Goal: Task Accomplishment & Management: Manage account settings

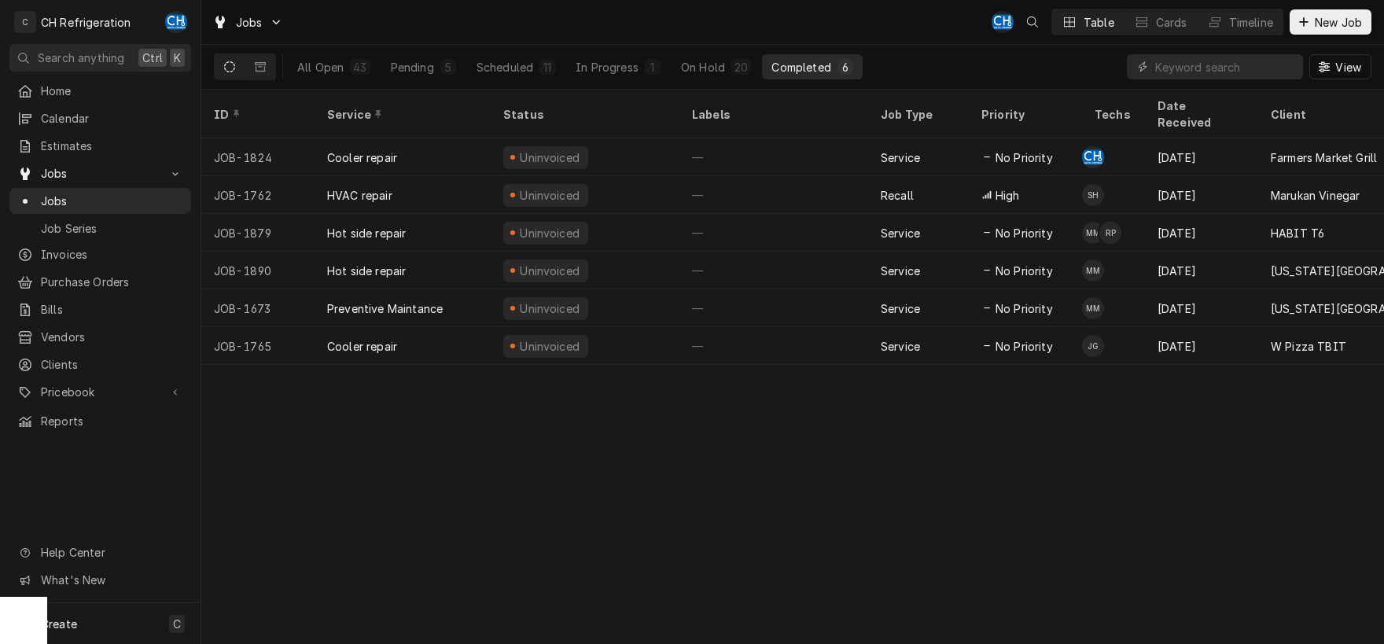
click at [626, 65] on div "In Progress" at bounding box center [607, 67] width 63 height 17
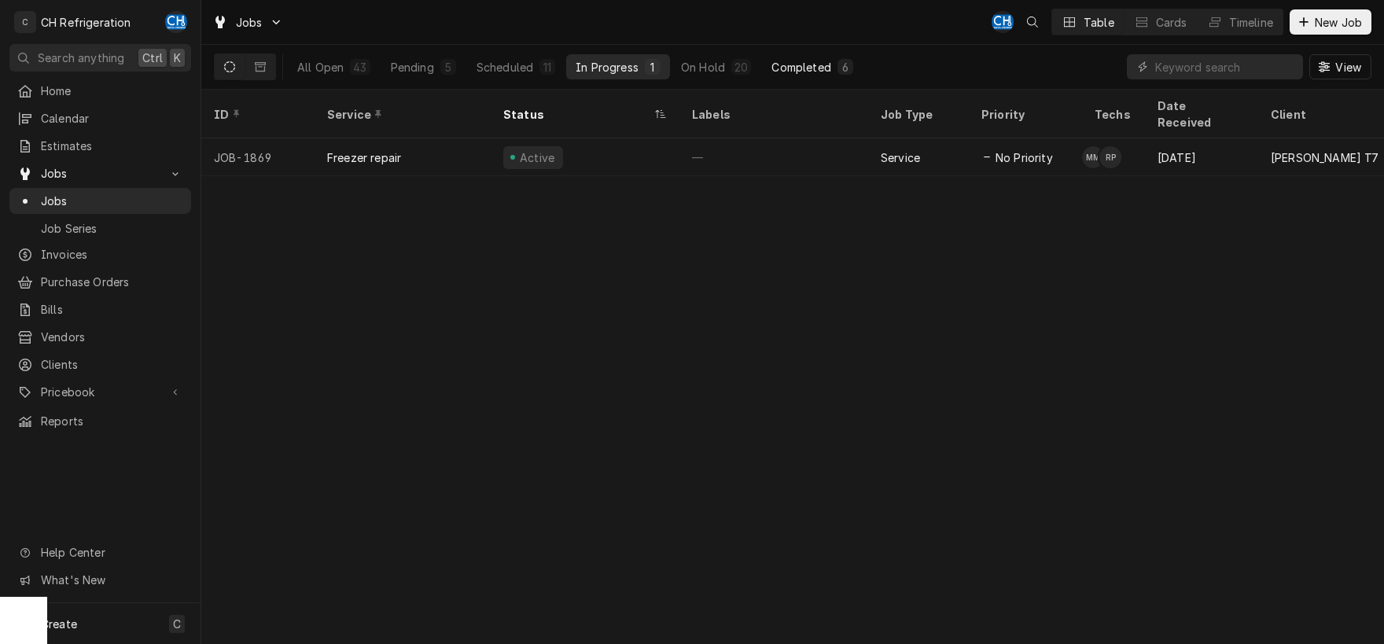
click at [803, 62] on div "Completed" at bounding box center [801, 67] width 59 height 17
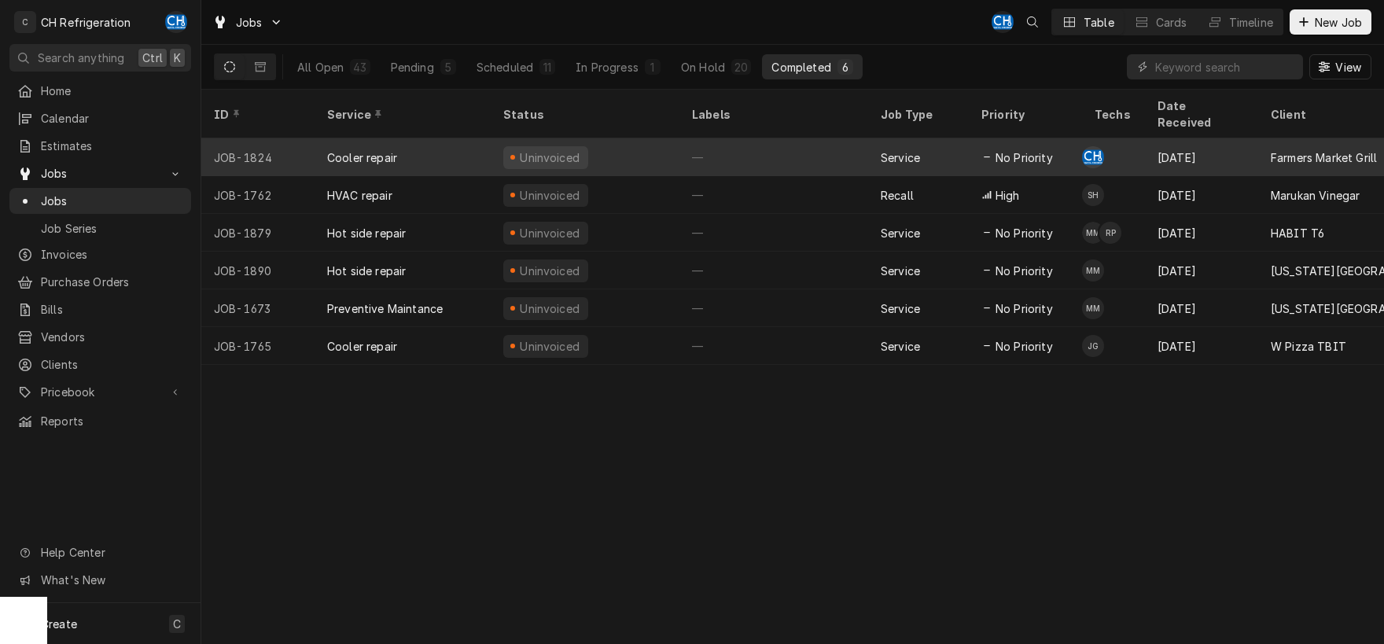
click at [715, 138] on div "—" at bounding box center [773, 157] width 189 height 38
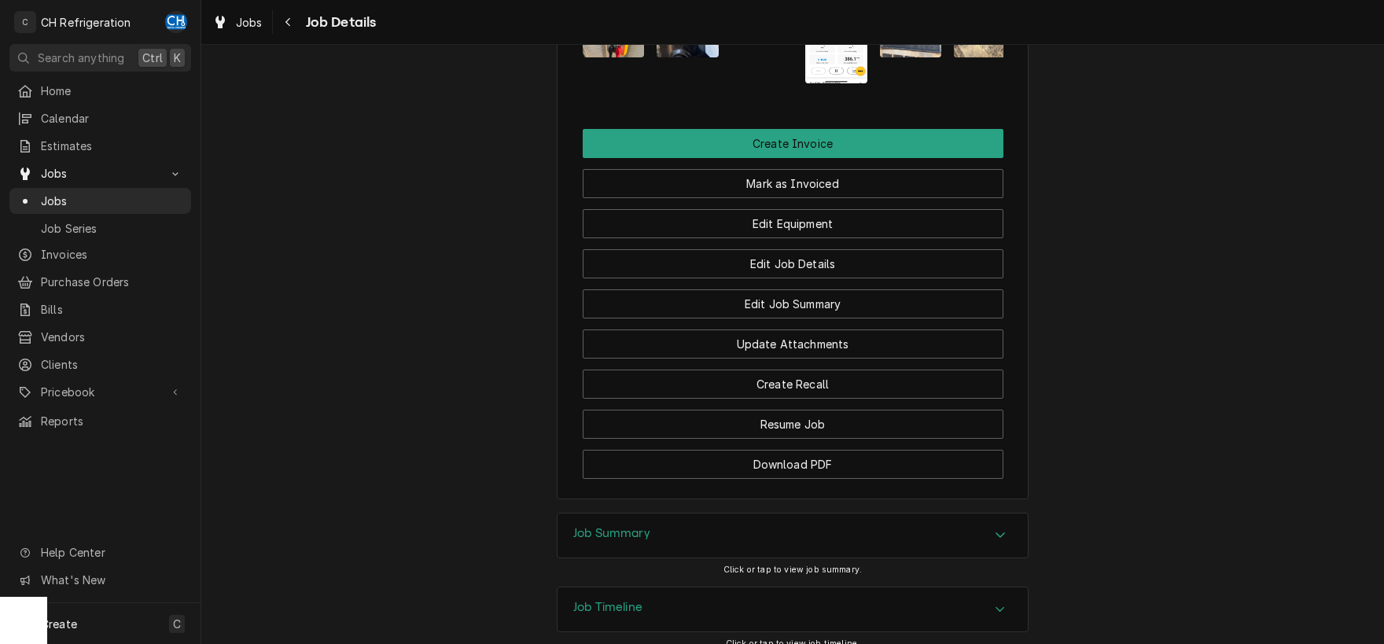
scroll to position [1285, 0]
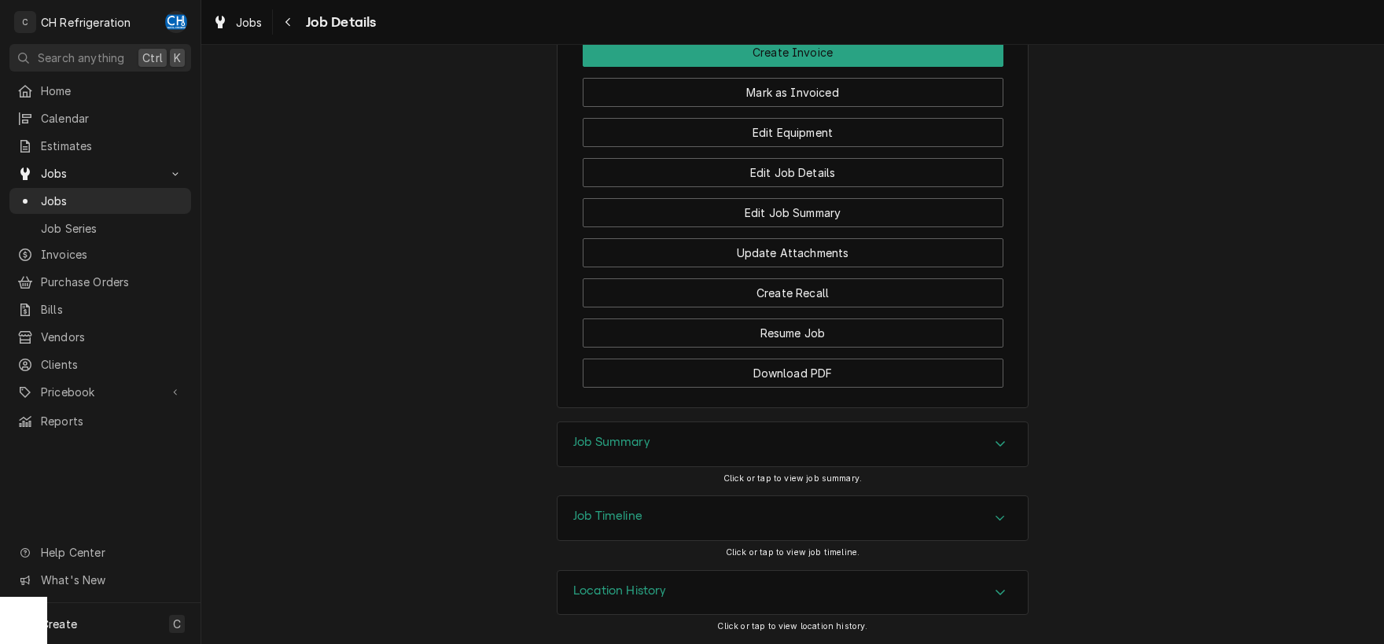
click at [974, 462] on div "Job Summary" at bounding box center [793, 444] width 470 height 44
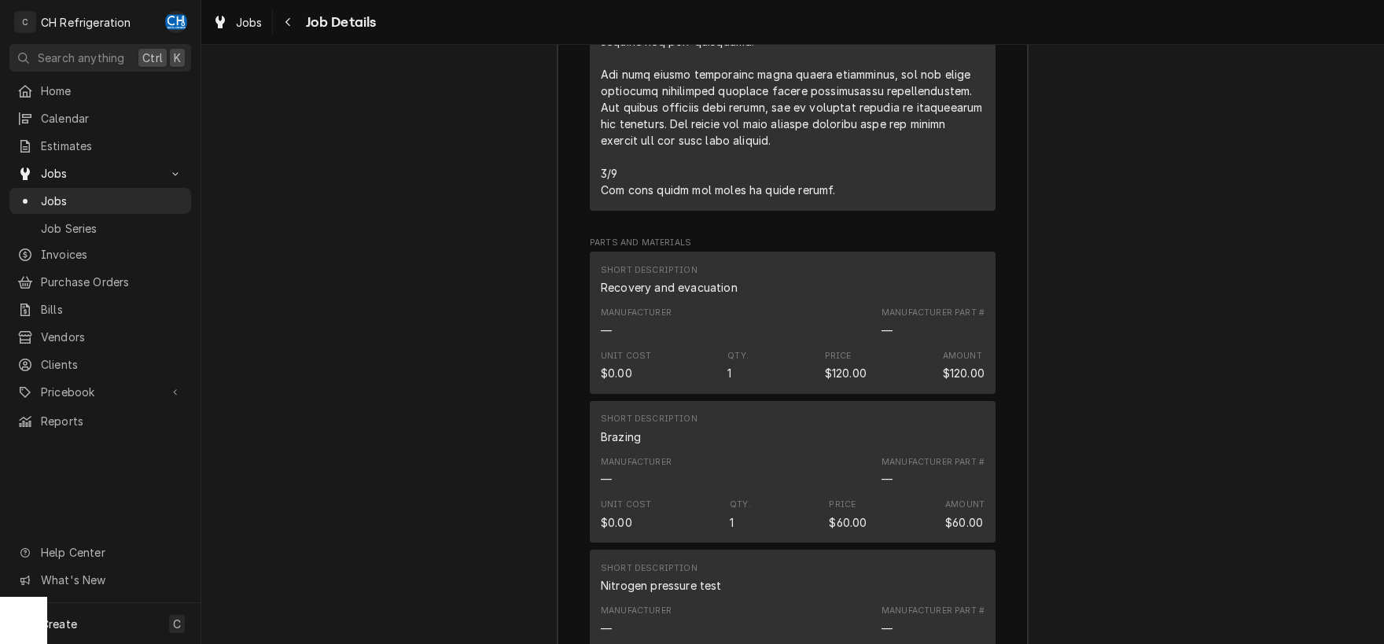
scroll to position [3668, 0]
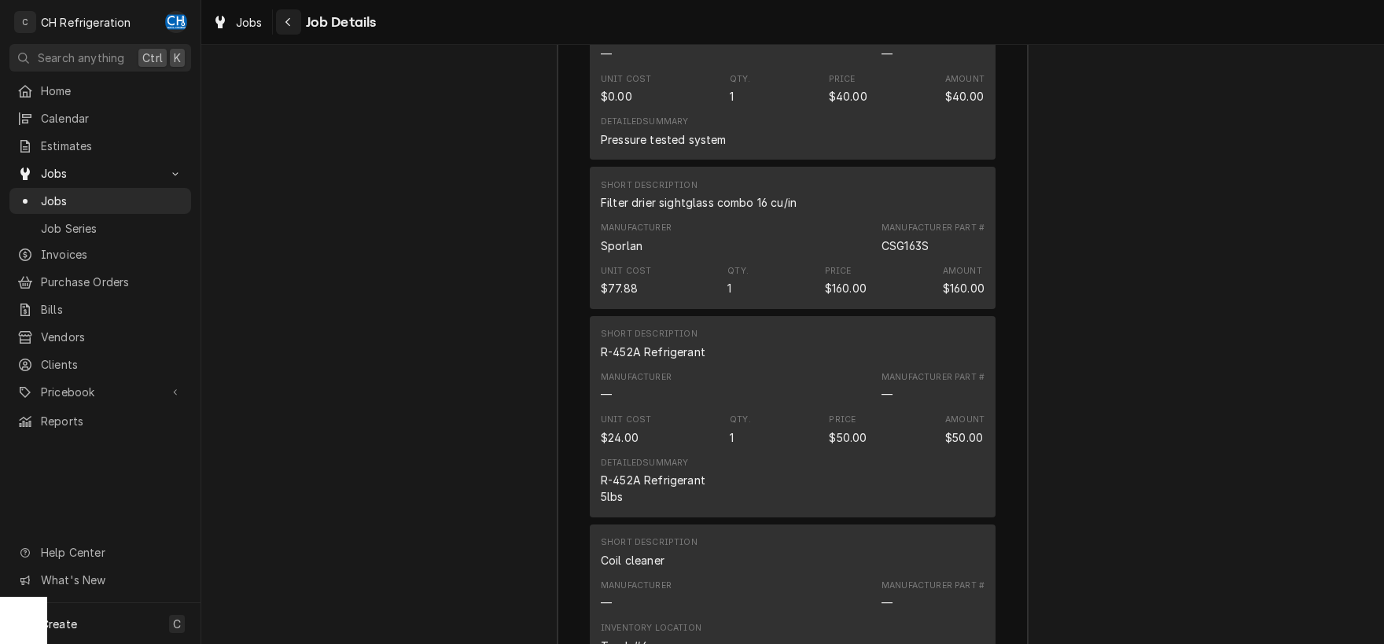
click at [288, 22] on icon "Navigate back" at bounding box center [288, 22] width 7 height 11
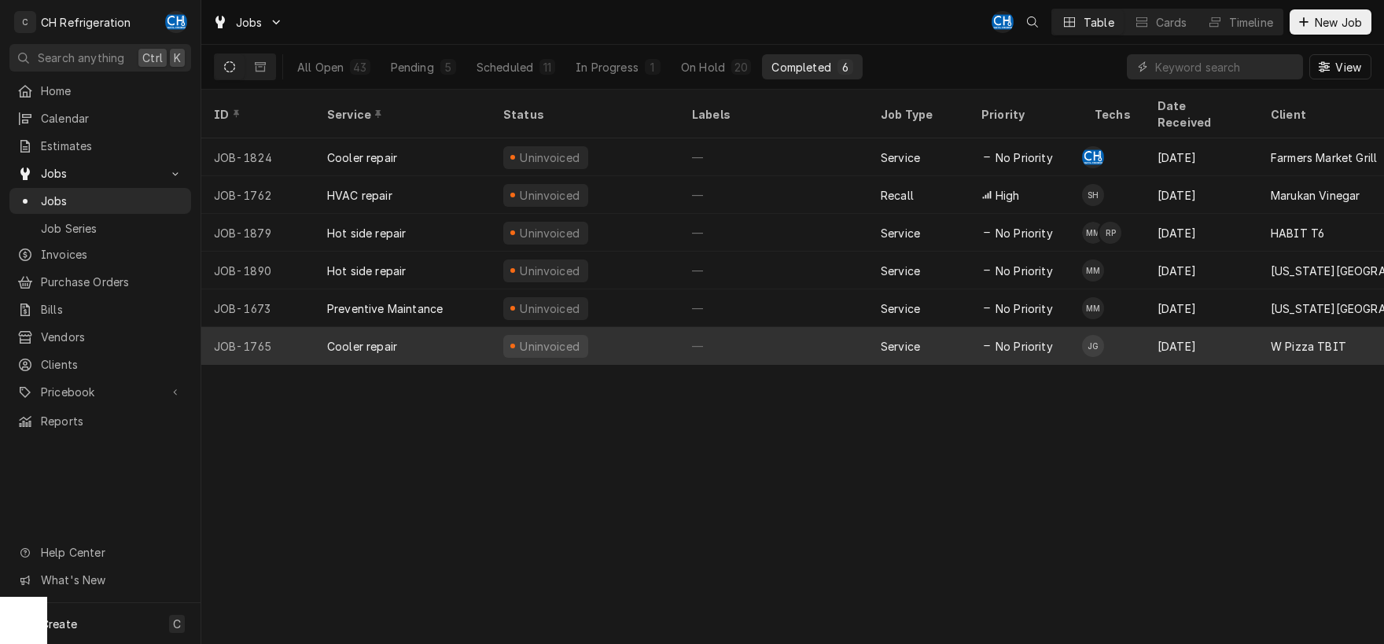
click at [753, 330] on div "—" at bounding box center [773, 346] width 189 height 38
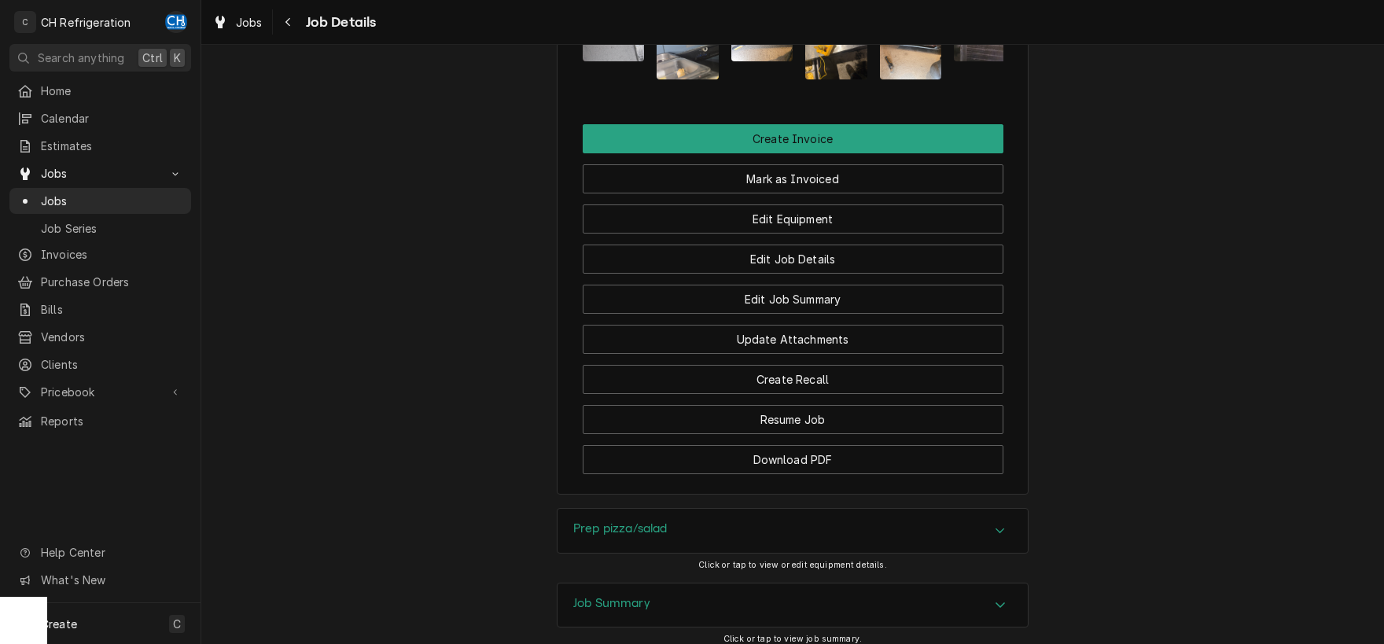
scroll to position [1310, 0]
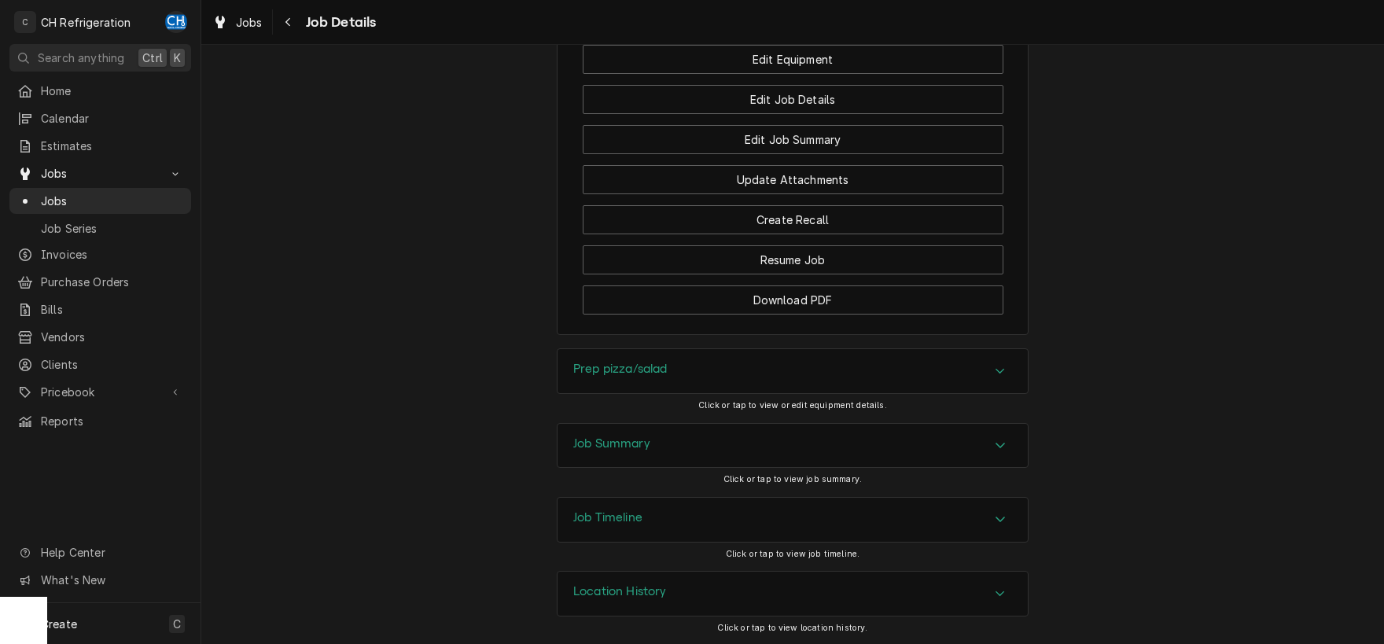
click at [991, 445] on div "Accordion Header" at bounding box center [1001, 445] width 24 height 19
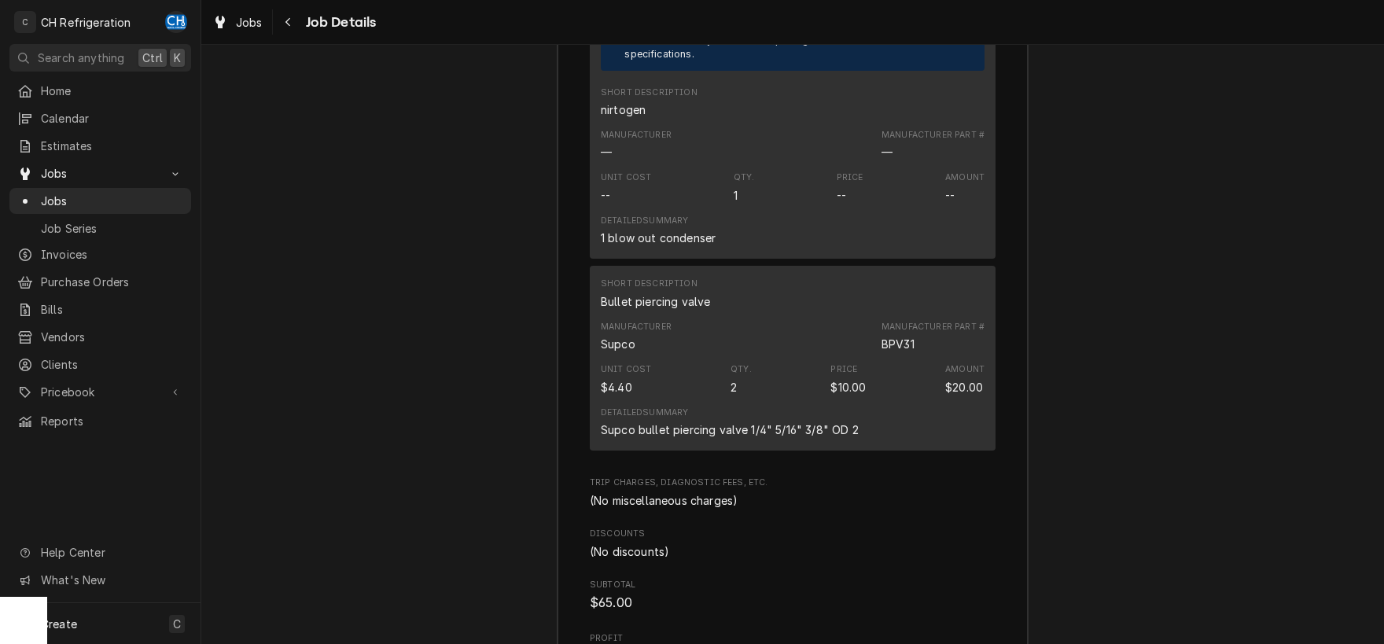
scroll to position [3383, 0]
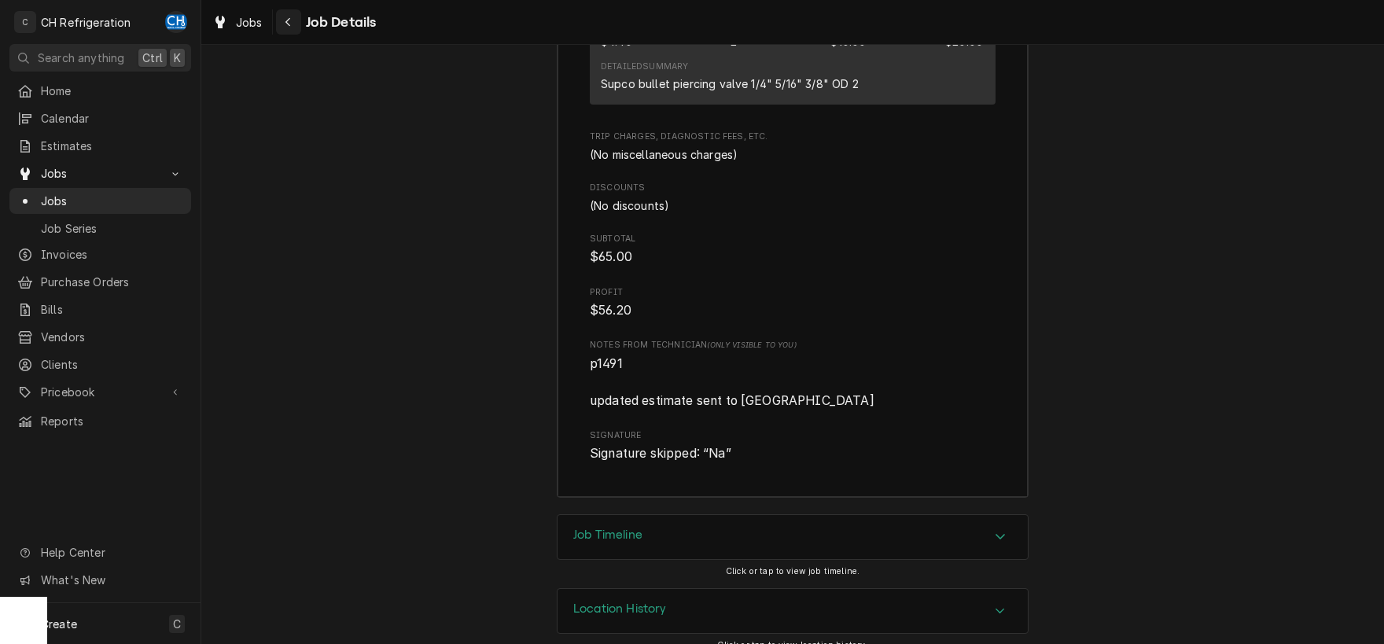
click at [296, 24] on div "Navigate back" at bounding box center [289, 22] width 16 height 16
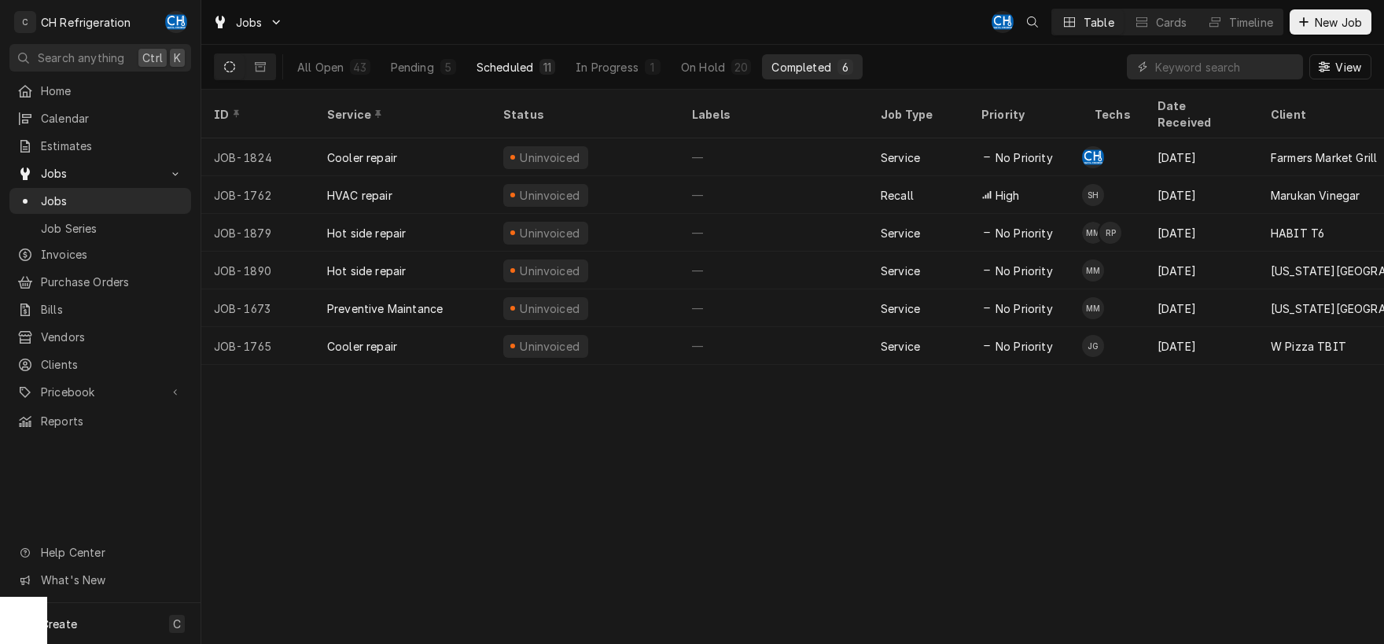
click at [491, 60] on div "Scheduled" at bounding box center [505, 67] width 57 height 17
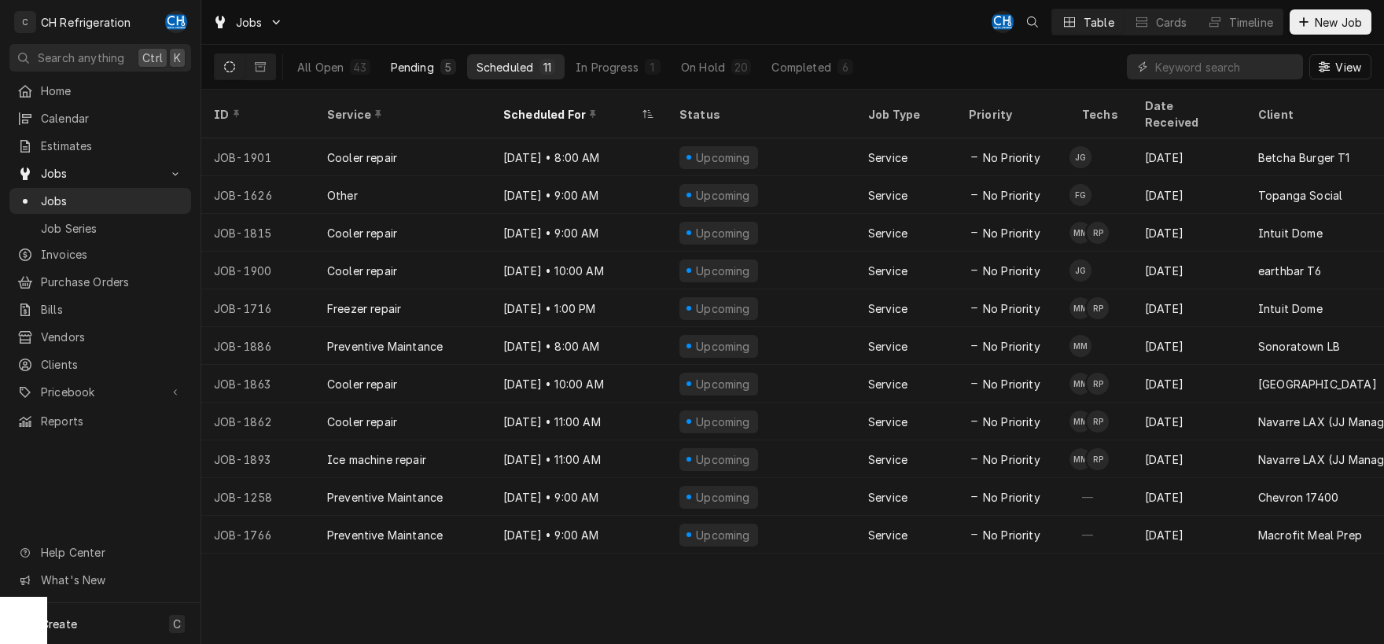
click at [425, 71] on div "Pending" at bounding box center [412, 67] width 43 height 17
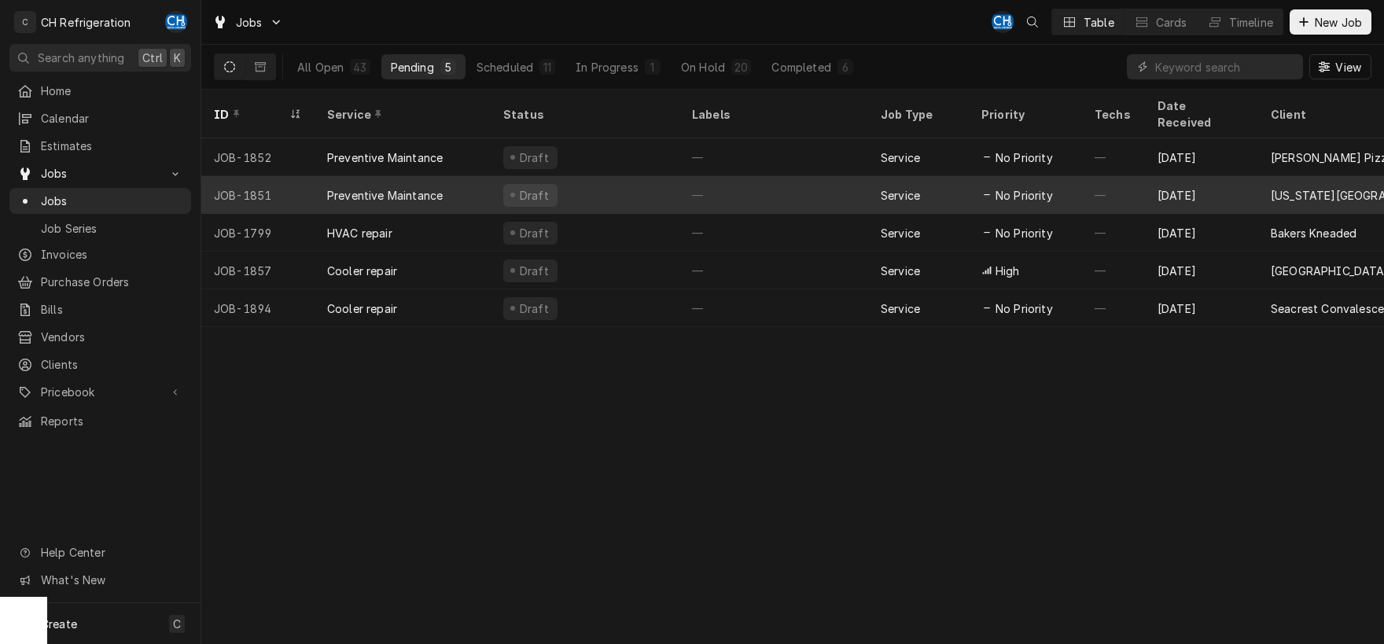
click at [697, 186] on div "—" at bounding box center [773, 195] width 189 height 38
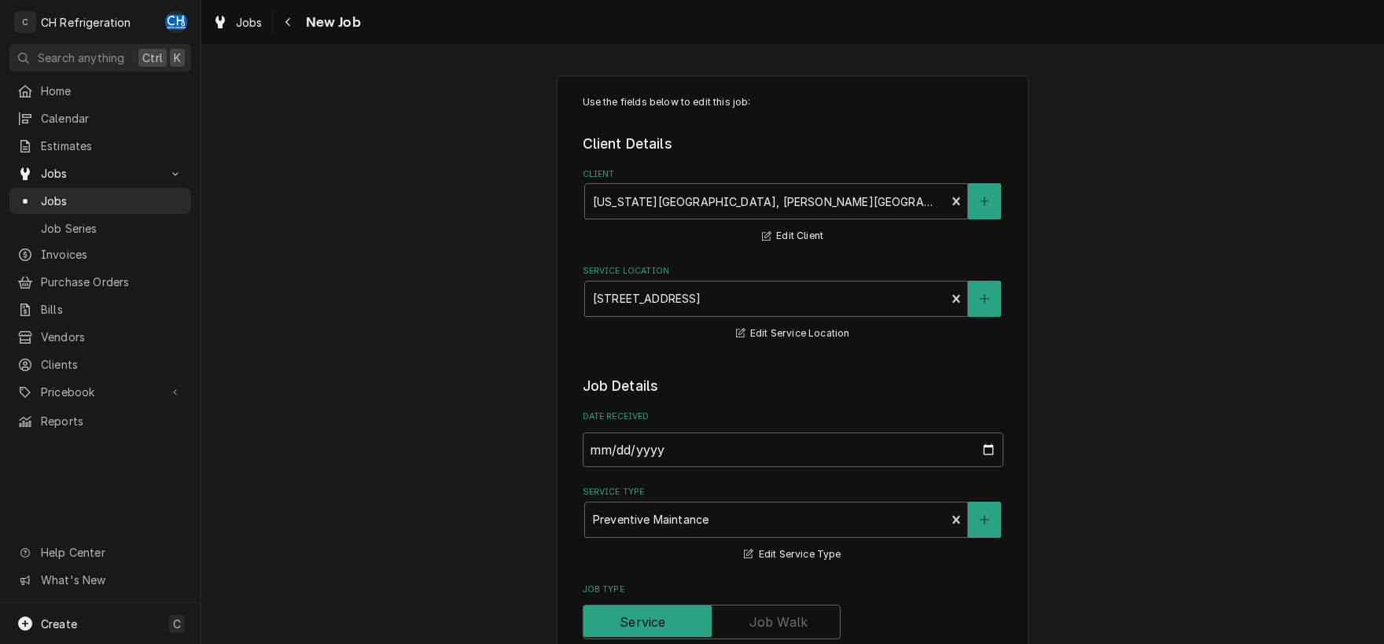
type textarea "x"
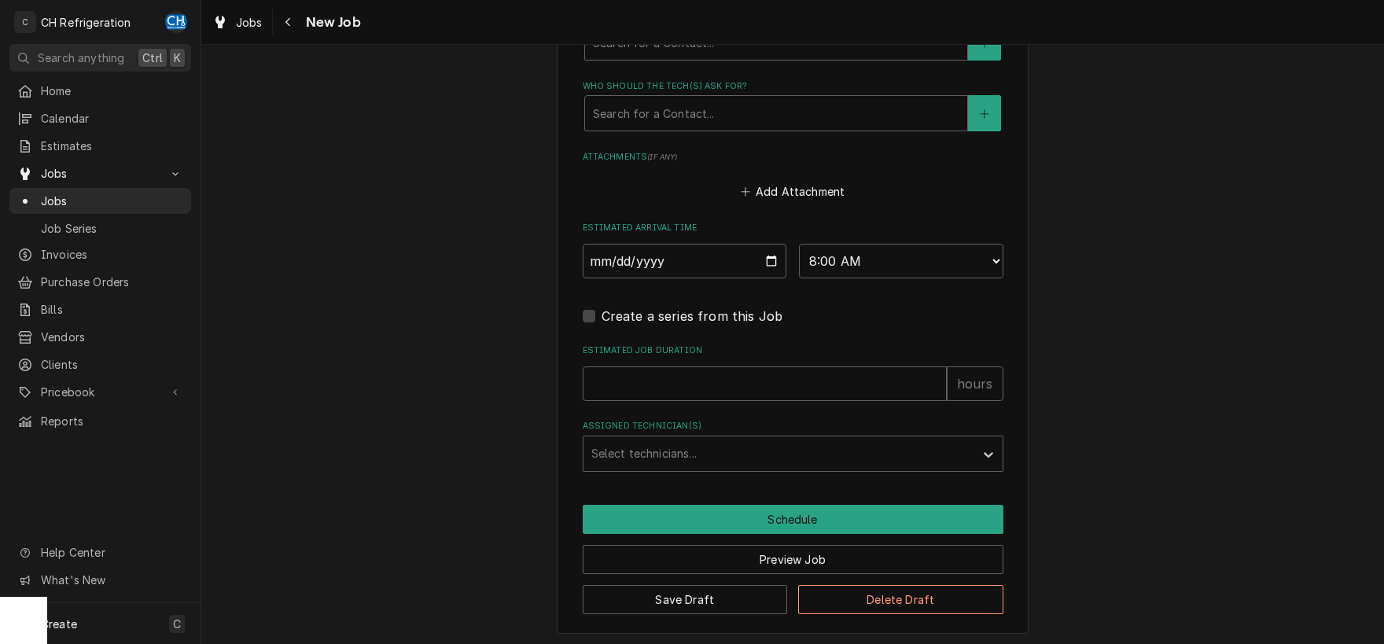
scroll to position [340, 0]
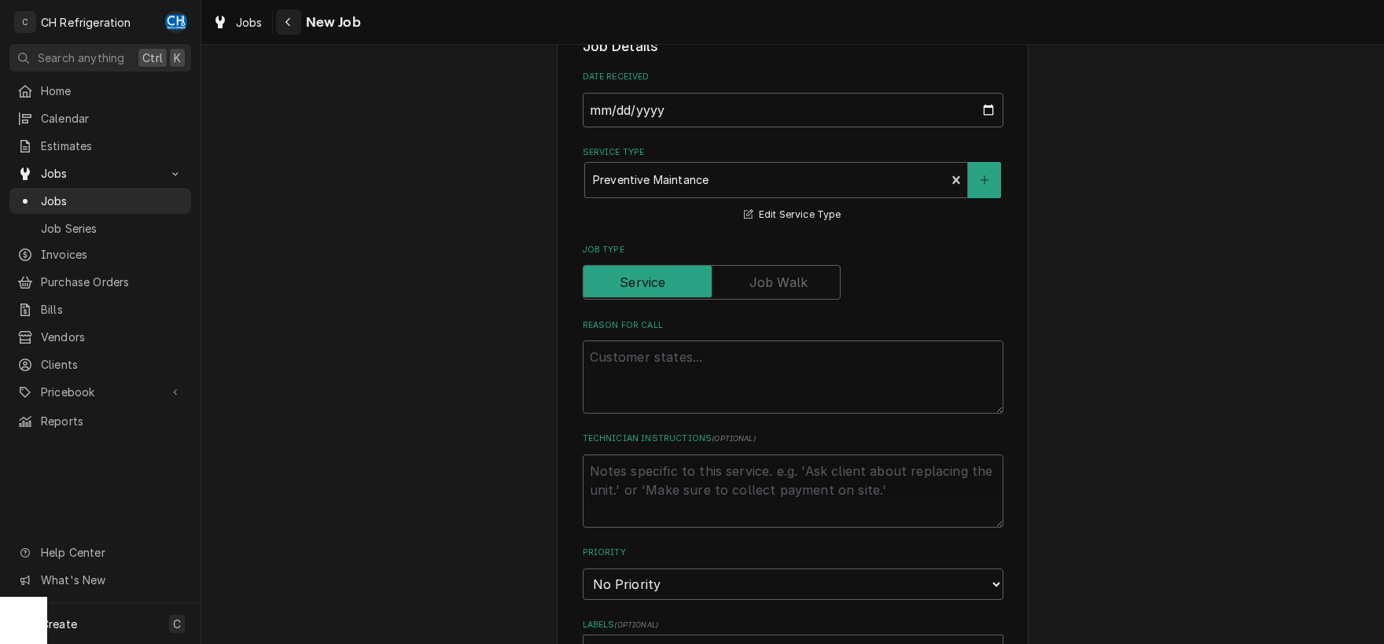
click at [299, 30] on button "Navigate back" at bounding box center [288, 21] width 25 height 25
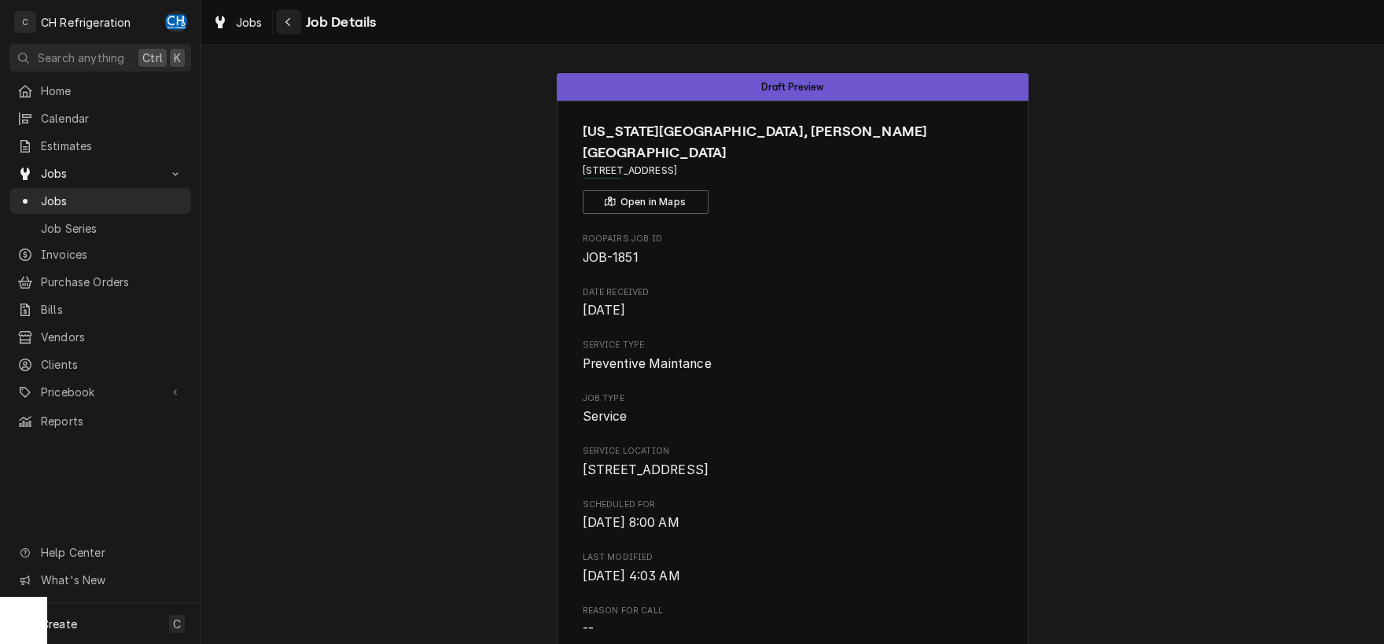
click at [289, 21] on icon "Navigate back" at bounding box center [288, 22] width 7 height 11
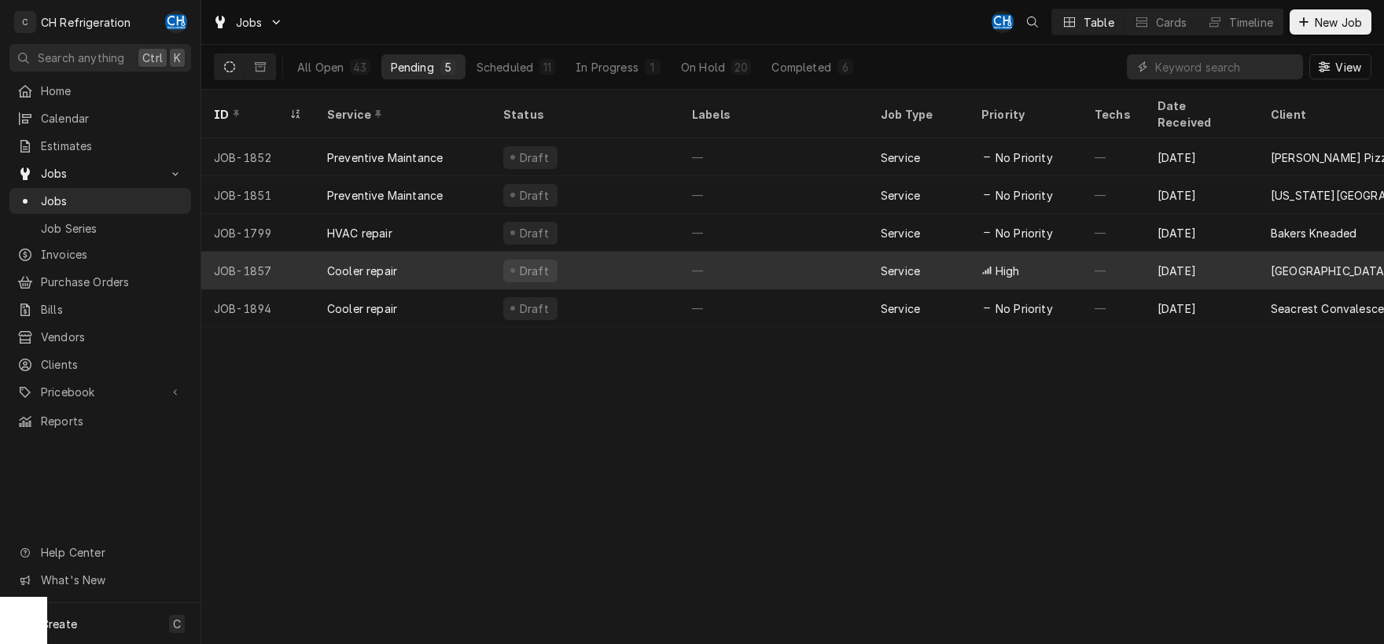
click at [723, 264] on div "—" at bounding box center [773, 271] width 189 height 38
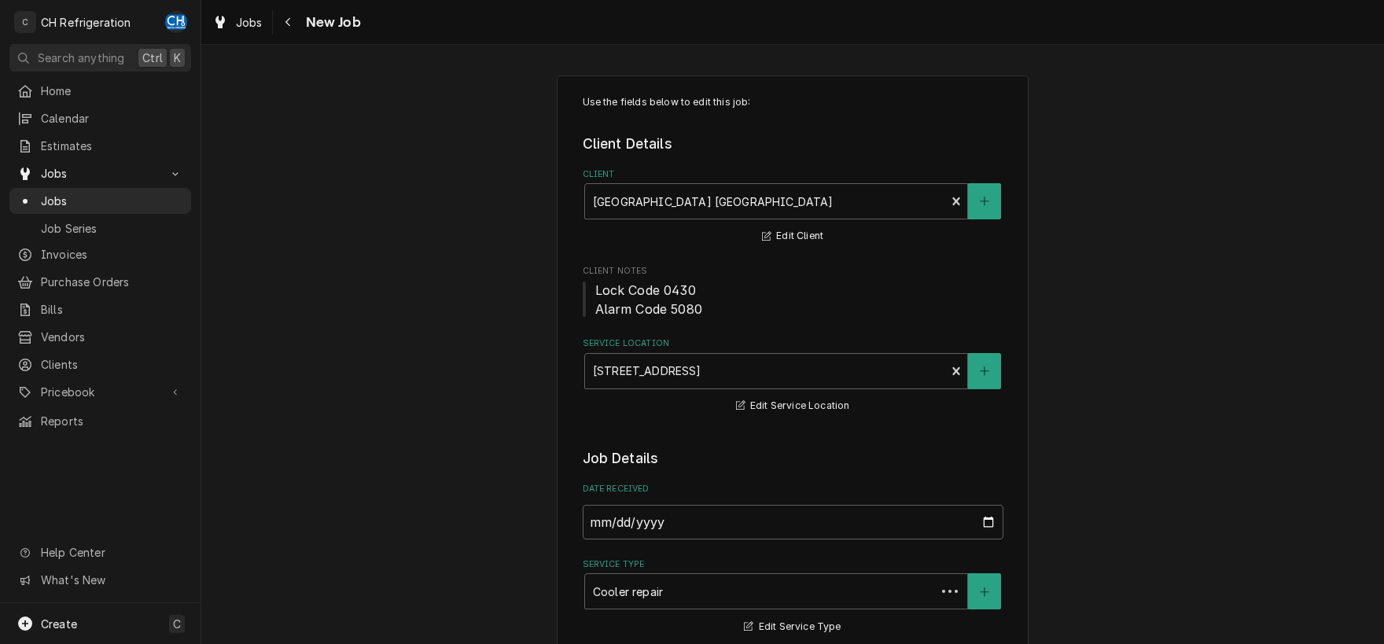
type textarea "x"
click at [287, 27] on icon "Navigate back" at bounding box center [288, 22] width 7 height 11
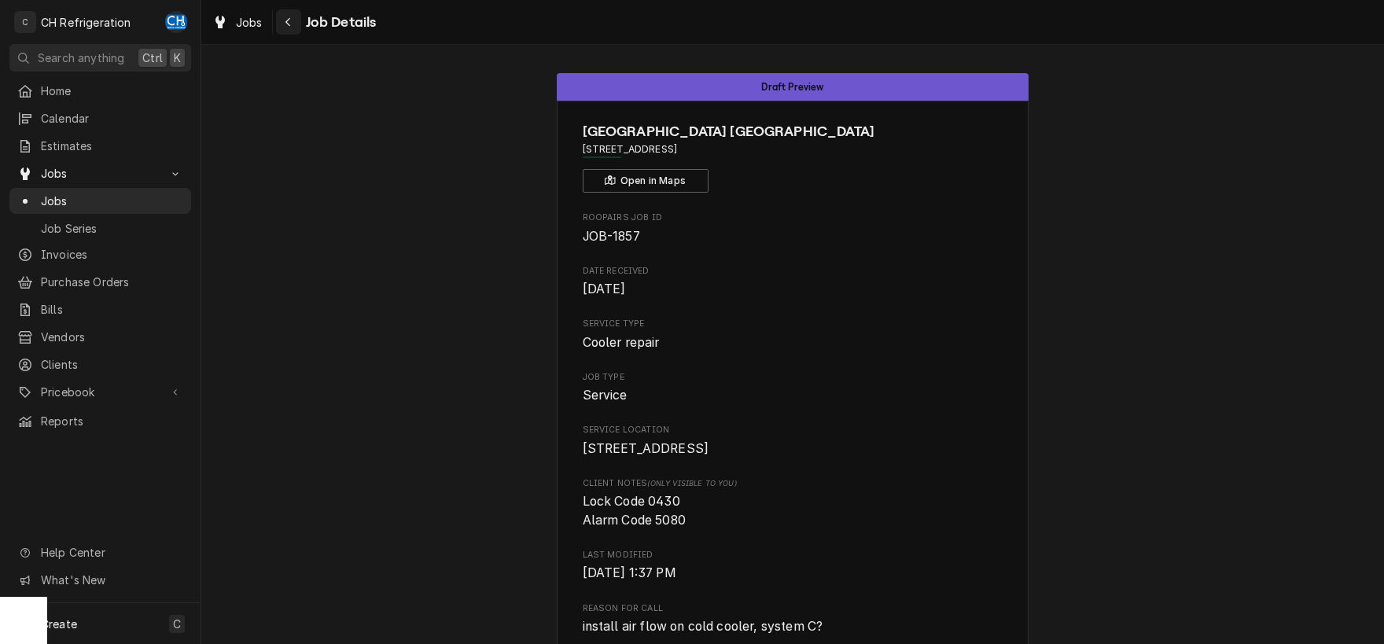
click at [285, 17] on icon "Navigate back" at bounding box center [288, 22] width 7 height 11
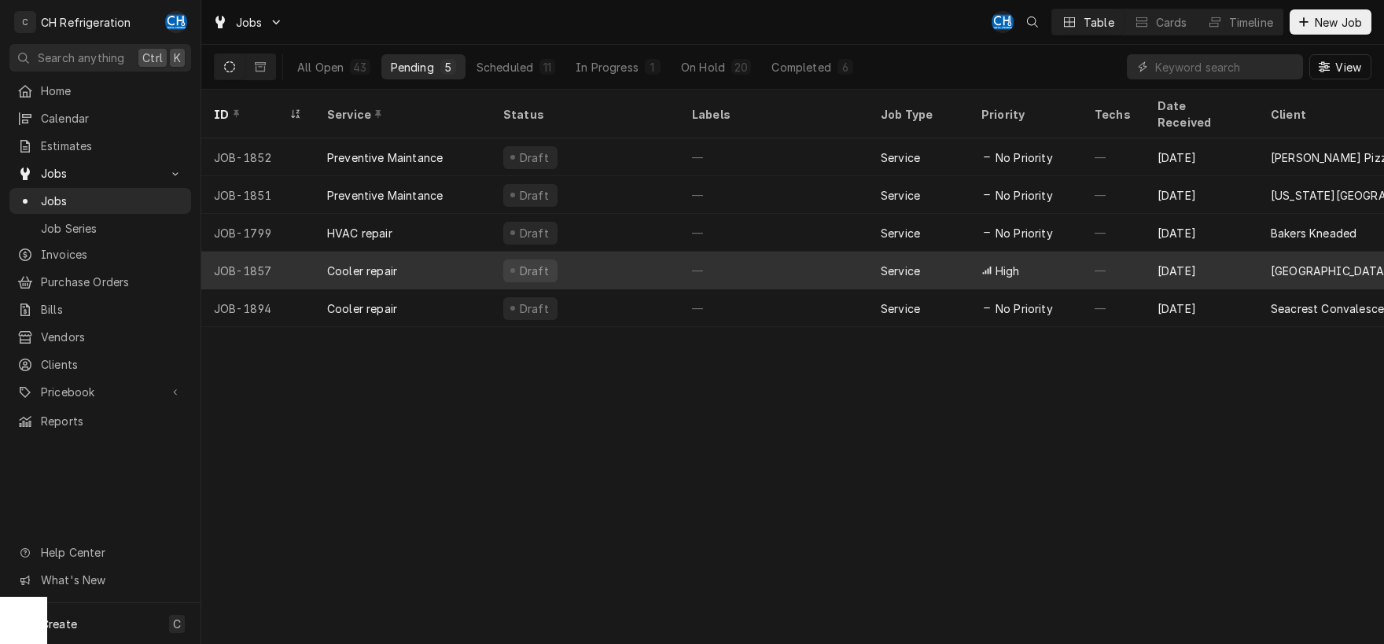
click at [741, 255] on div "—" at bounding box center [773, 271] width 189 height 38
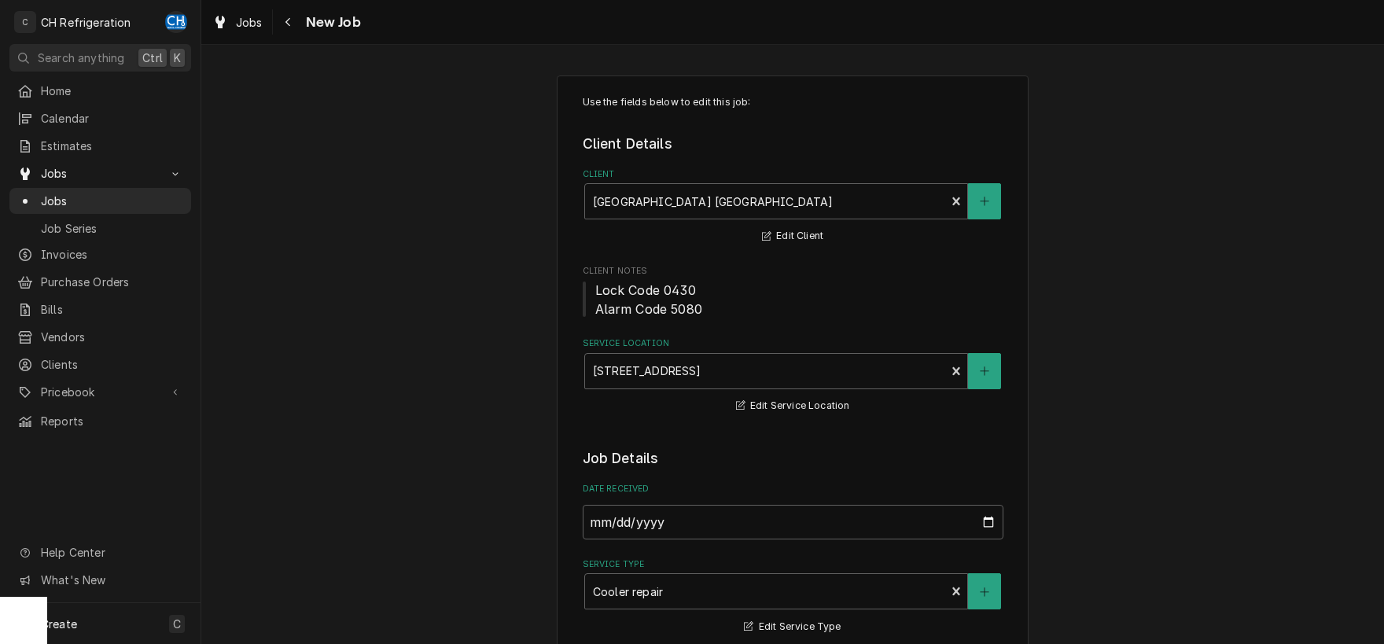
scroll to position [411, 0]
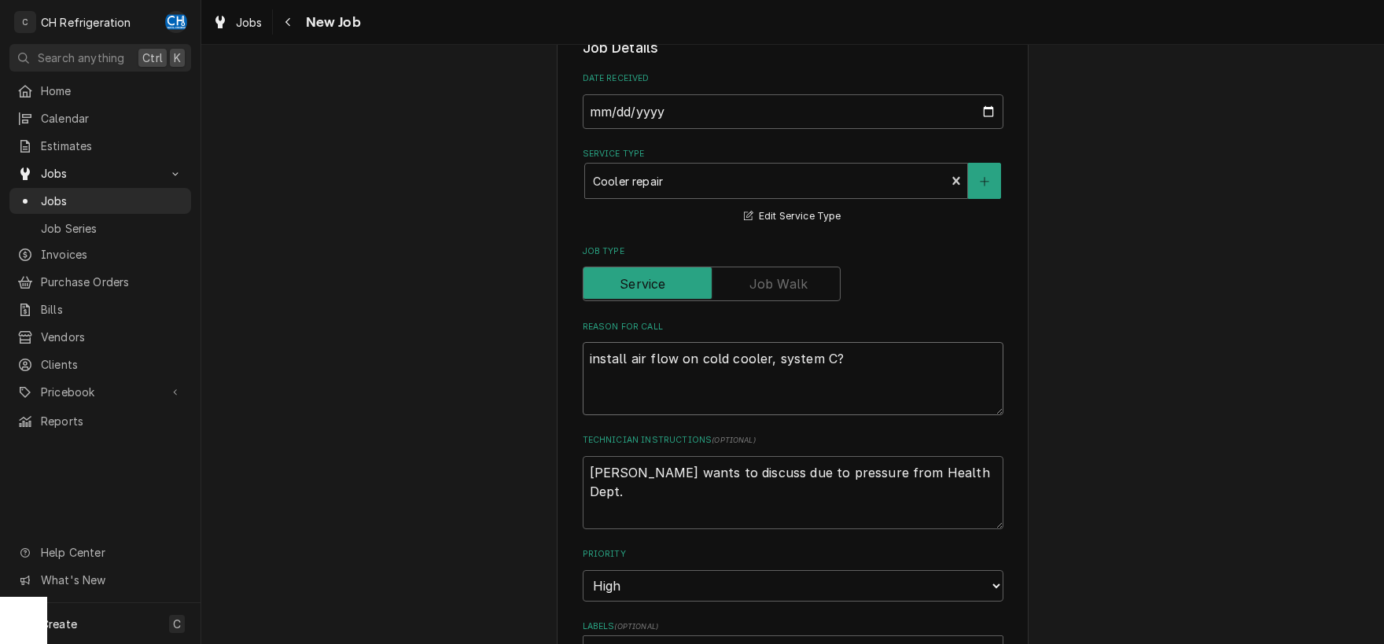
type textarea "x"
drag, startPoint x: 882, startPoint y: 359, endPoint x: 550, endPoint y: 366, distance: 332.0
click at [583, 366] on textarea "install air flow on cold cooler, system C?" at bounding box center [793, 378] width 421 height 73
type textarea "r"
type textarea "x"
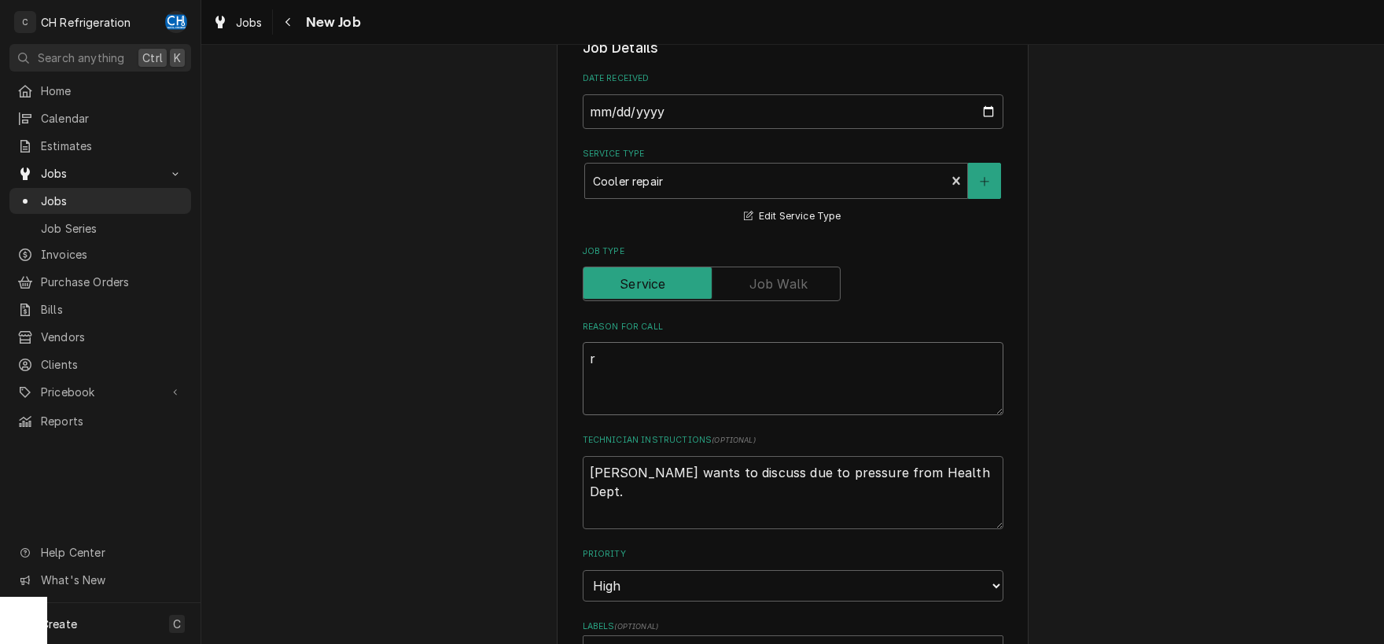
type textarea "re"
type textarea "x"
type textarea "rep"
type textarea "x"
type textarea "repl"
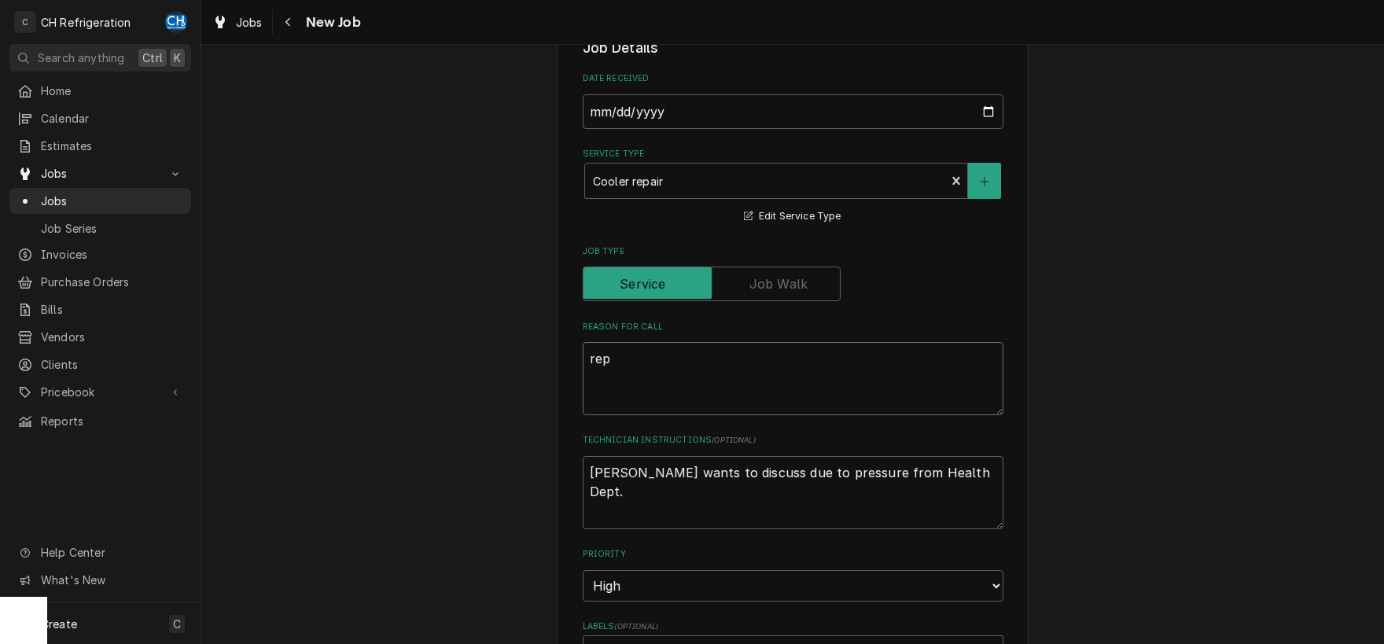
type textarea "x"
type textarea "repla"
type textarea "x"
type textarea "replac"
type textarea "x"
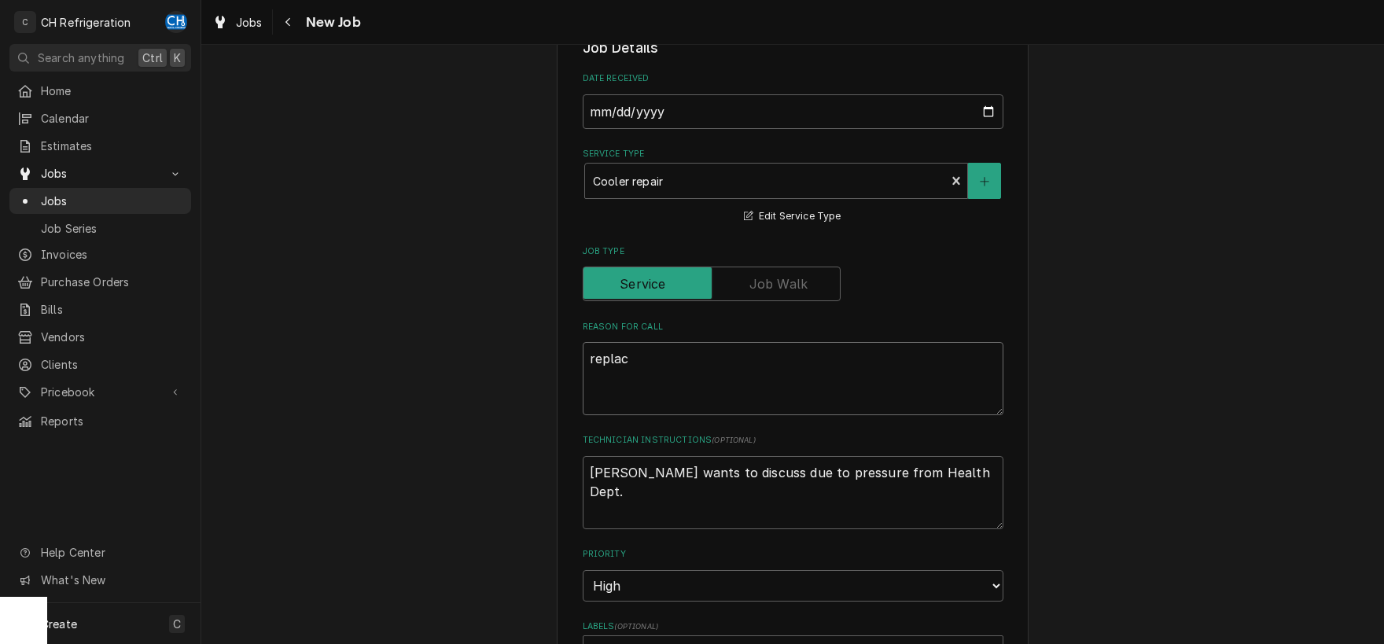
type textarea "replace"
type textarea "x"
type textarea "replace"
type textarea "x"
type textarea "replace e"
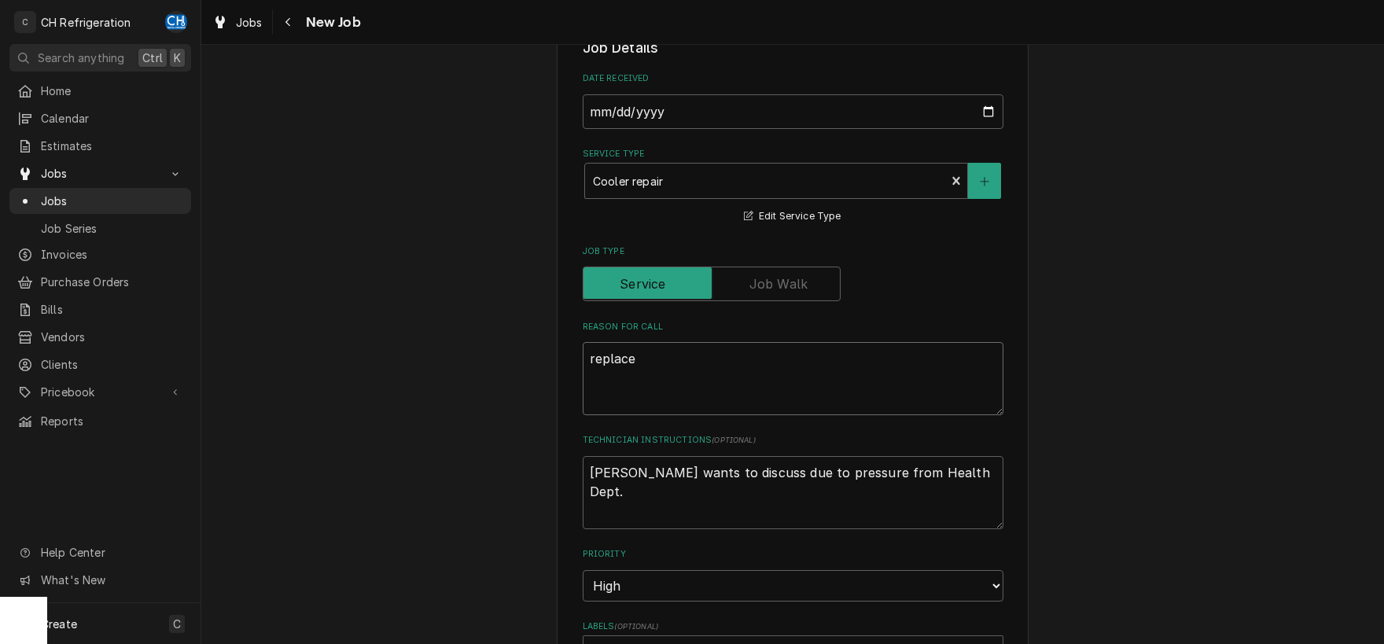
type textarea "x"
type textarea "replace ev"
type textarea "x"
type textarea "replace eva"
type textarea "x"
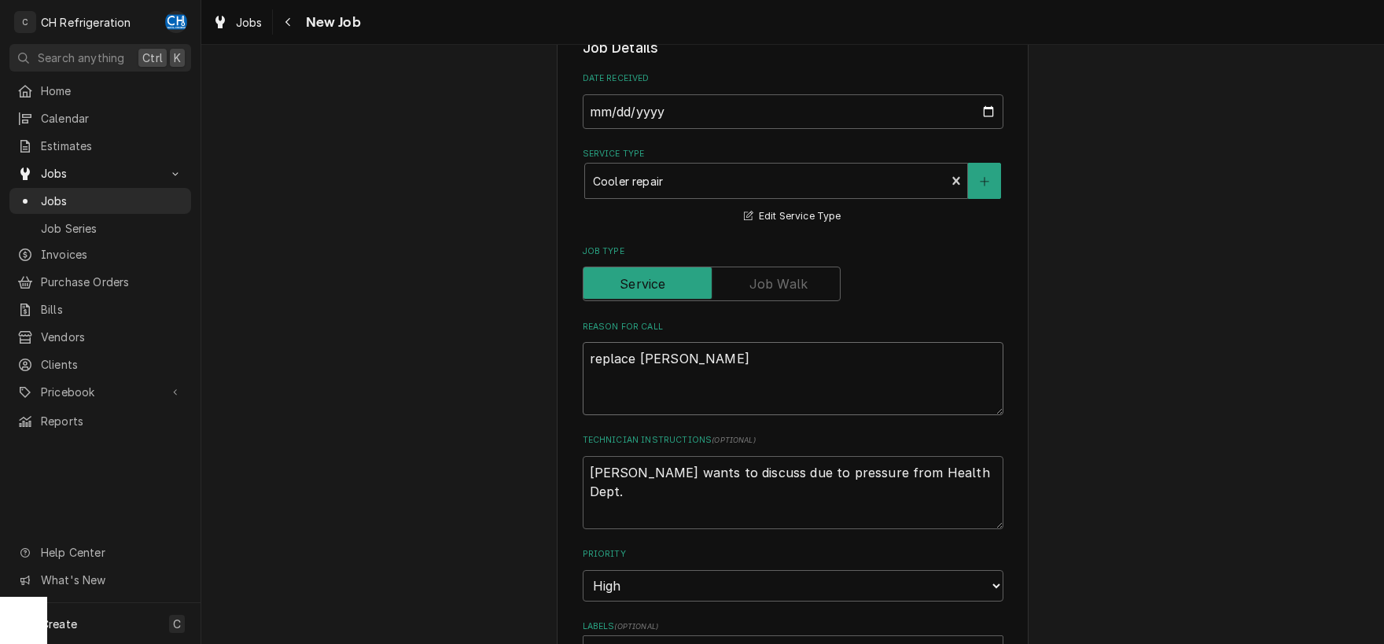
type textarea "replace evap"
type textarea "x"
type textarea "replace evapo"
type textarea "x"
type textarea "replace evapor"
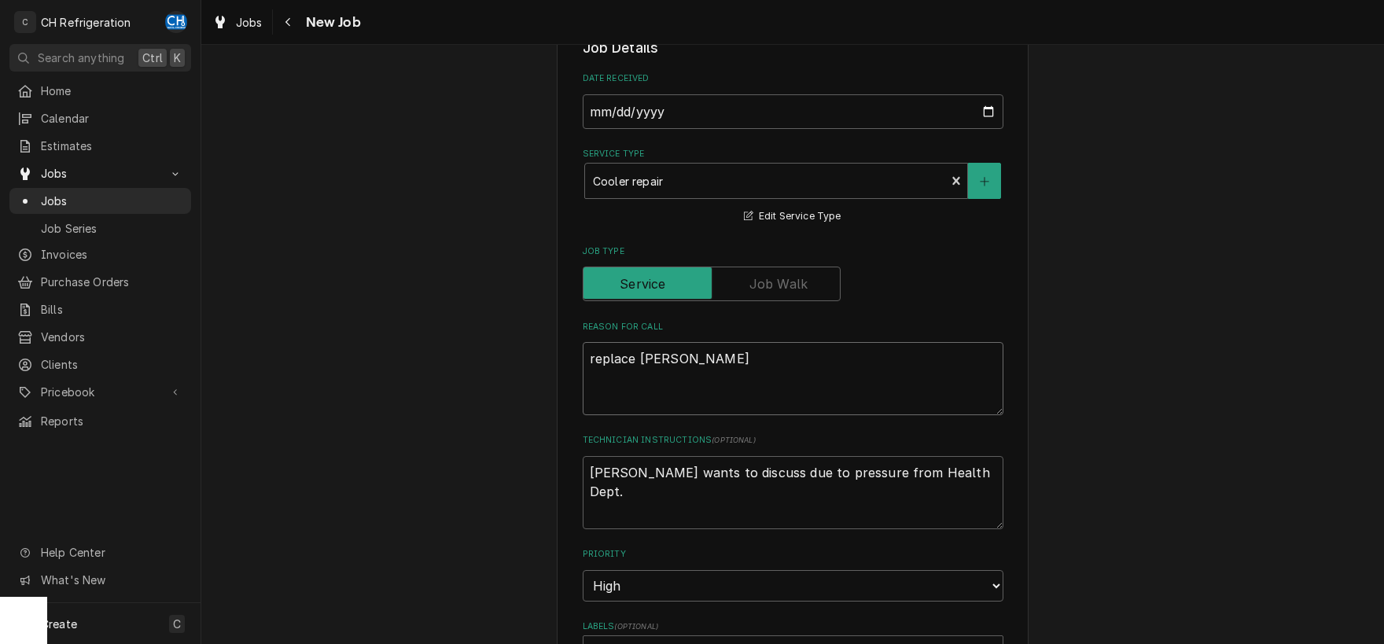
type textarea "x"
type textarea "replace evapora"
type textarea "x"
type textarea "replace evaporat"
type textarea "x"
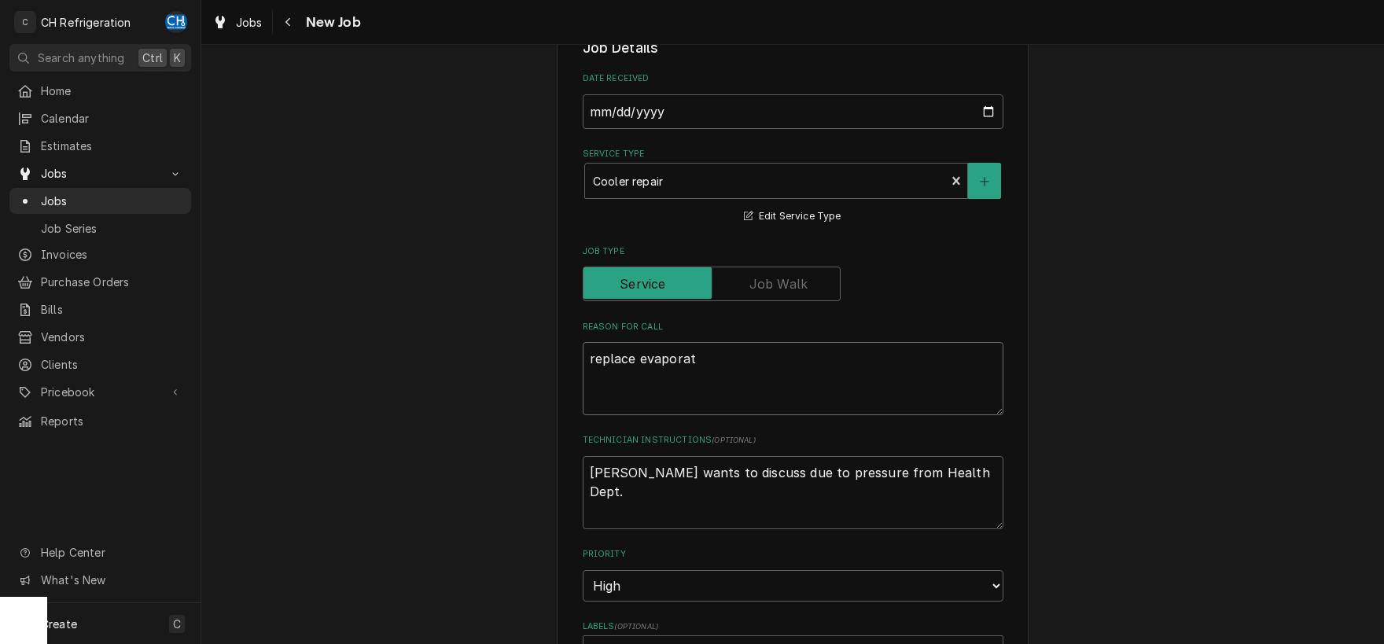
type textarea "replace evaporato"
type textarea "x"
type textarea "replace evaporator"
type textarea "x"
type textarea "replace evaporators"
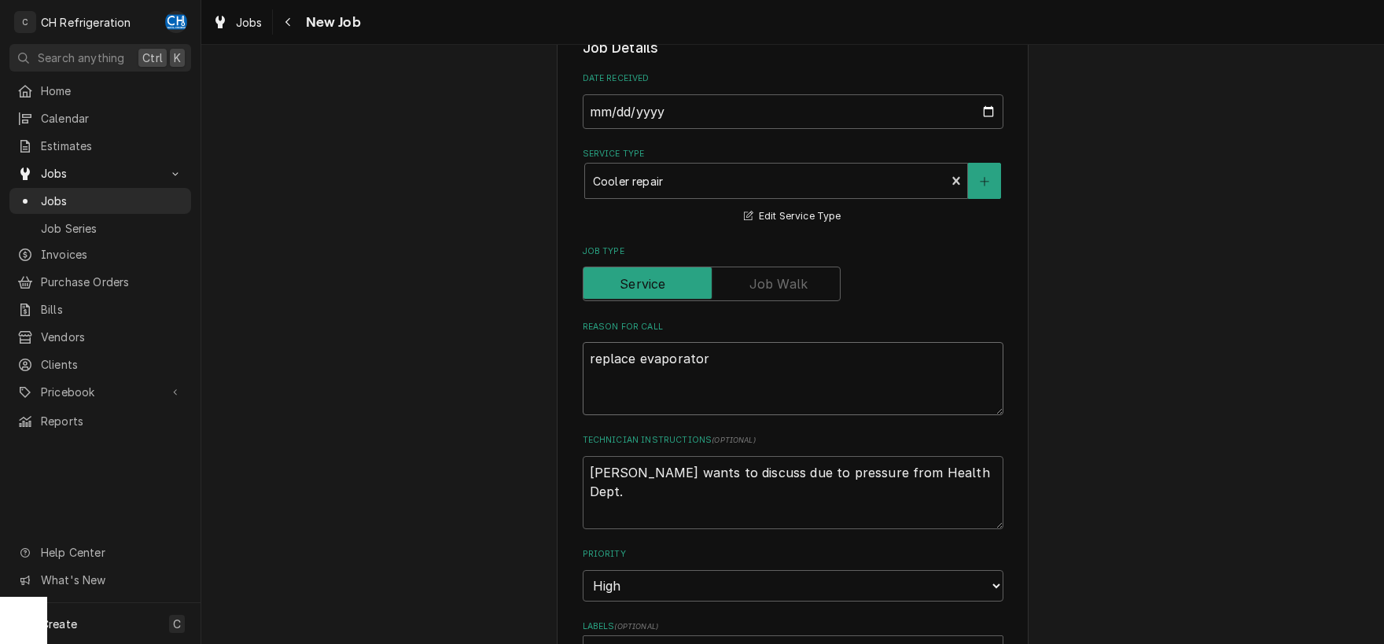
type textarea "x"
type textarea "replace evaporators"
type textarea "x"
type textarea "replace evaporators o"
type textarea "x"
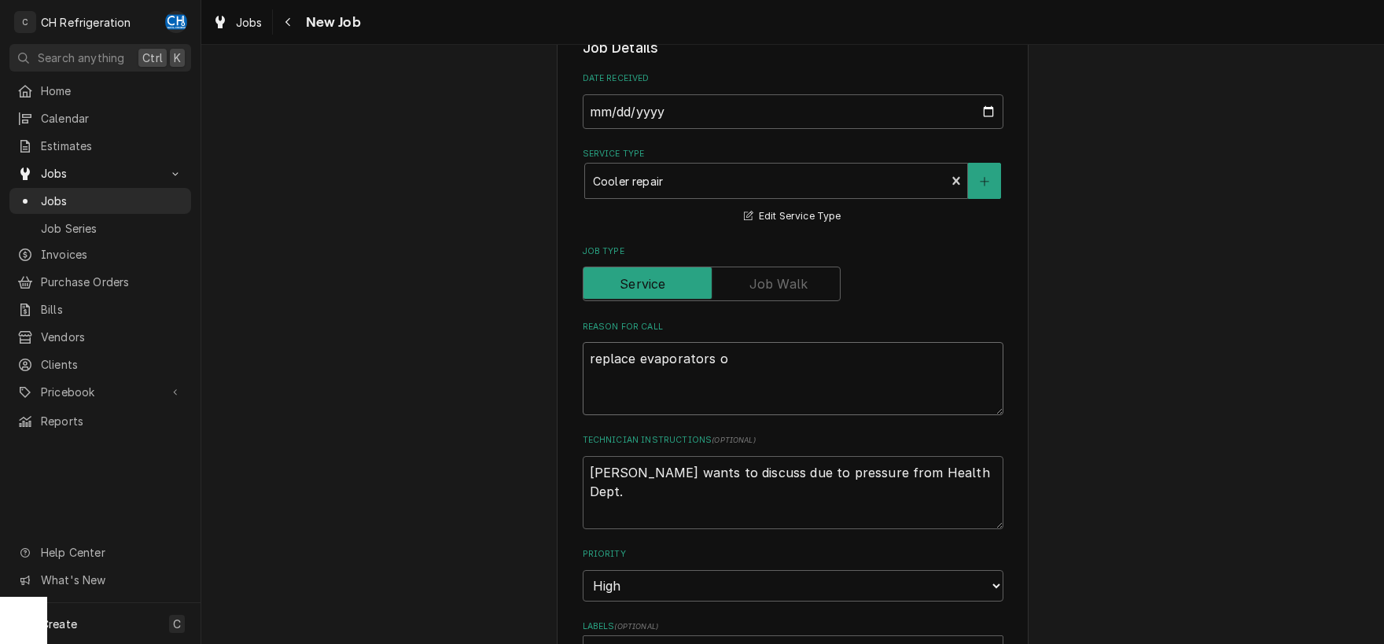
type textarea "replace evaporators on"
type textarea "x"
type textarea "replace evaporators on"
type textarea "x"
type textarea "replace evaporators on s"
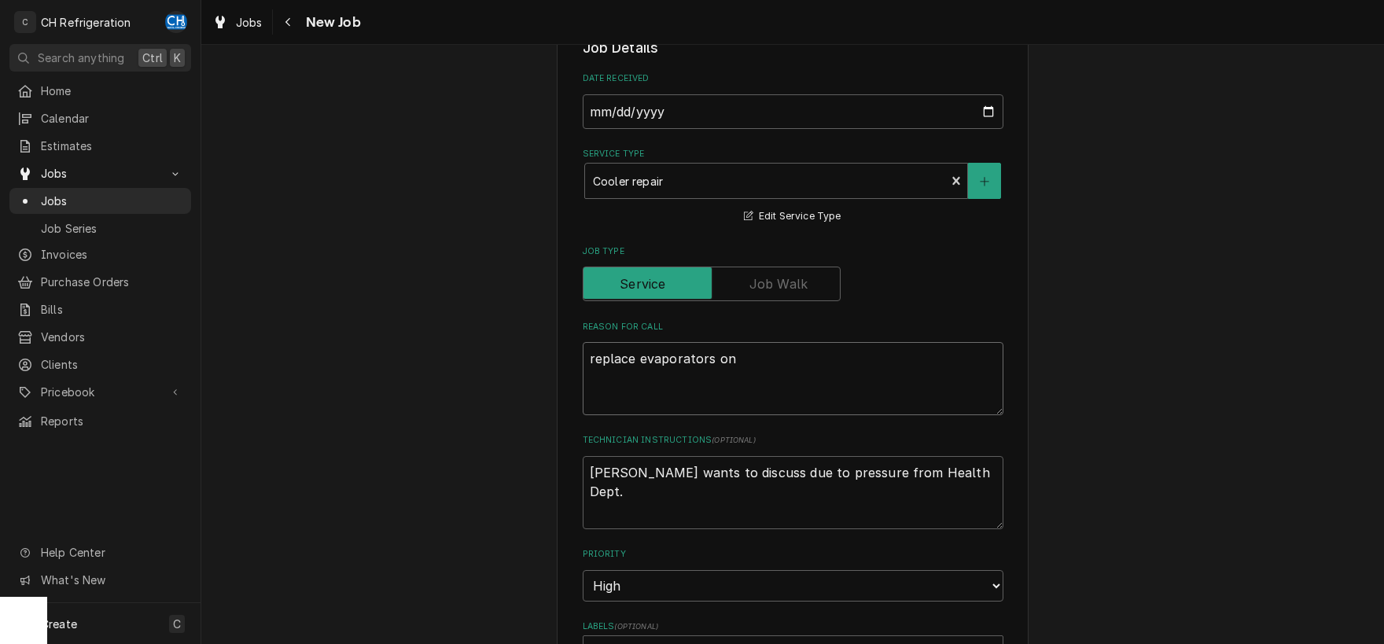
type textarea "x"
type textarea "replace evaporators on sa"
type textarea "x"
type textarea "replace evaporators on sal"
type textarea "x"
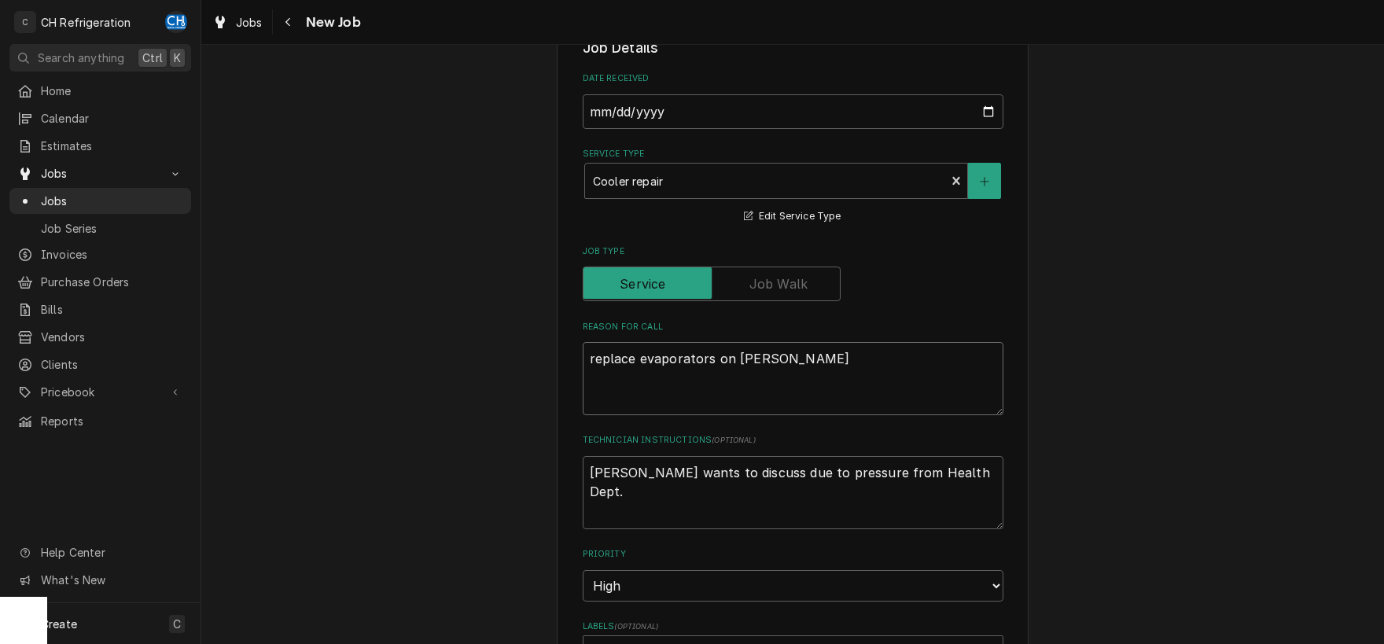
type textarea "replace evaporators on sala"
type textarea "x"
type textarea "replace evaporators on salad"
type textarea "x"
type textarea "replace evaporators on salad"
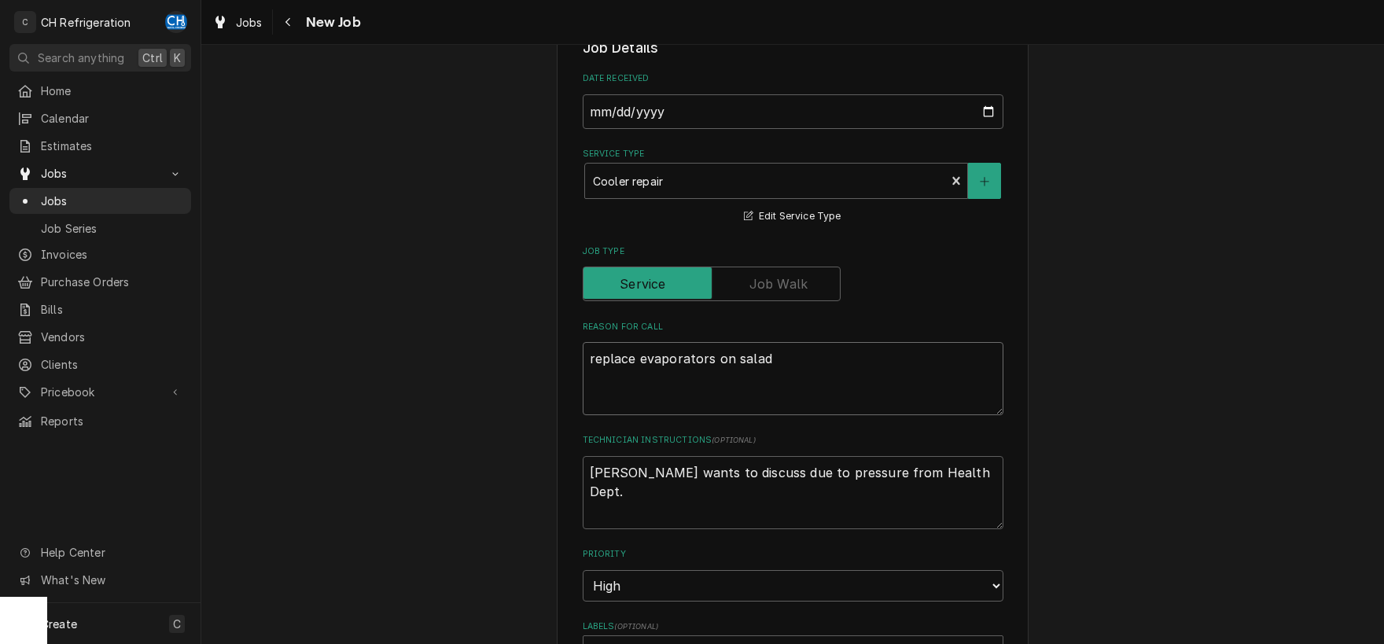
type textarea "x"
type textarea "replace evaporators on salad c"
type textarea "x"
type textarea "replace evaporators on salad co"
type textarea "x"
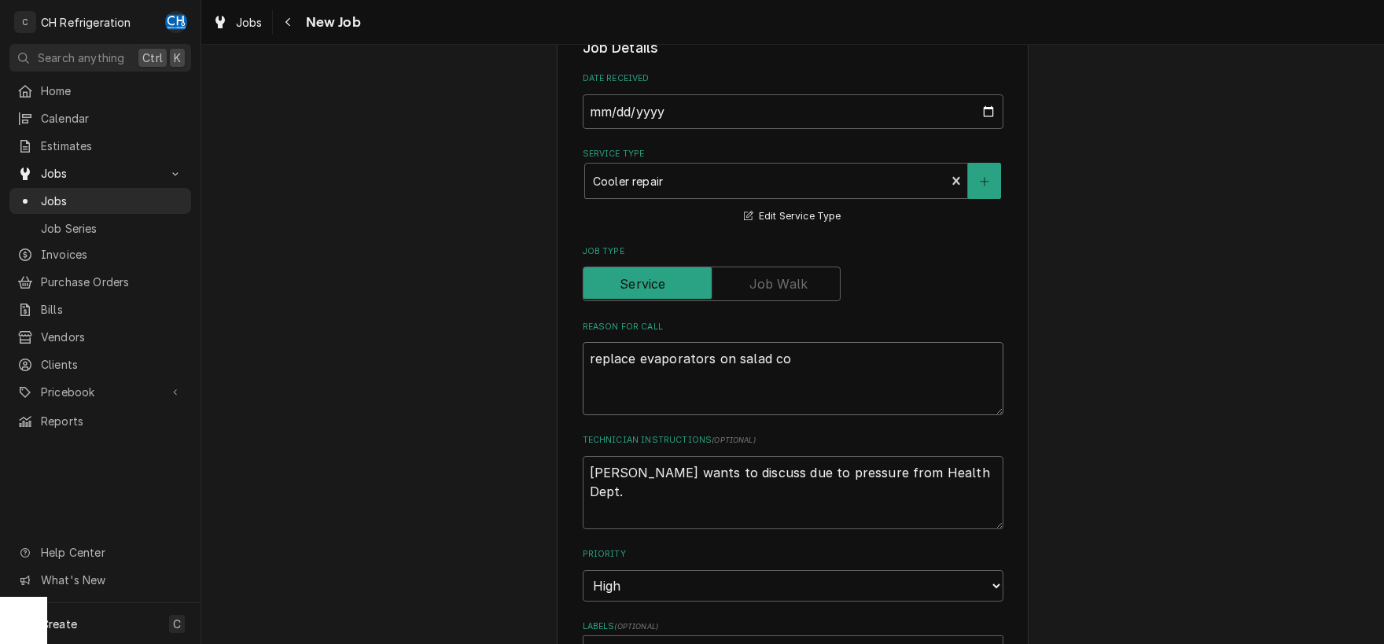
type textarea "replace evaporators on salad coo"
type textarea "x"
type textarea "replace evaporators on salad cool"
type textarea "x"
type textarea "replace evaporators on salad coole"
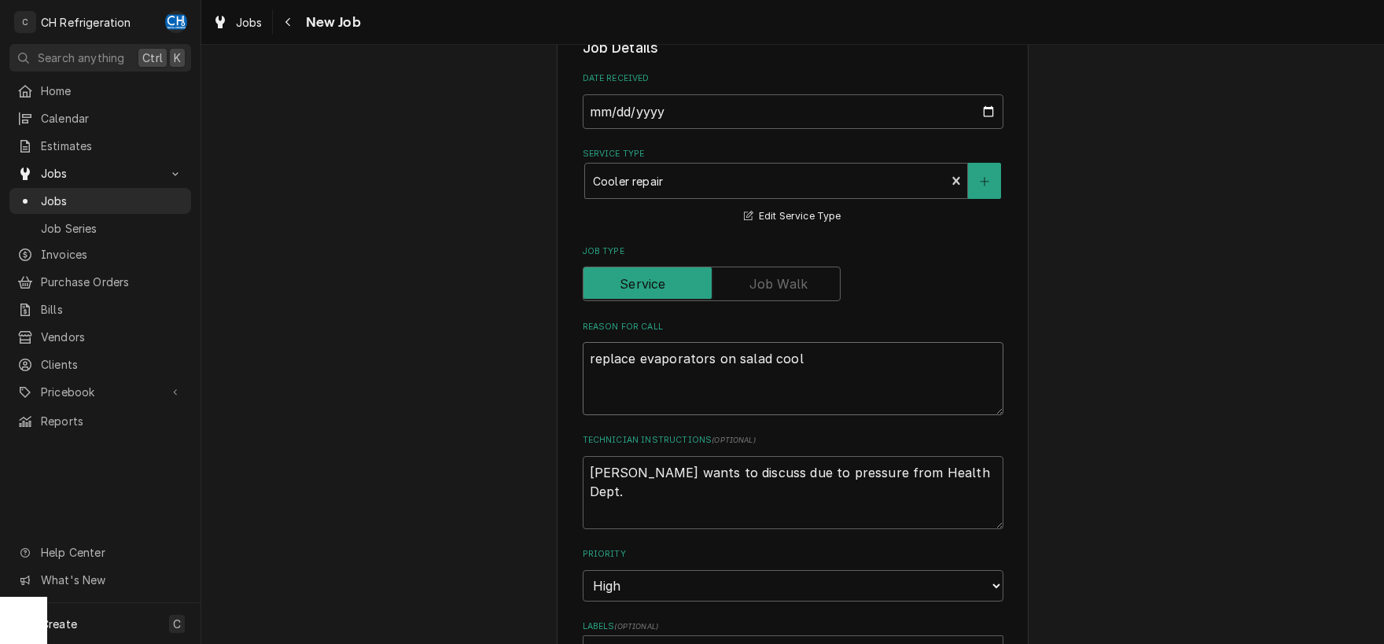
type textarea "x"
type textarea "replace evaporators on salad cooler"
type textarea "x"
type textarea "replace evaporators on salad coolers"
type textarea "x"
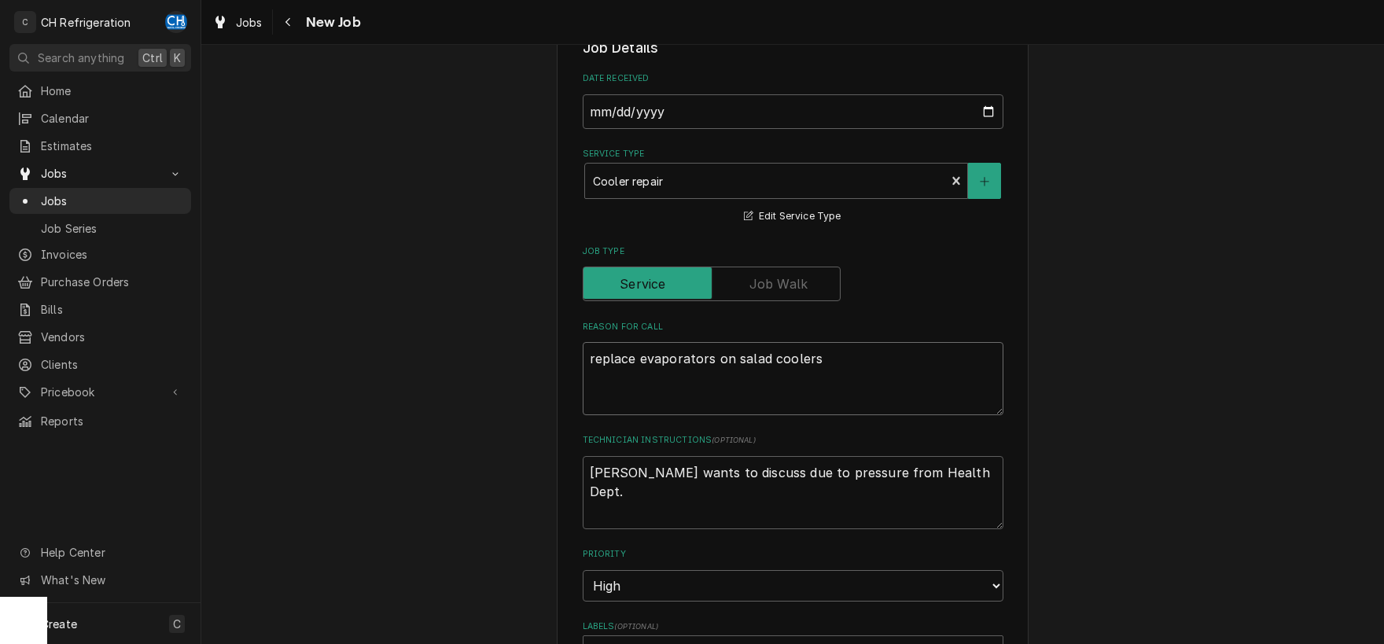
type textarea "replace evaporators on salad coolers"
drag, startPoint x: 966, startPoint y: 479, endPoint x: 433, endPoint y: 480, distance: 532.4
click at [583, 480] on textarea "Mary wants to discuss due to pressure from Health Dept." at bounding box center [793, 492] width 421 height 73
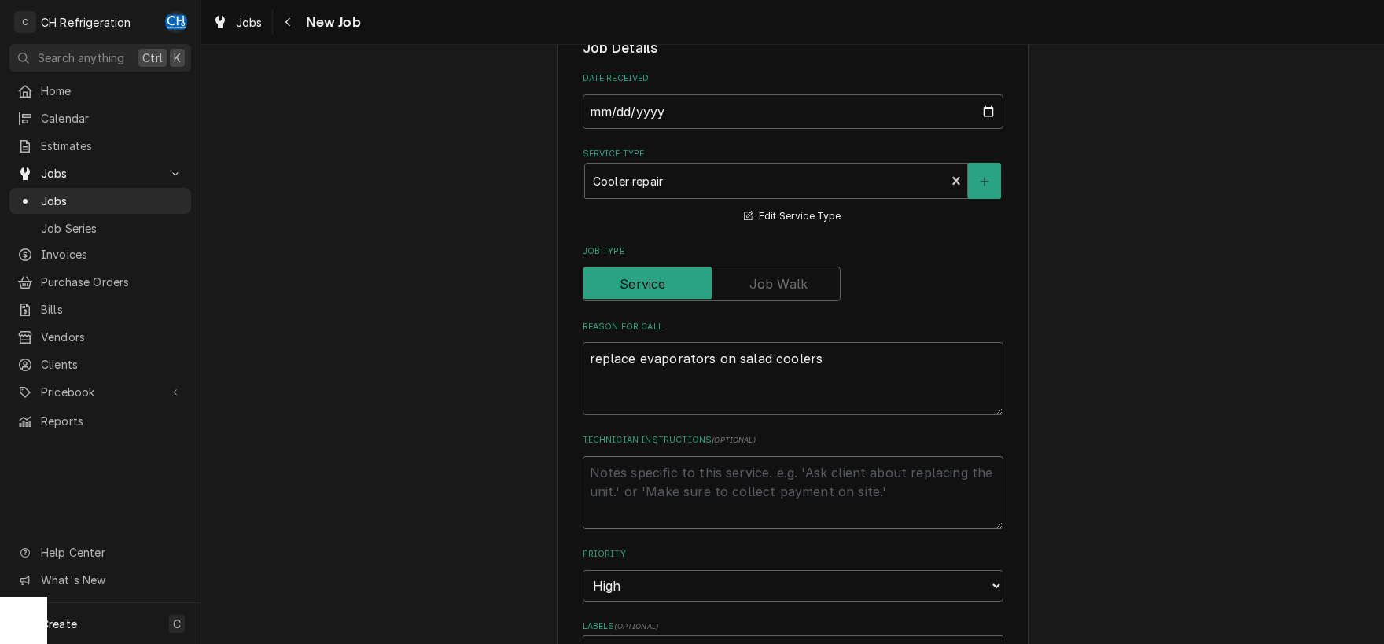
type textarea "x"
type textarea "e"
type textarea "x"
type textarea "es"
type textarea "x"
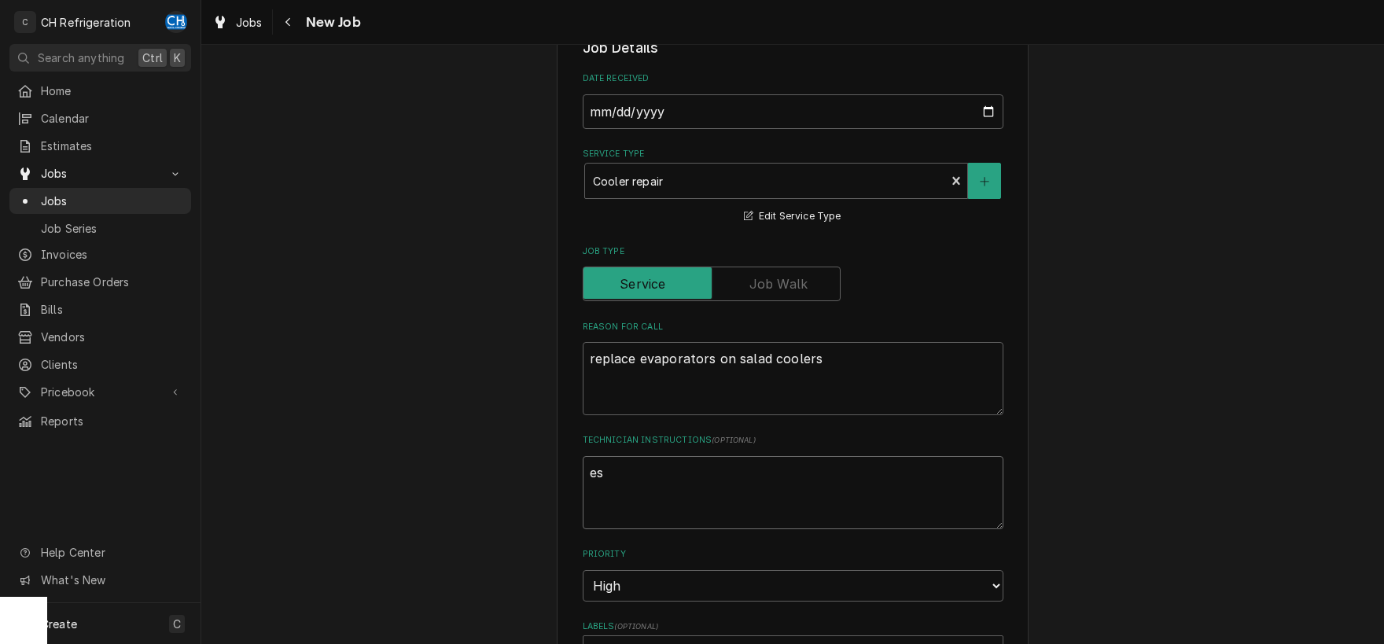
type textarea "est"
type textarea "x"
type textarea "esti"
type textarea "x"
type textarea "estim"
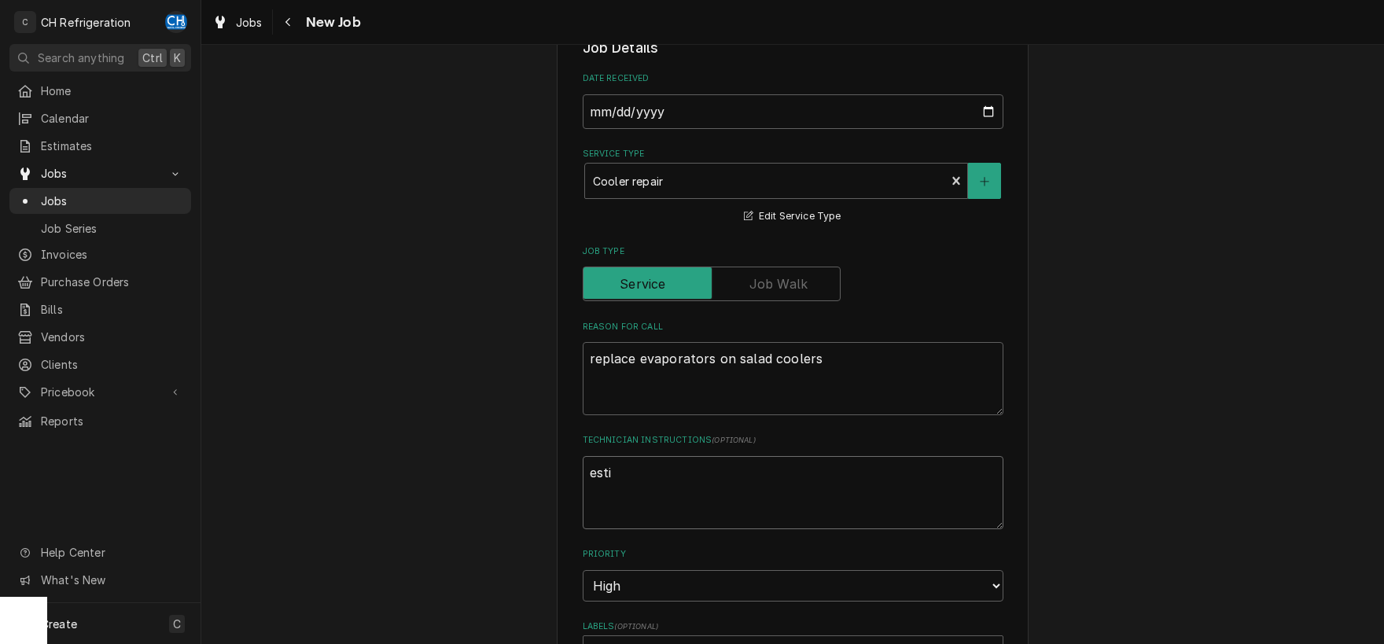
type textarea "x"
type textarea "estima"
type textarea "x"
type textarea "estimat"
type textarea "x"
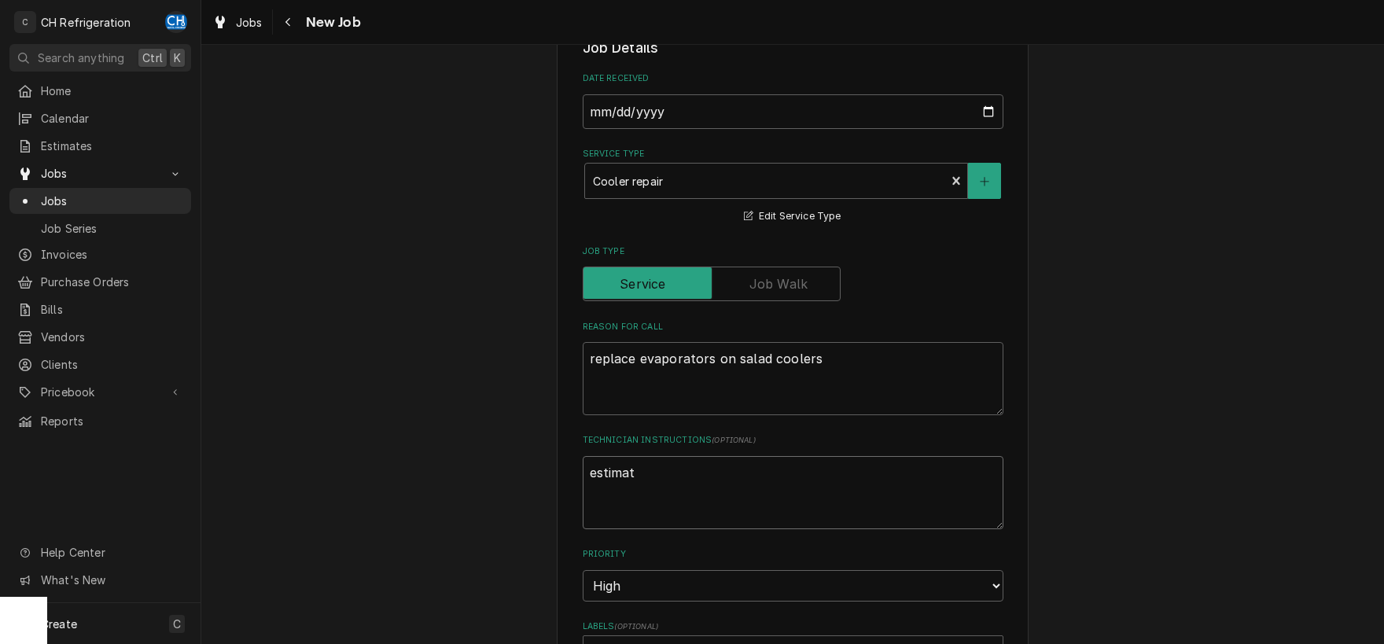
type textarea "estimate"
type textarea "x"
type textarea "estimate"
type textarea "x"
type textarea "estimate #"
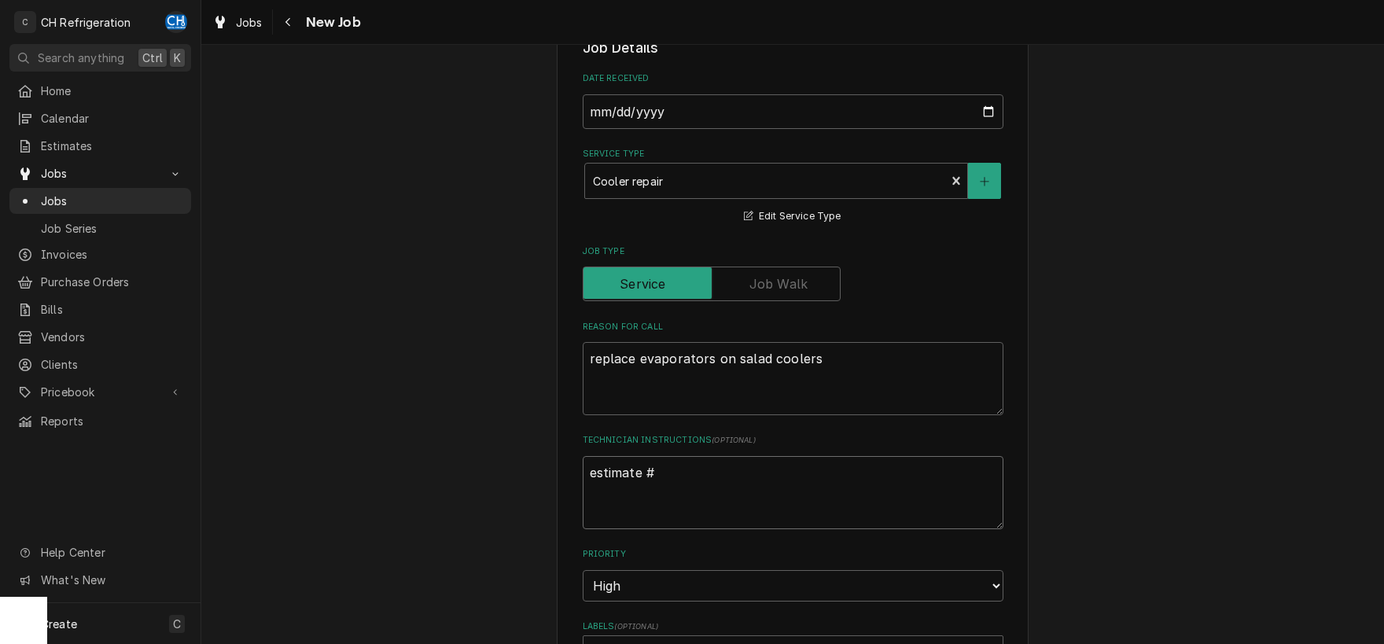
type textarea "x"
type textarea "estimate #p"
type textarea "x"
type textarea "estimate #p1"
type textarea "x"
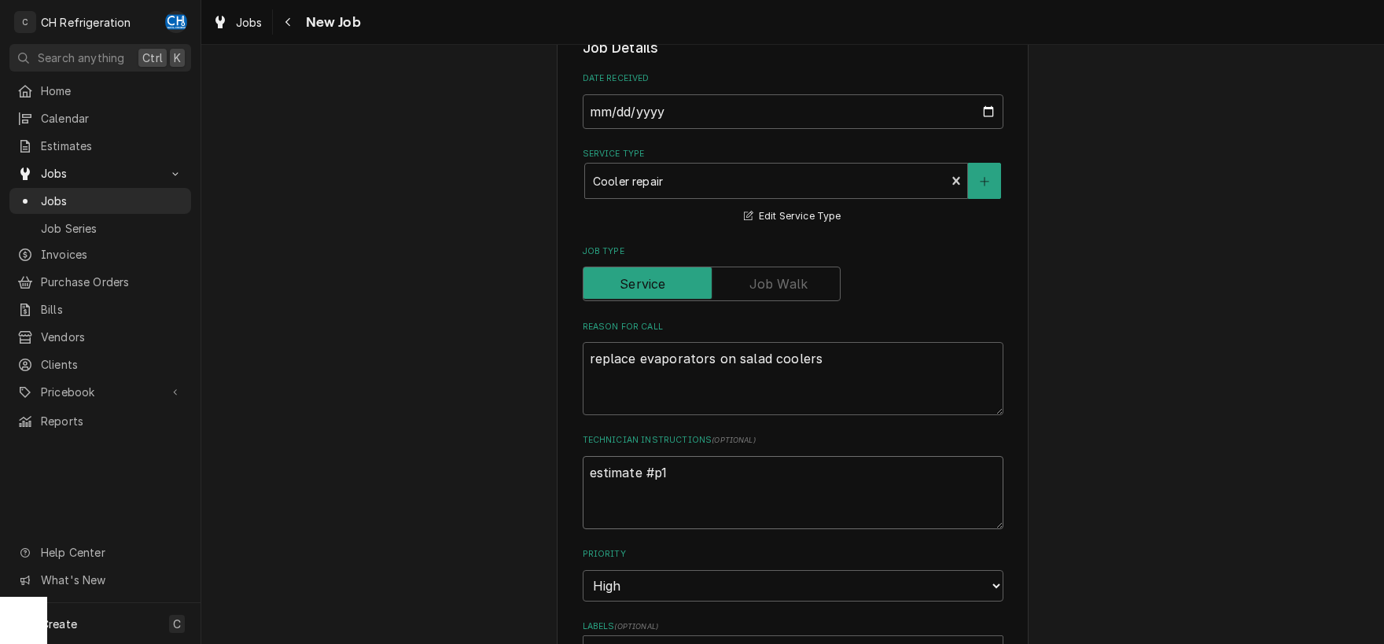
type textarea "estimate #p15"
type textarea "x"
type textarea "estimate #p154"
type textarea "x"
type textarea "estimate #p1543"
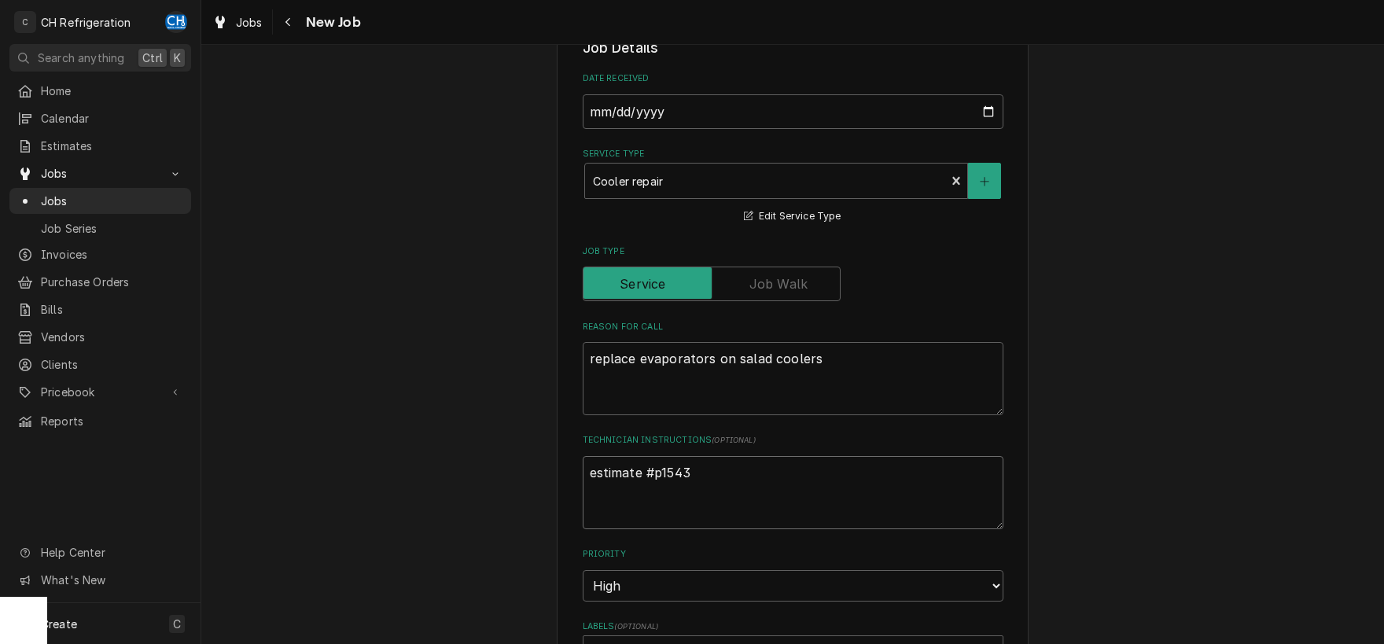
type textarea "x"
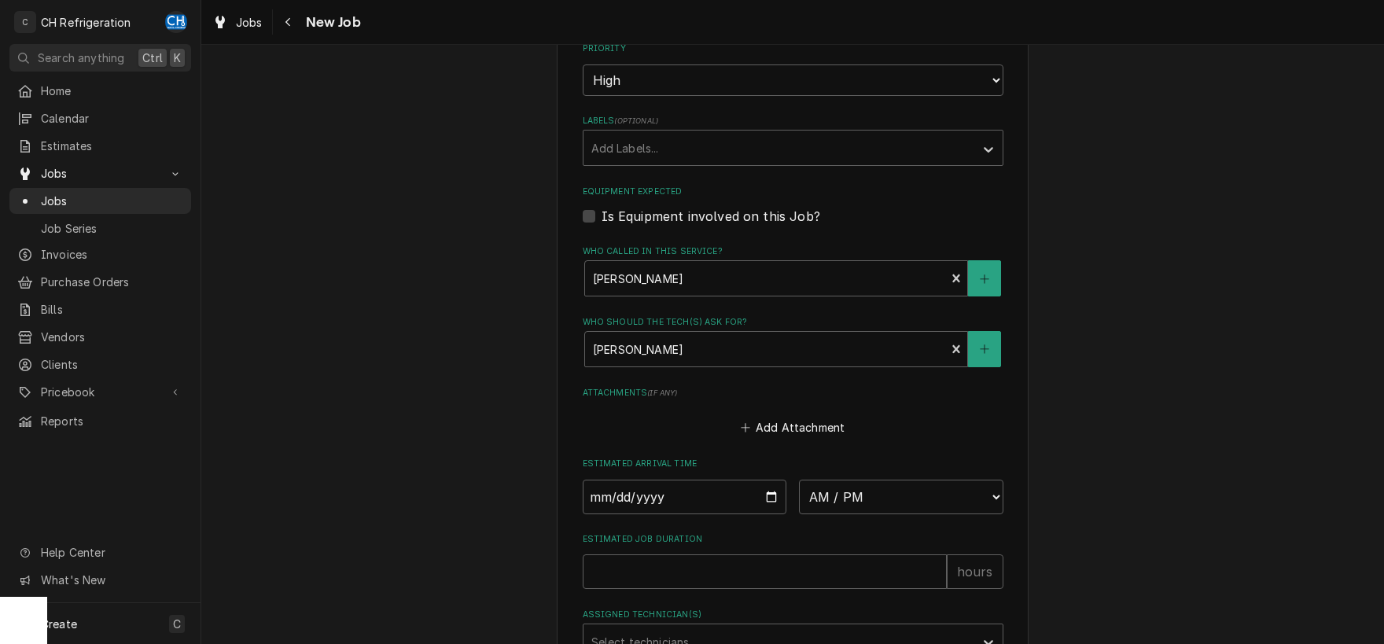
scroll to position [916, 0]
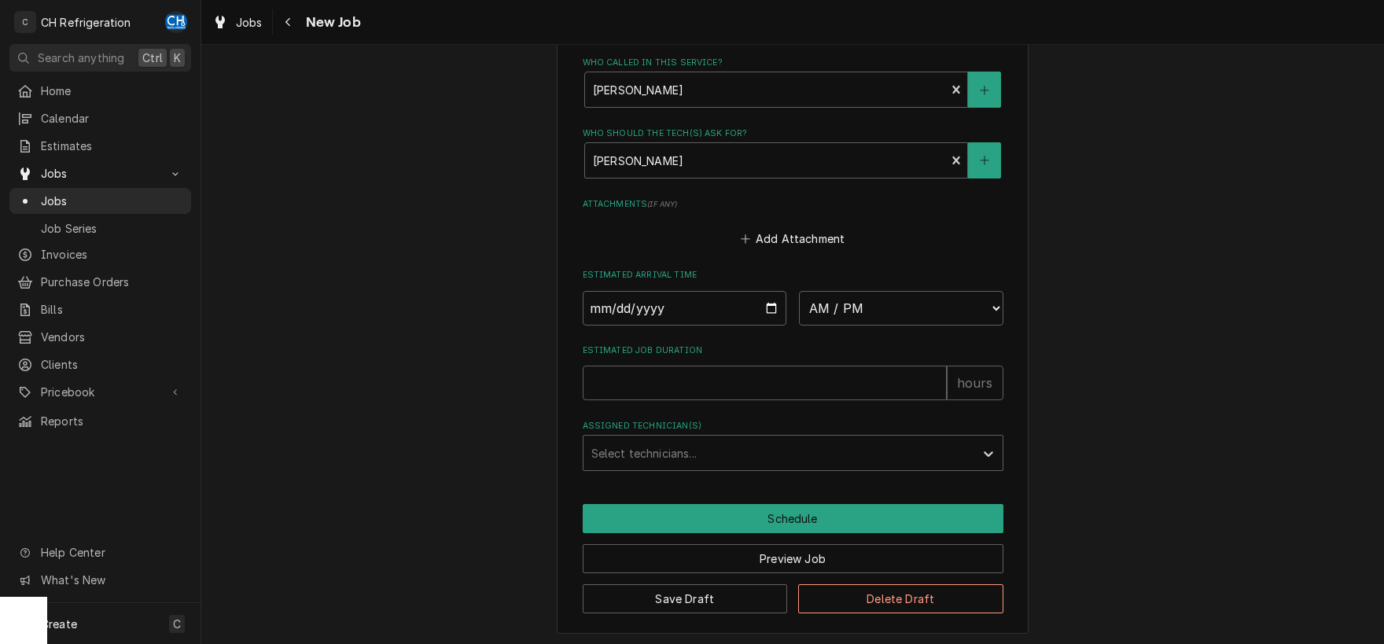
type textarea "estimate #p1543"
click at [775, 308] on input "Date" at bounding box center [685, 308] width 204 height 35
type input "2025-09-05"
type textarea "x"
click at [769, 308] on input "2025-09-05" at bounding box center [685, 308] width 204 height 35
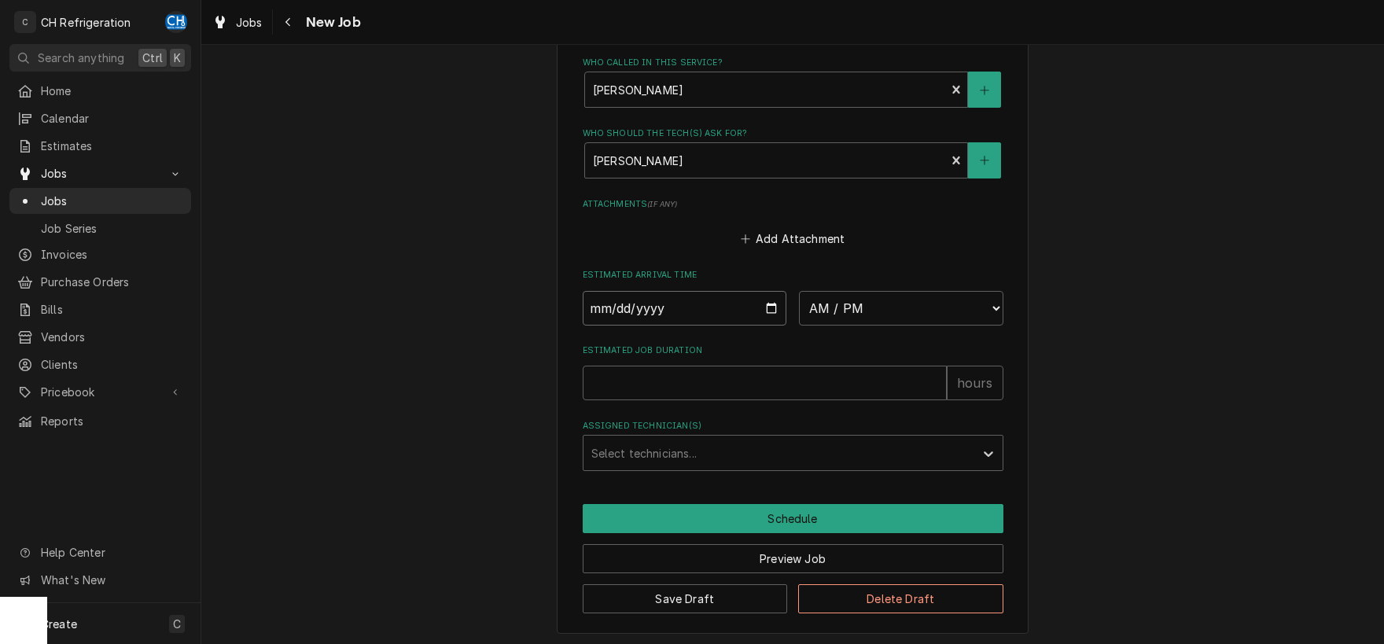
type input "2025-09-04"
type textarea "x"
click at [799, 291] on select "AM / PM 6:00 AM 6:15 AM 6:30 AM 6:45 AM 7:00 AM 7:15 AM 7:30 AM 7:45 AM 8:00 AM…" at bounding box center [901, 308] width 204 height 35
select select "06:00:00"
click option "6:00 AM" at bounding box center [0, 0] width 0 height 0
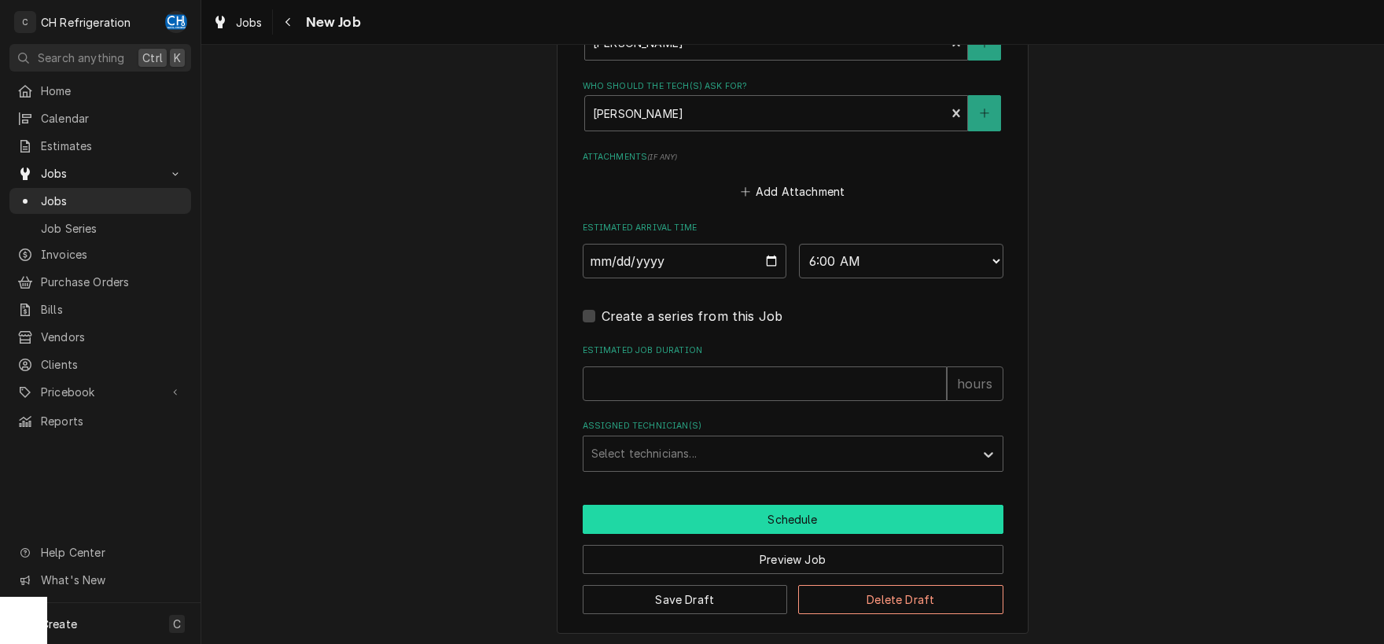
click at [791, 525] on button "Schedule" at bounding box center [793, 519] width 421 height 29
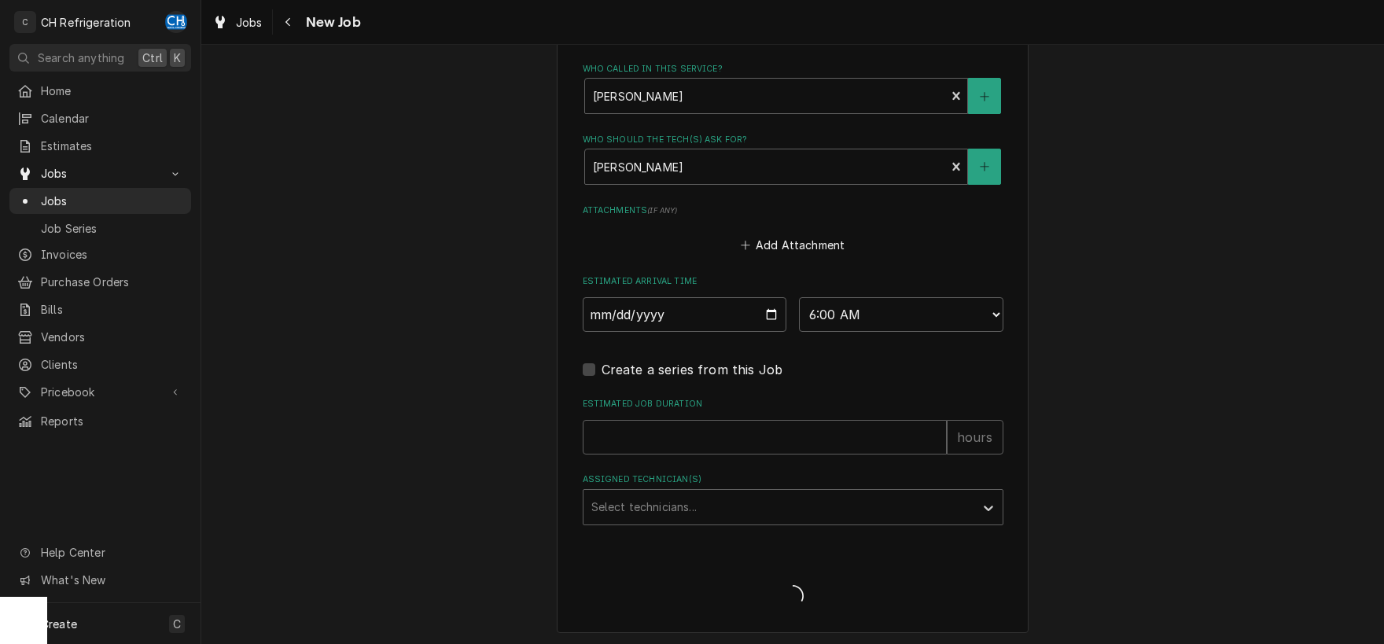
type textarea "x"
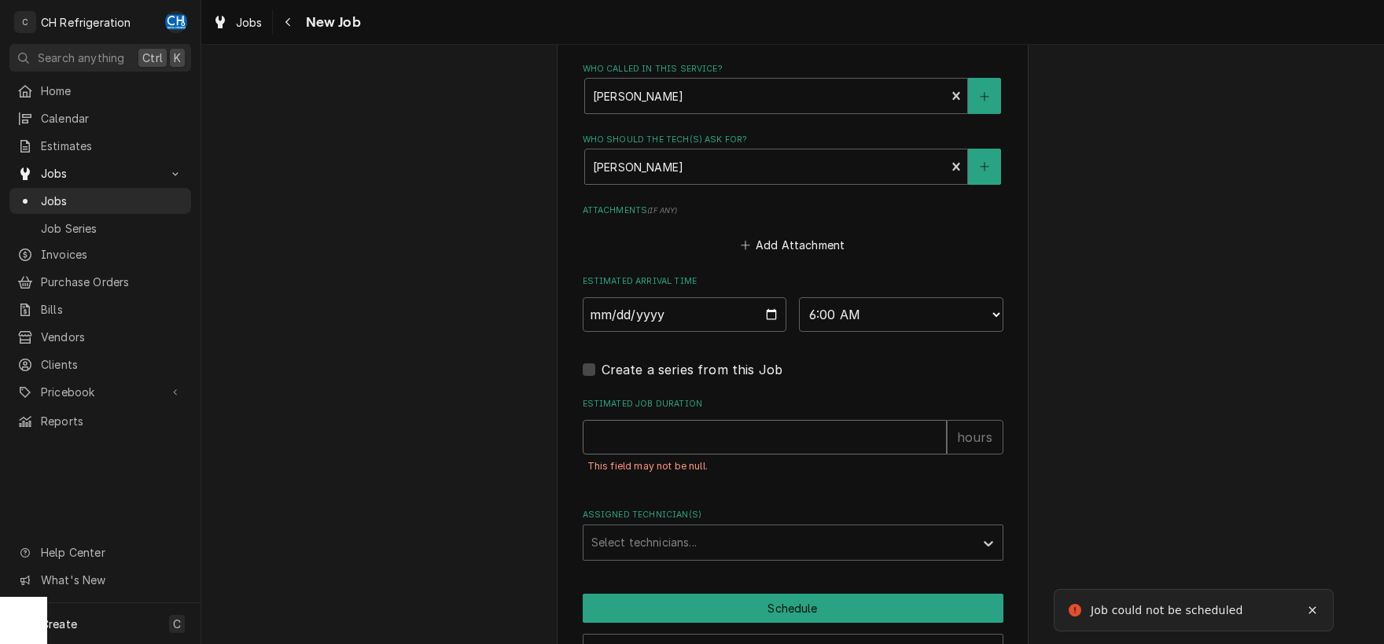
click at [778, 447] on input "Estimated Job Duration" at bounding box center [765, 437] width 364 height 35
type input "2"
type textarea "x"
type input "20"
type textarea "x"
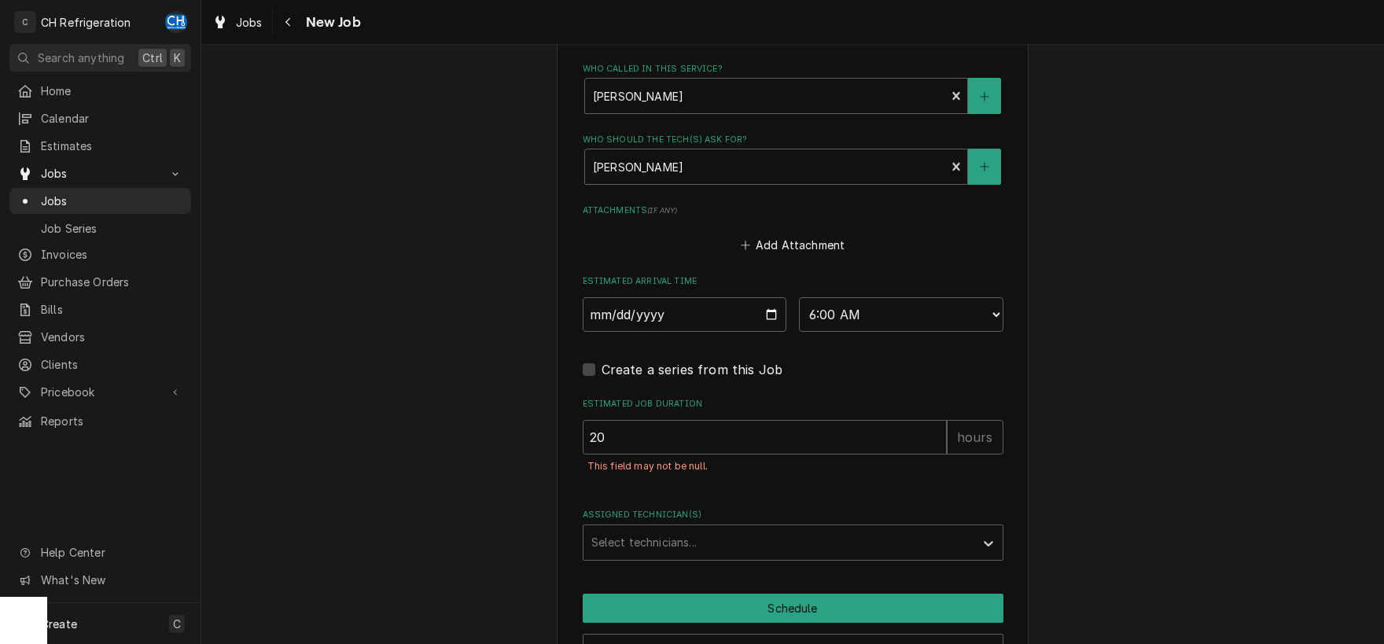
drag, startPoint x: 642, startPoint y: 433, endPoint x: 572, endPoint y: 446, distance: 71.1
click at [583, 446] on input "20" at bounding box center [765, 437] width 364 height 35
type input "1"
type textarea "x"
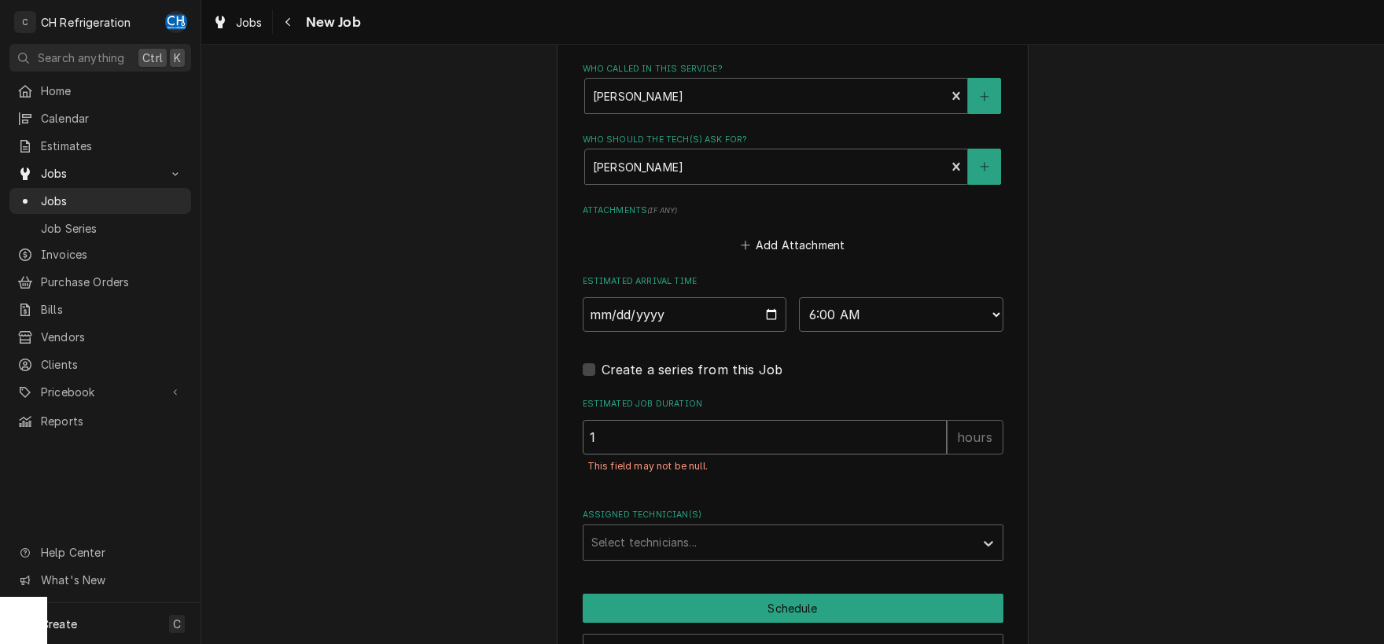
type input "10"
type textarea "x"
type input "10"
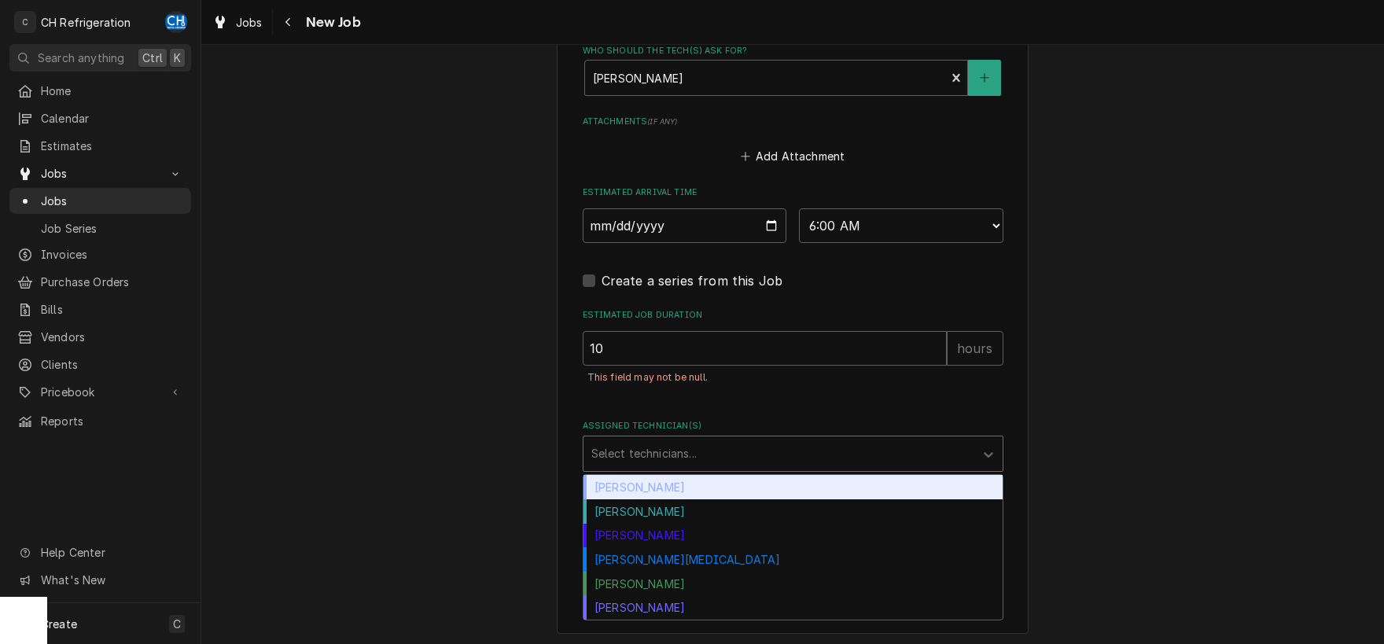
drag, startPoint x: 856, startPoint y: 451, endPoint x: 841, endPoint y: 469, distance: 23.5
click at [707, 490] on div "Chris Hiraga" at bounding box center [793, 487] width 419 height 24
click at [753, 446] on div "Assigned Technician(s)" at bounding box center [778, 454] width 375 height 28
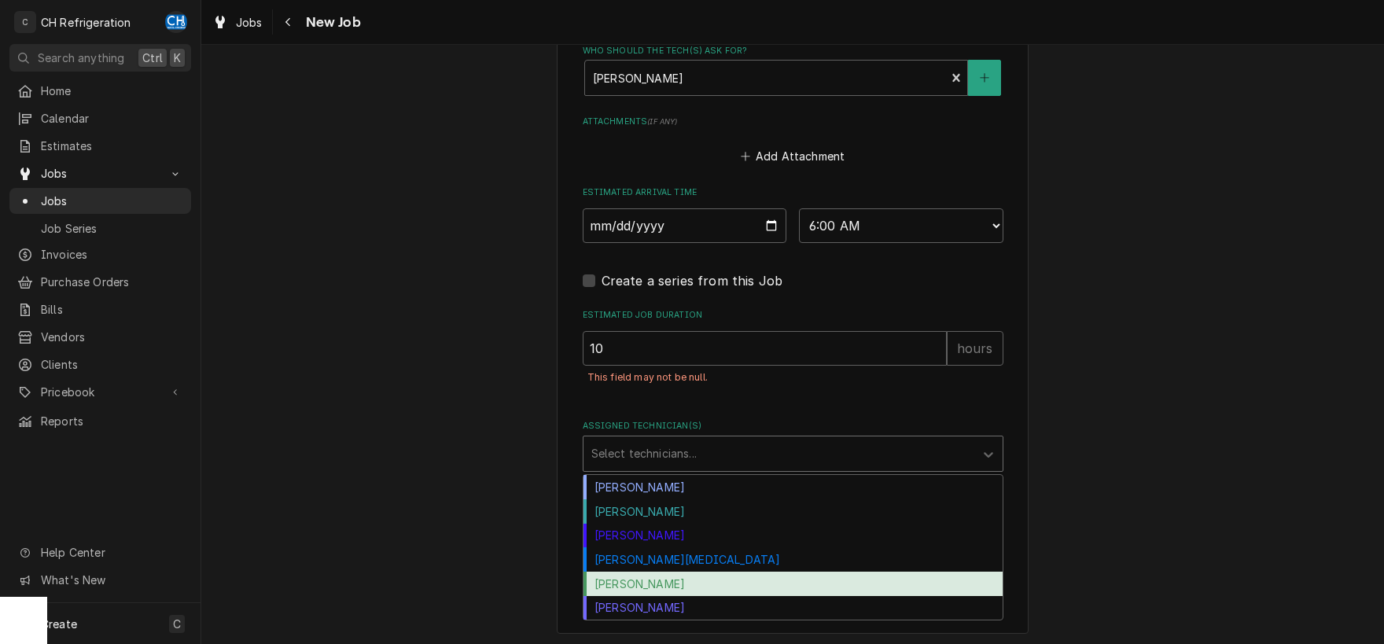
click at [714, 582] on div "Ruben Perez" at bounding box center [793, 584] width 419 height 24
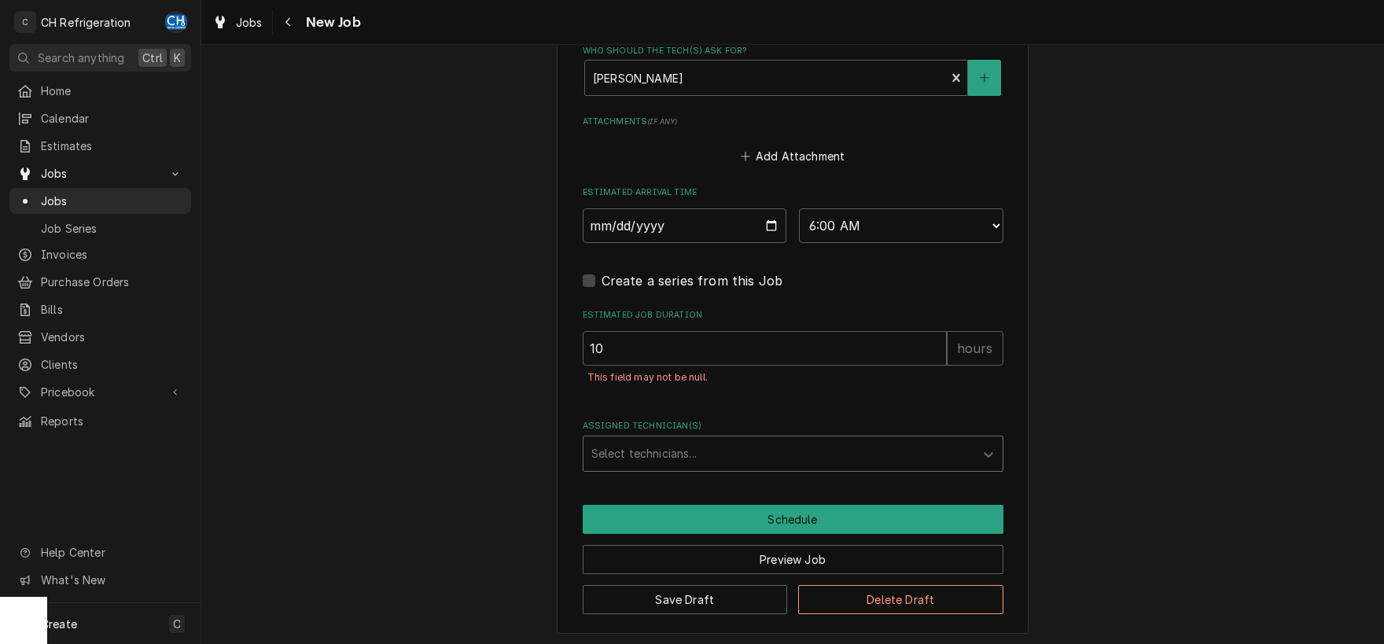
click at [637, 430] on div "Assigned Technician(s) All selected options have been cleared. Select technicia…" at bounding box center [793, 445] width 421 height 51
click at [645, 459] on div "Assigned Technician(s)" at bounding box center [778, 454] width 375 height 28
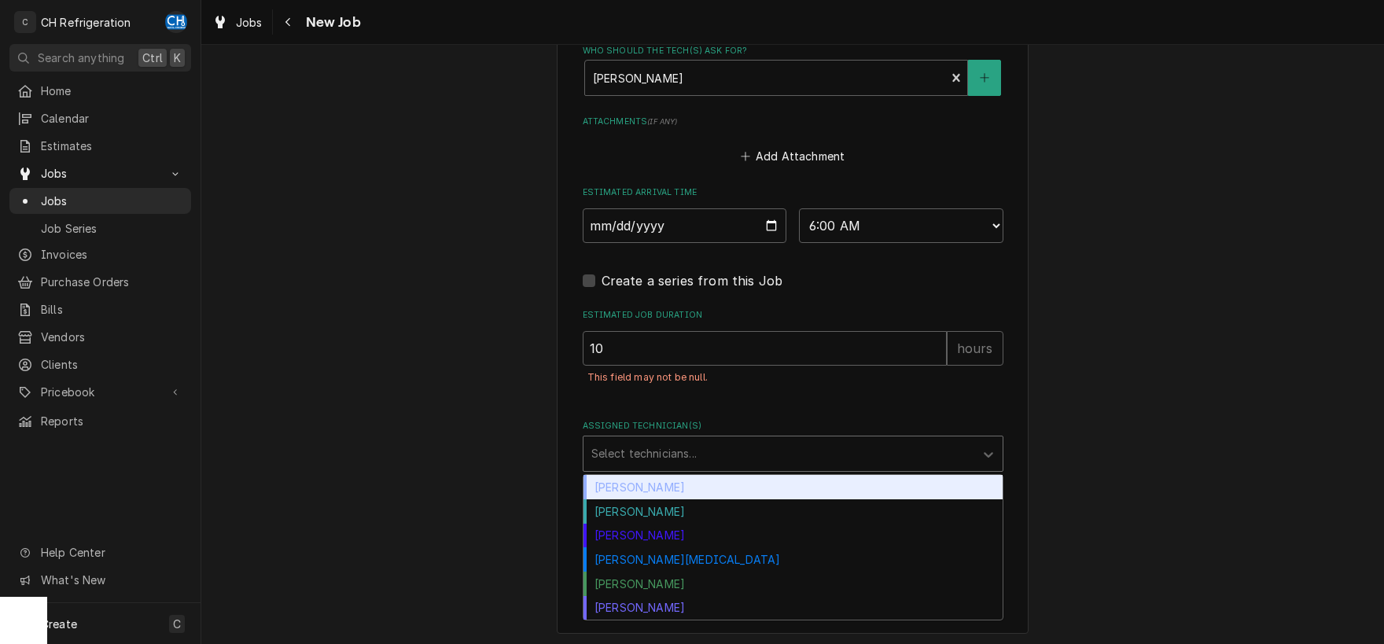
click at [673, 484] on div "Chris Hiraga" at bounding box center [793, 487] width 419 height 24
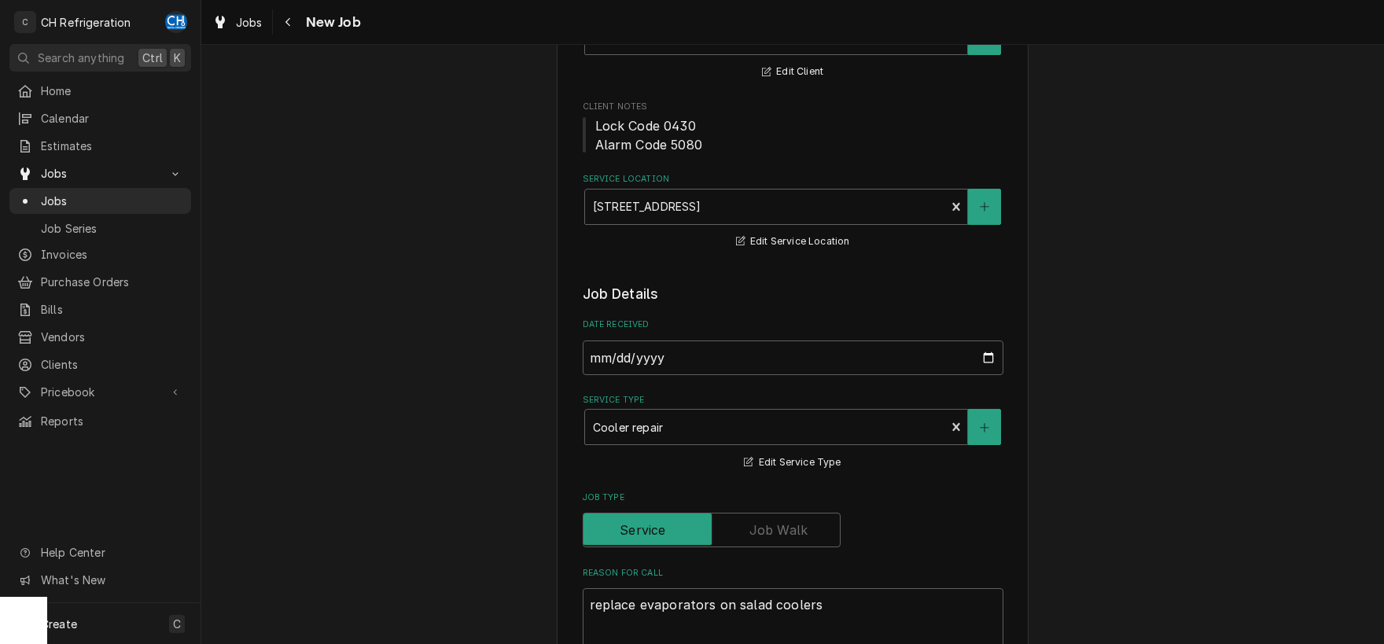
scroll to position [223, 0]
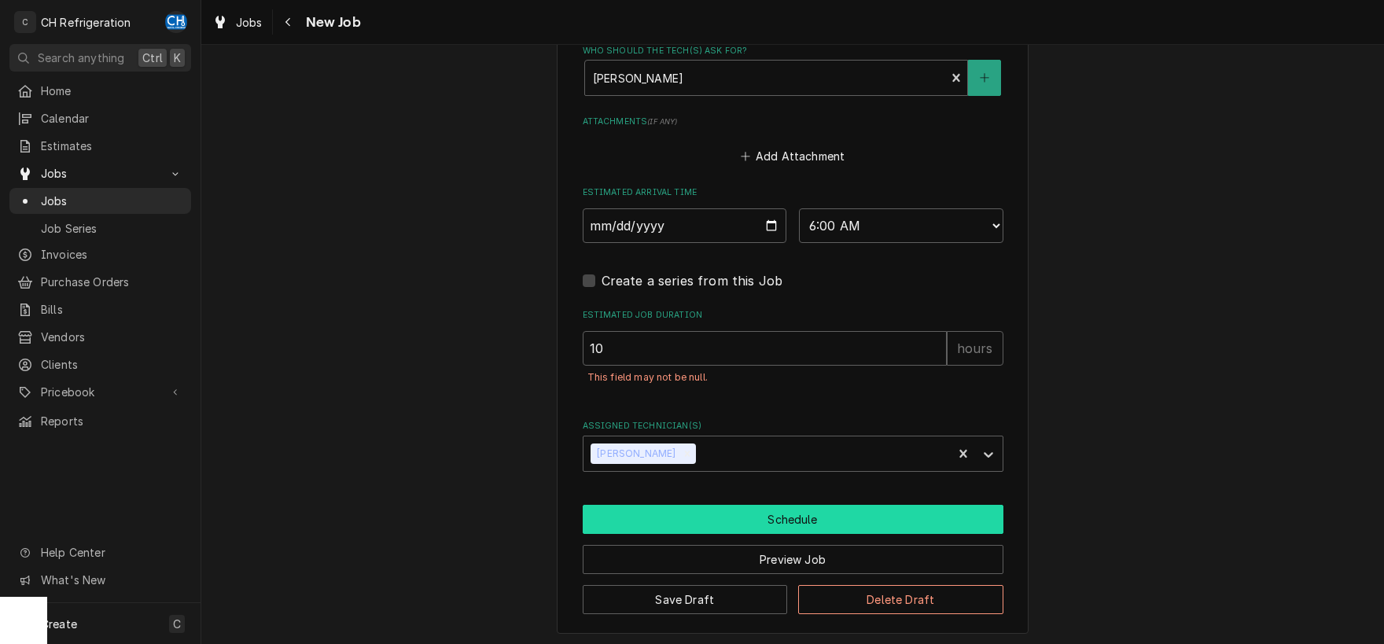
click at [793, 512] on button "Schedule" at bounding box center [793, 519] width 421 height 29
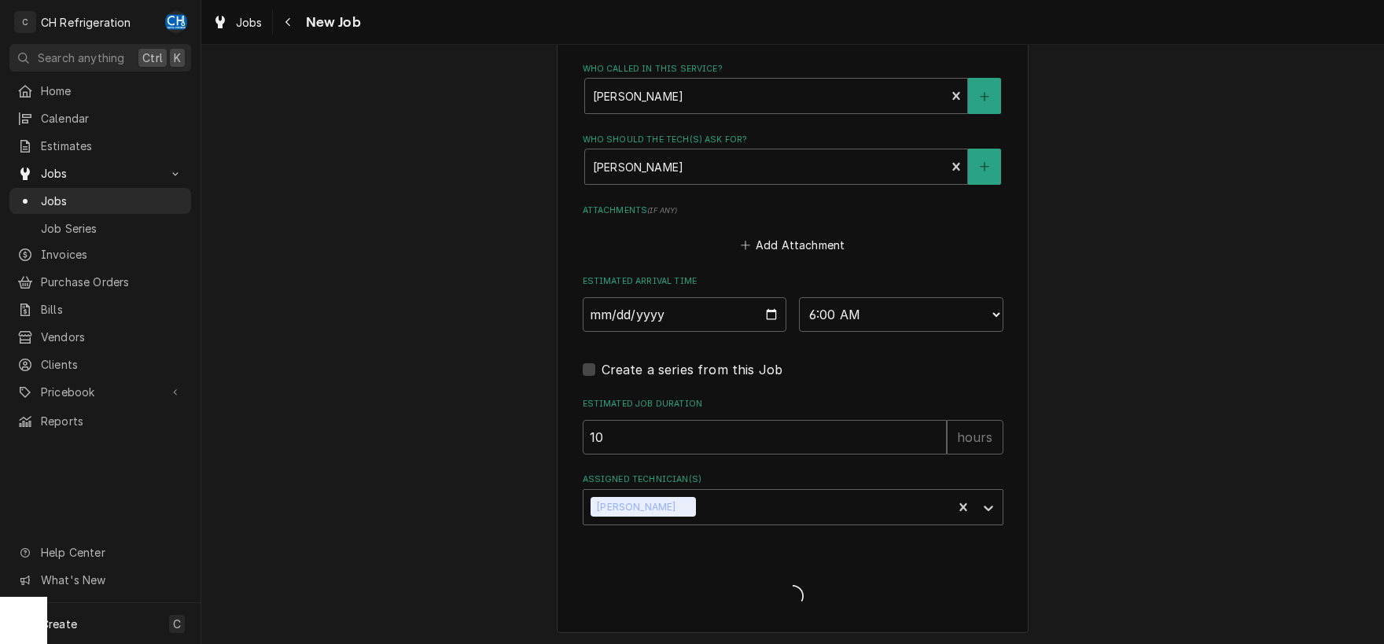
type textarea "x"
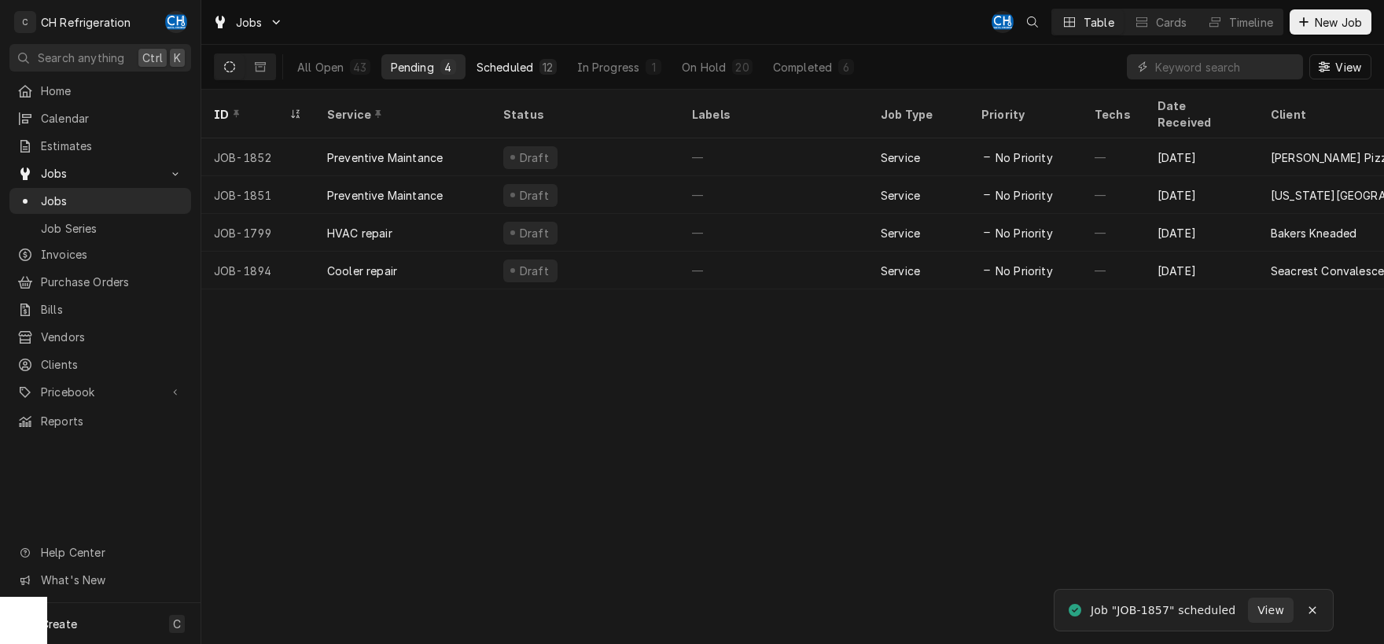
click at [499, 70] on div "Scheduled" at bounding box center [505, 67] width 57 height 17
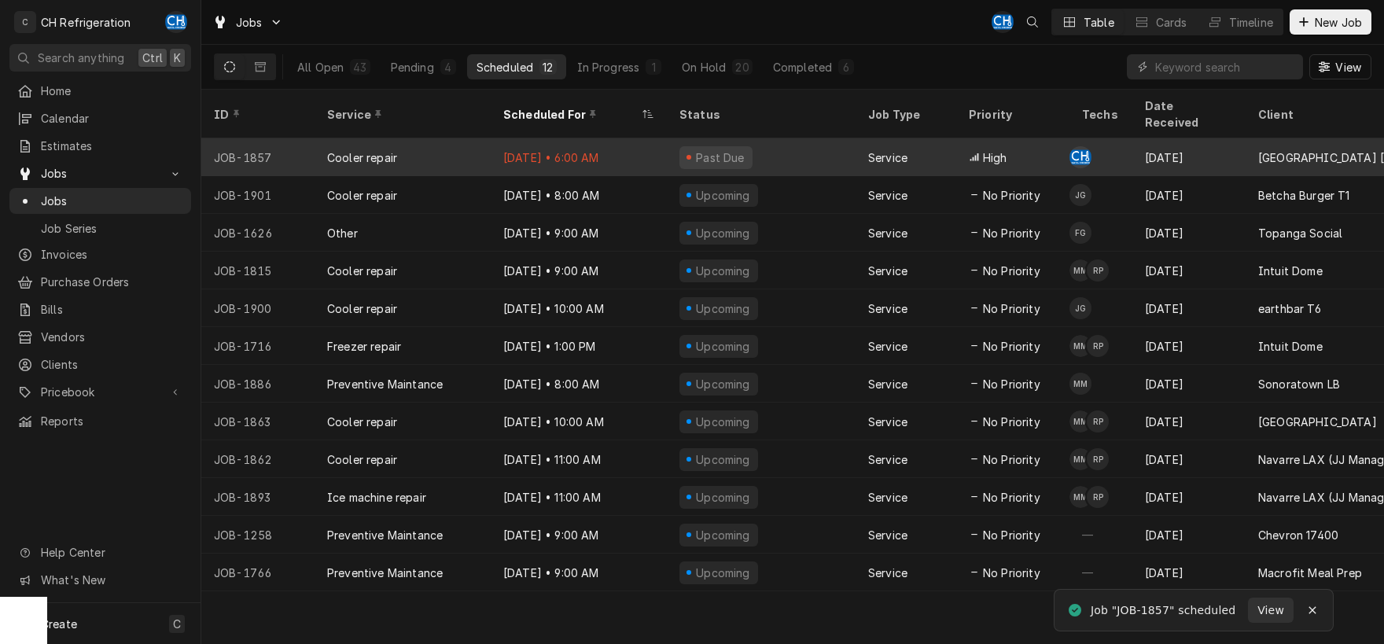
click at [620, 138] on div "Sep 4 • 6:00 AM" at bounding box center [579, 157] width 176 height 38
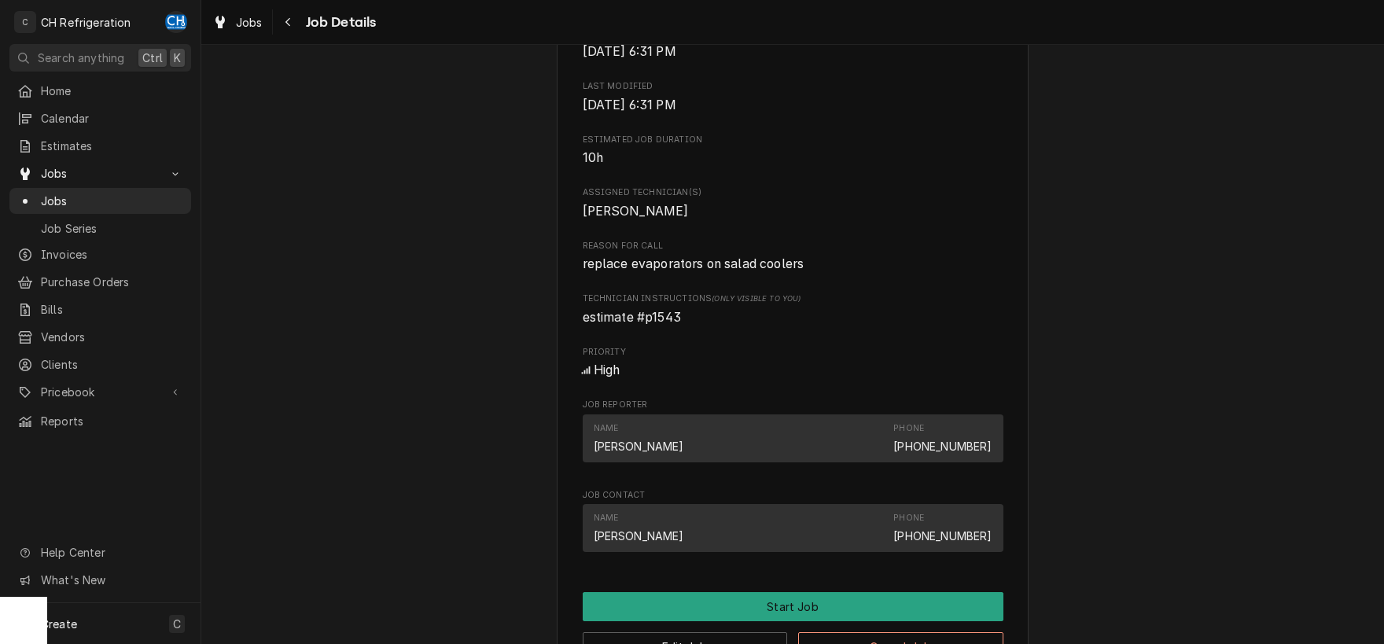
scroll to position [912, 0]
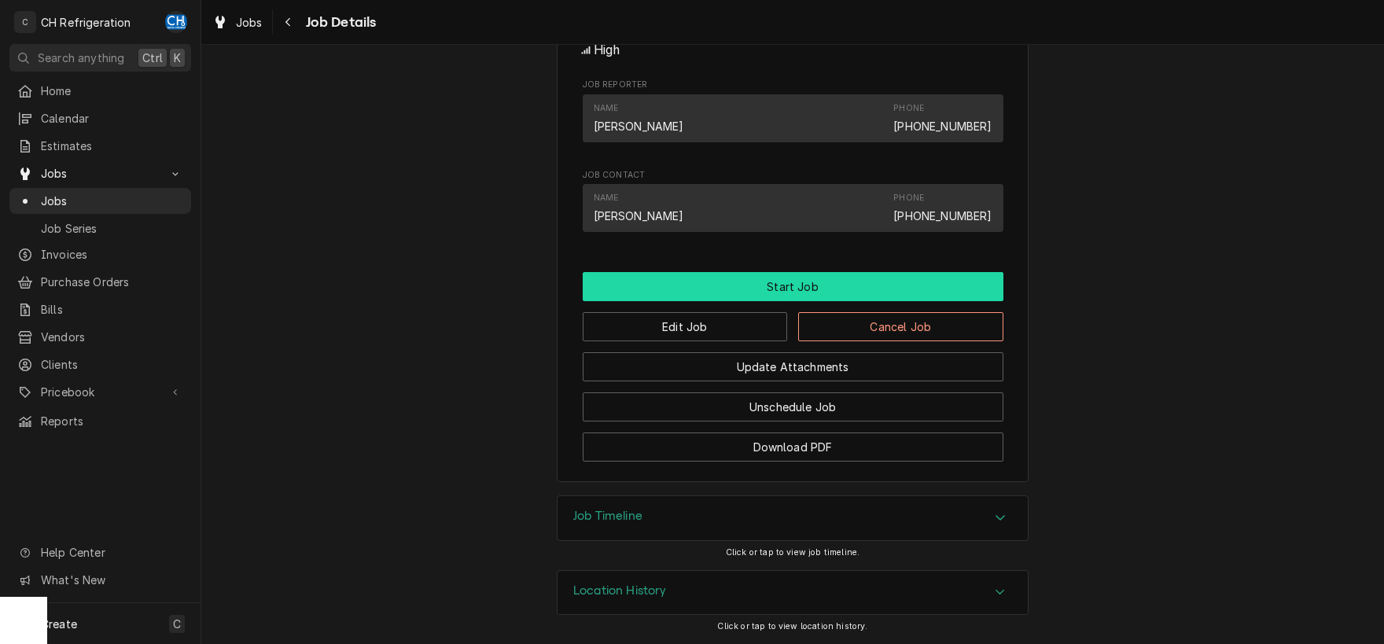
click at [749, 293] on button "Start Job" at bounding box center [793, 286] width 421 height 29
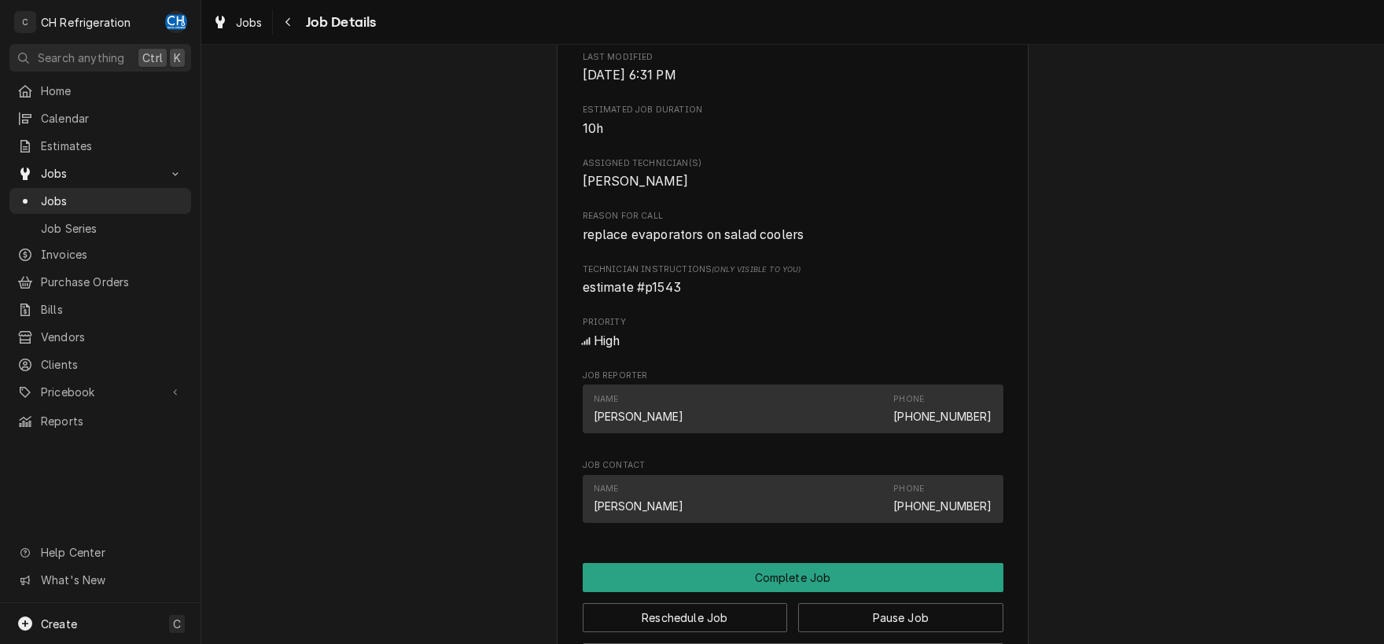
scroll to position [986, 0]
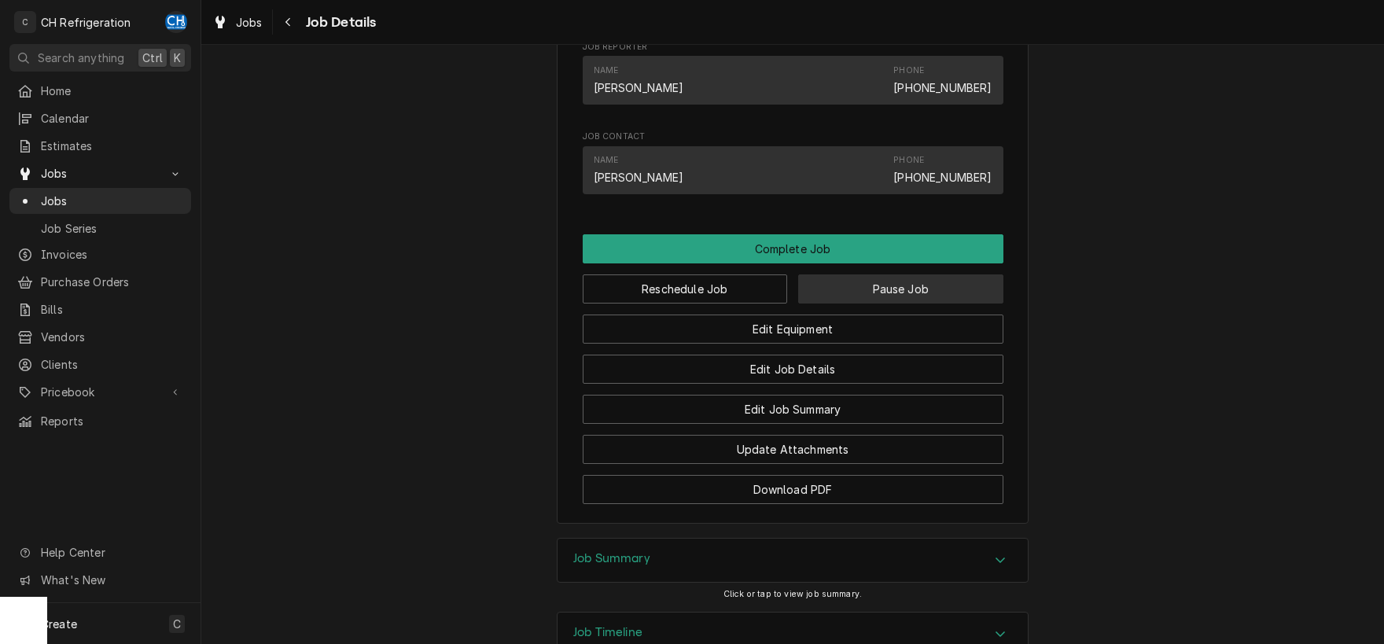
click at [899, 304] on button "Pause Job" at bounding box center [900, 288] width 205 height 29
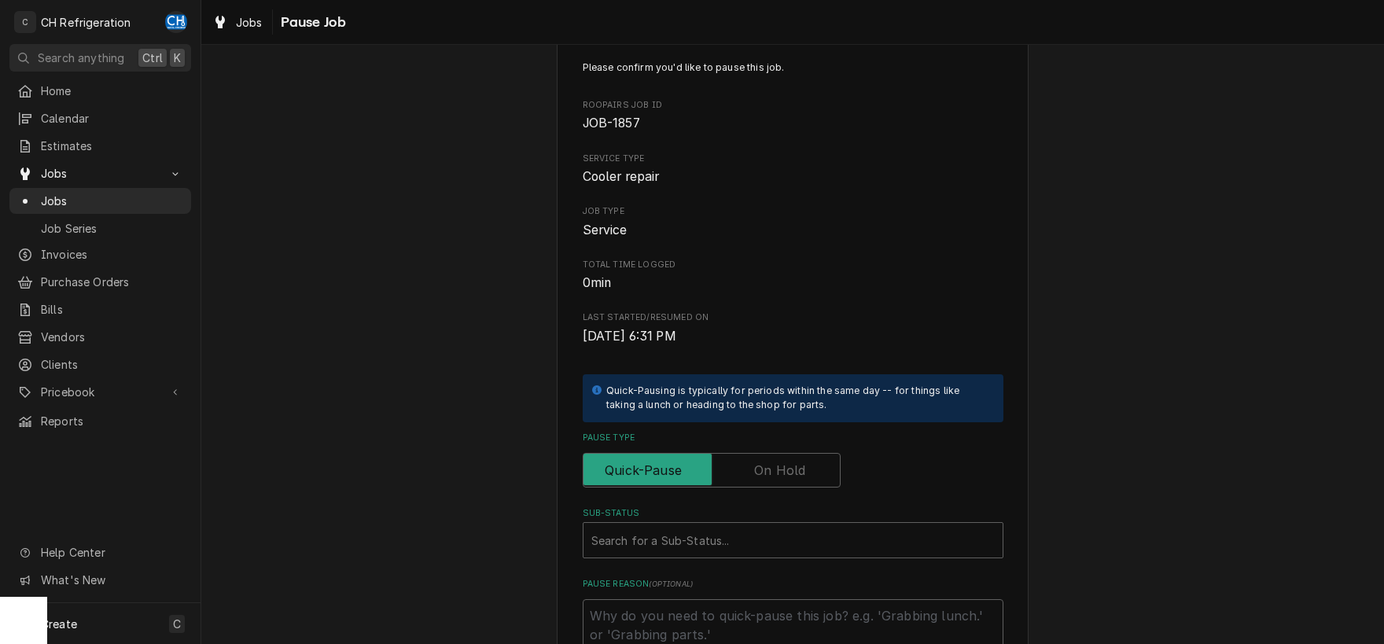
scroll to position [82, 0]
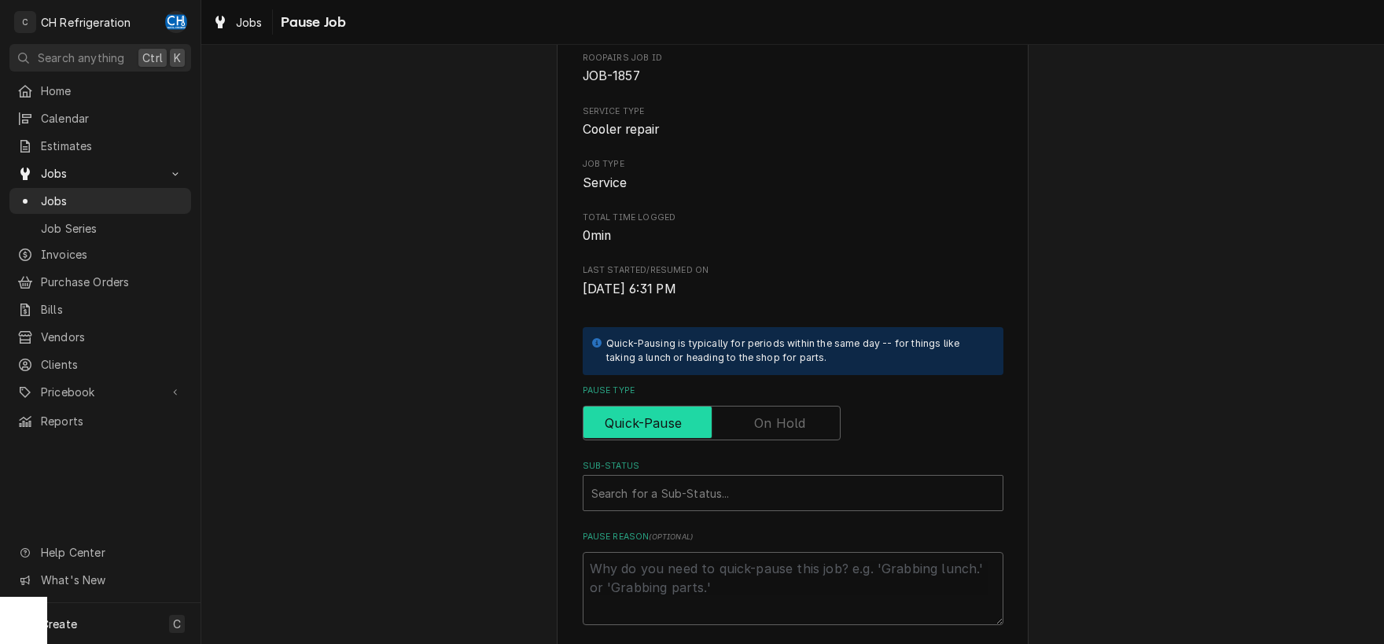
click at [775, 434] on input "Pause Type" at bounding box center [712, 423] width 244 height 35
checkbox input "true"
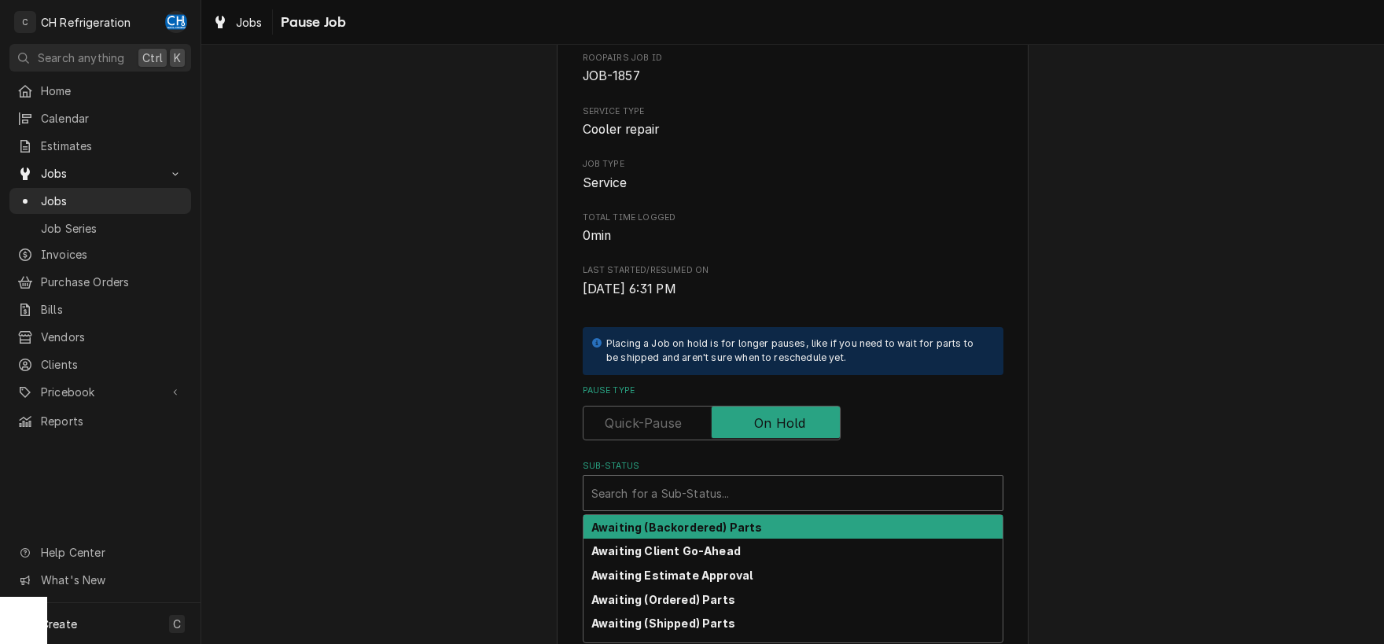
click at [698, 496] on div "Sub-Status" at bounding box center [792, 493] width 403 height 28
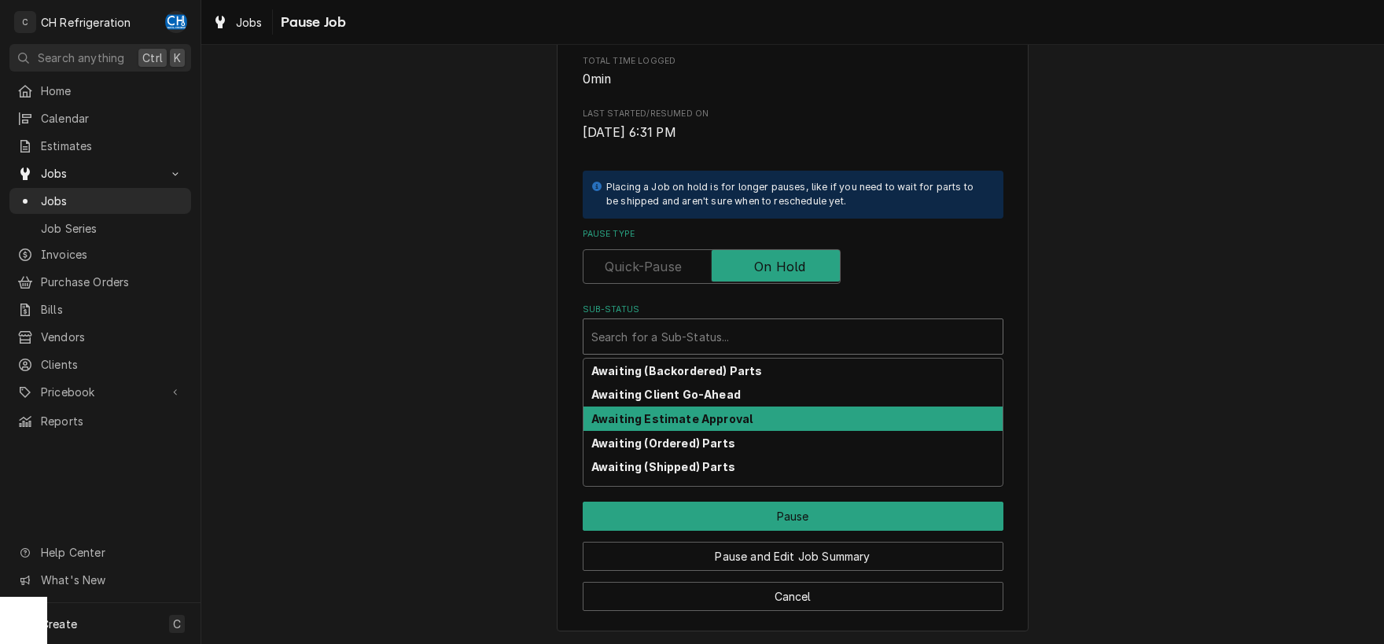
click at [731, 409] on div "Awaiting Estimate Approval" at bounding box center [793, 419] width 419 height 24
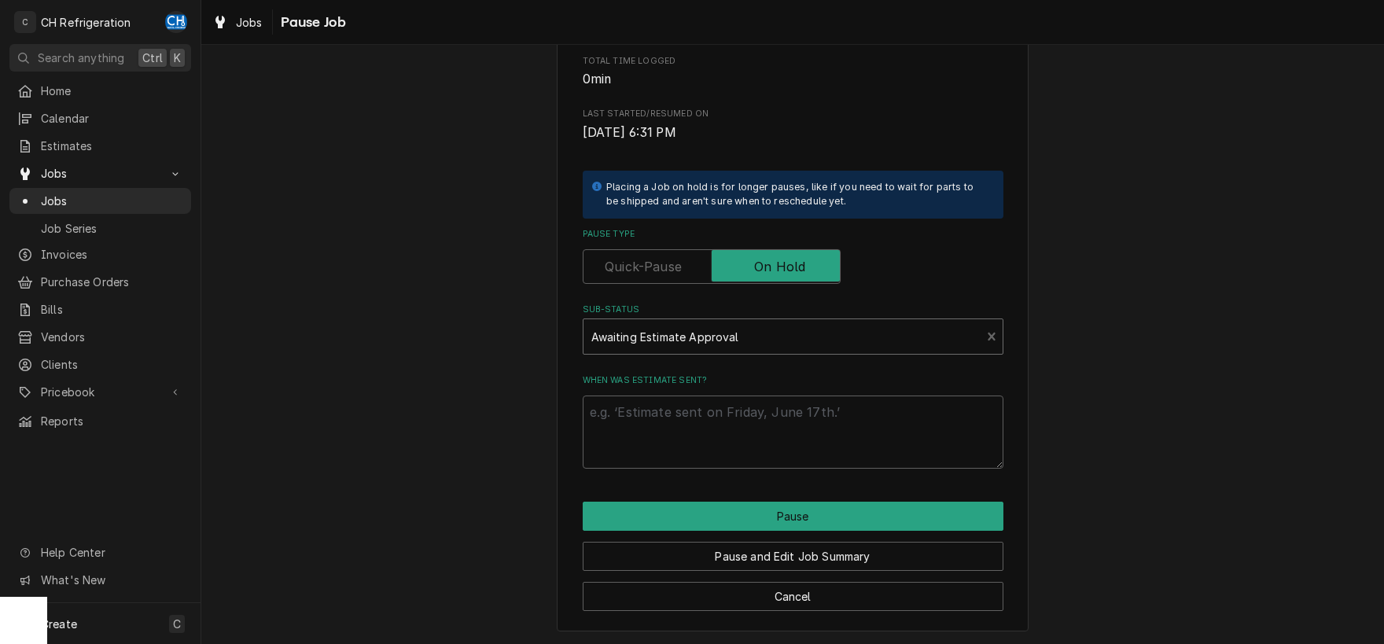
scroll to position [217, 0]
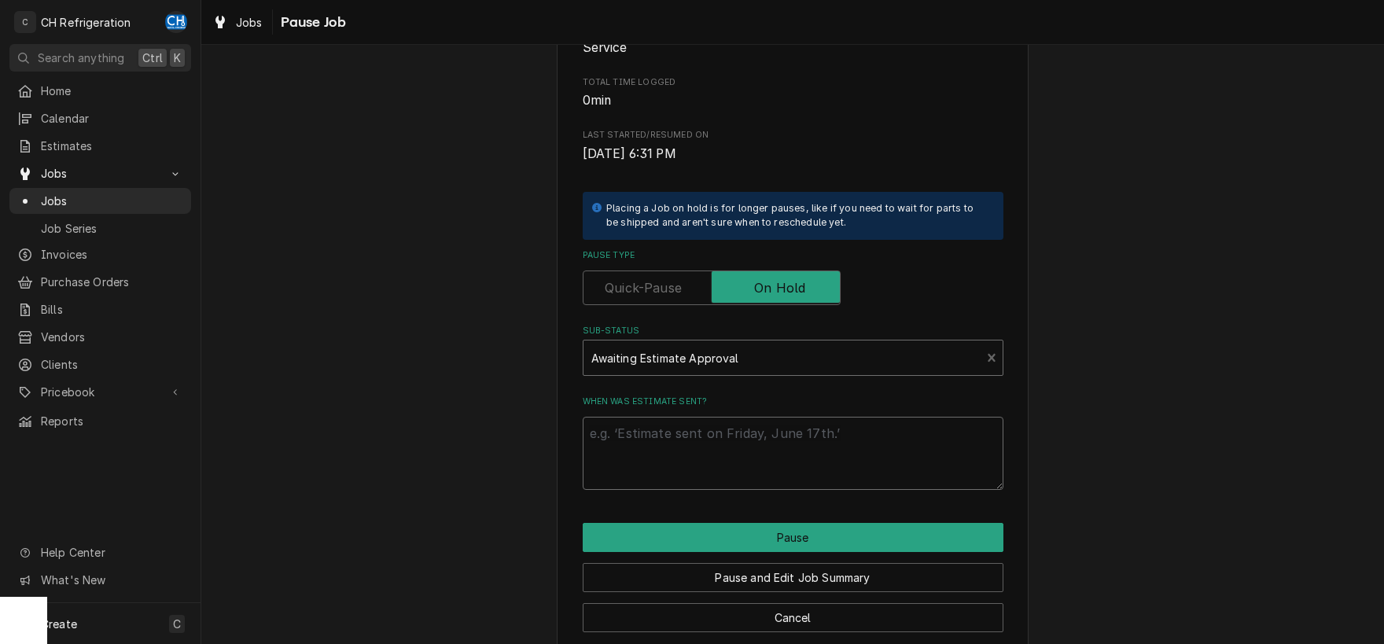
click at [713, 451] on textarea "When was estimate sent?" at bounding box center [793, 453] width 421 height 73
type textarea "x"
type textarea "9"
type textarea "x"
type textarea "9/"
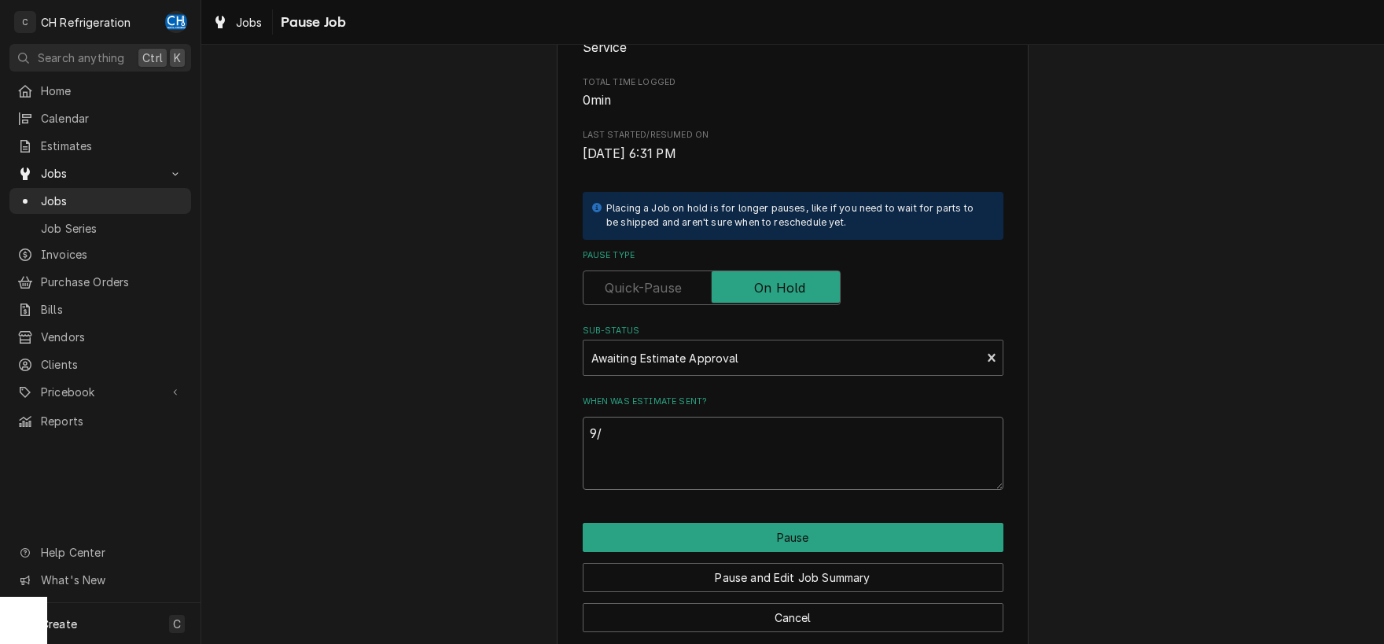
type textarea "x"
type textarea "9/4"
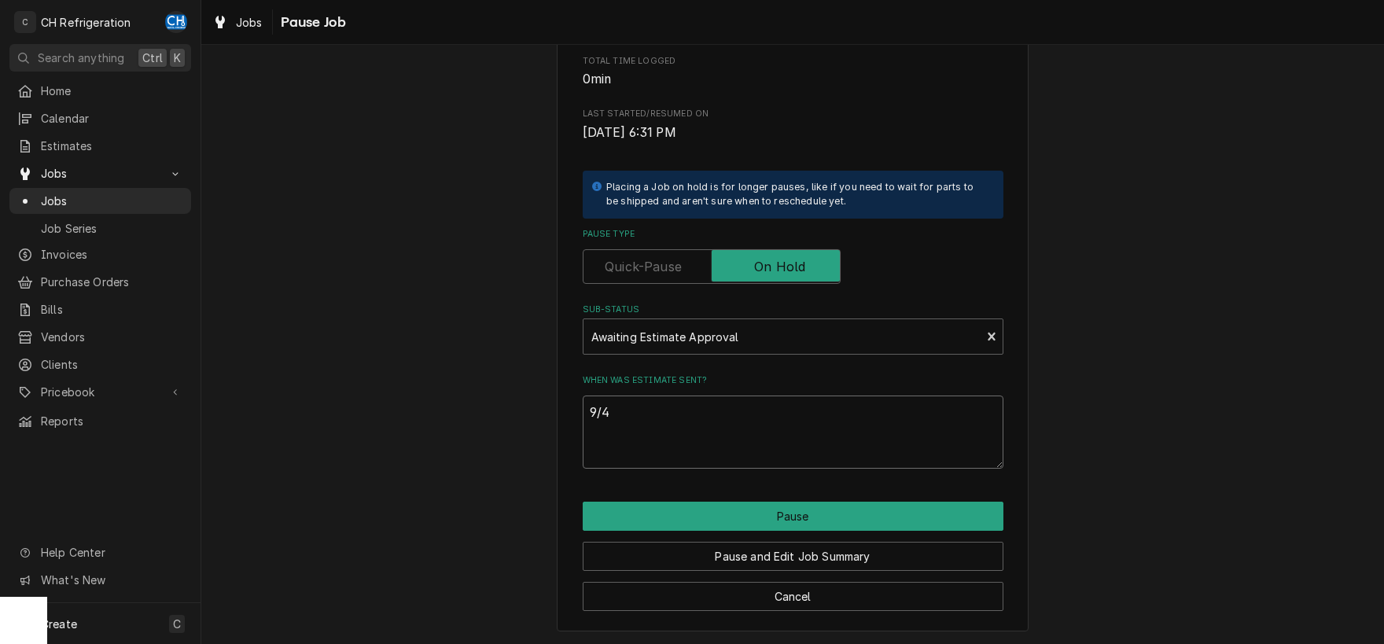
type textarea "x"
type textarea "9/4"
paste textarea "334601080"
type textarea "x"
type textarea "9/4 334601080"
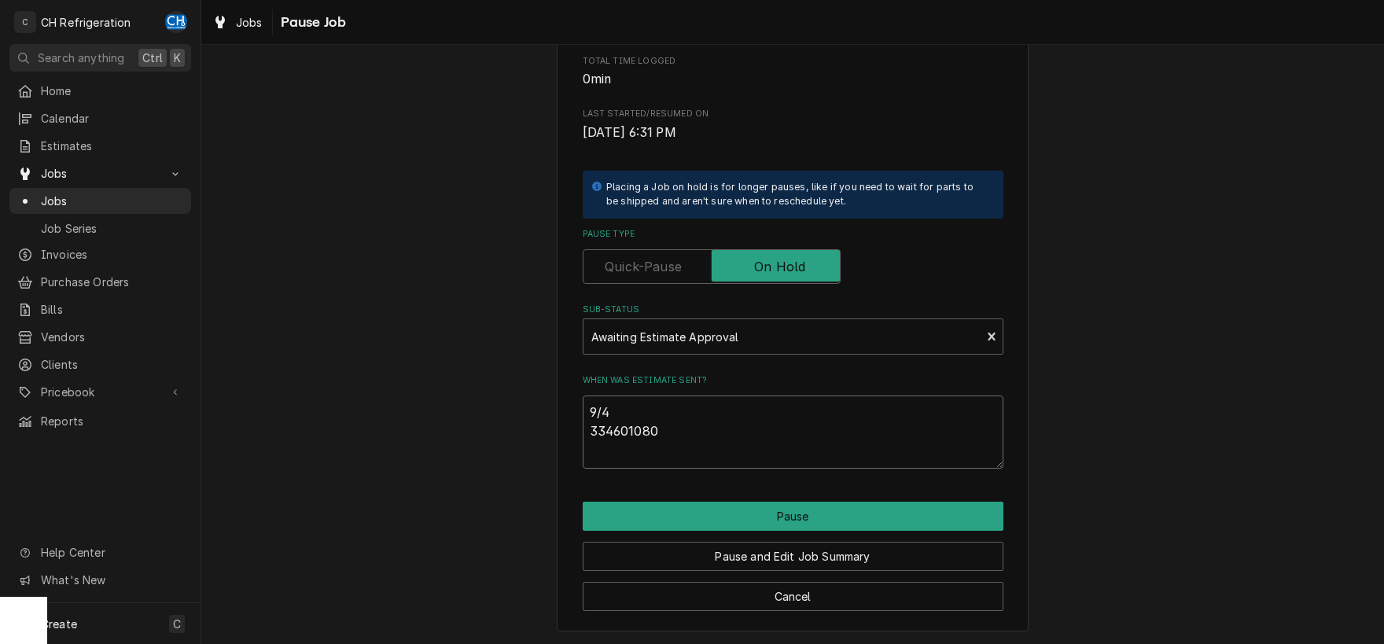
type textarea "x"
type textarea "9/4 33460108"
type textarea "x"
type textarea "9/4 3346010"
type textarea "x"
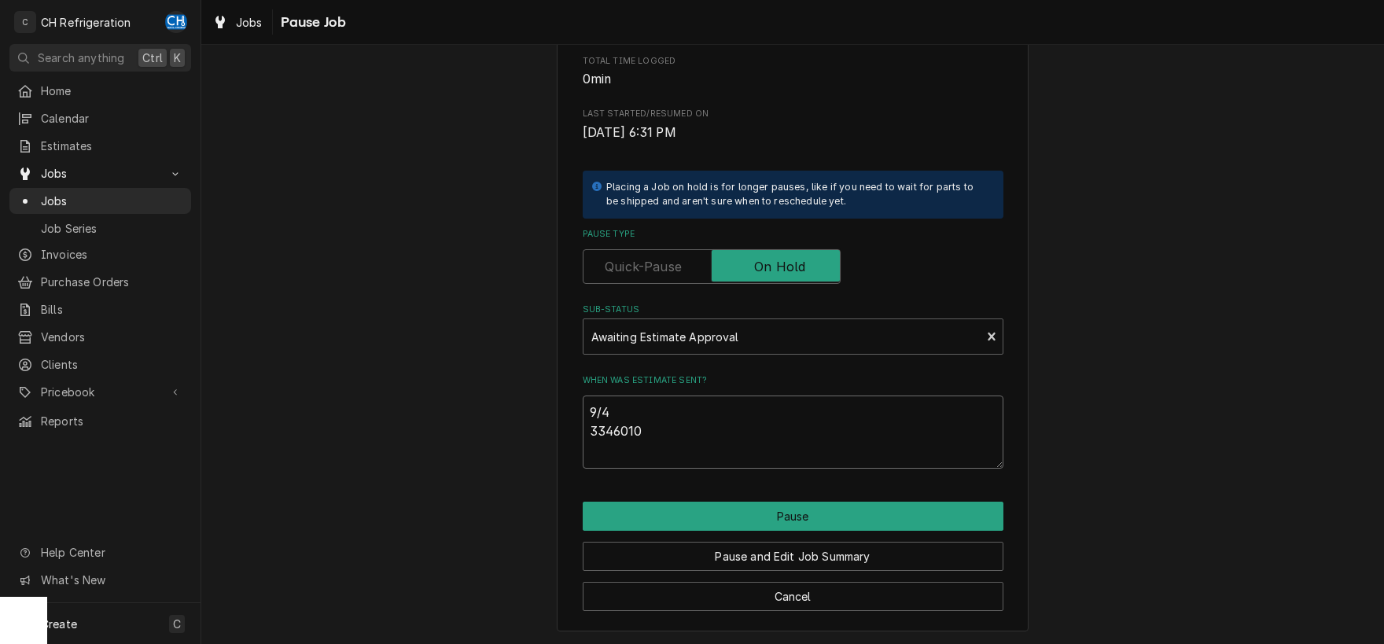
type textarea "9/4 334601"
type textarea "x"
type textarea "9/4 33460"
type textarea "x"
type textarea "9/4 3346"
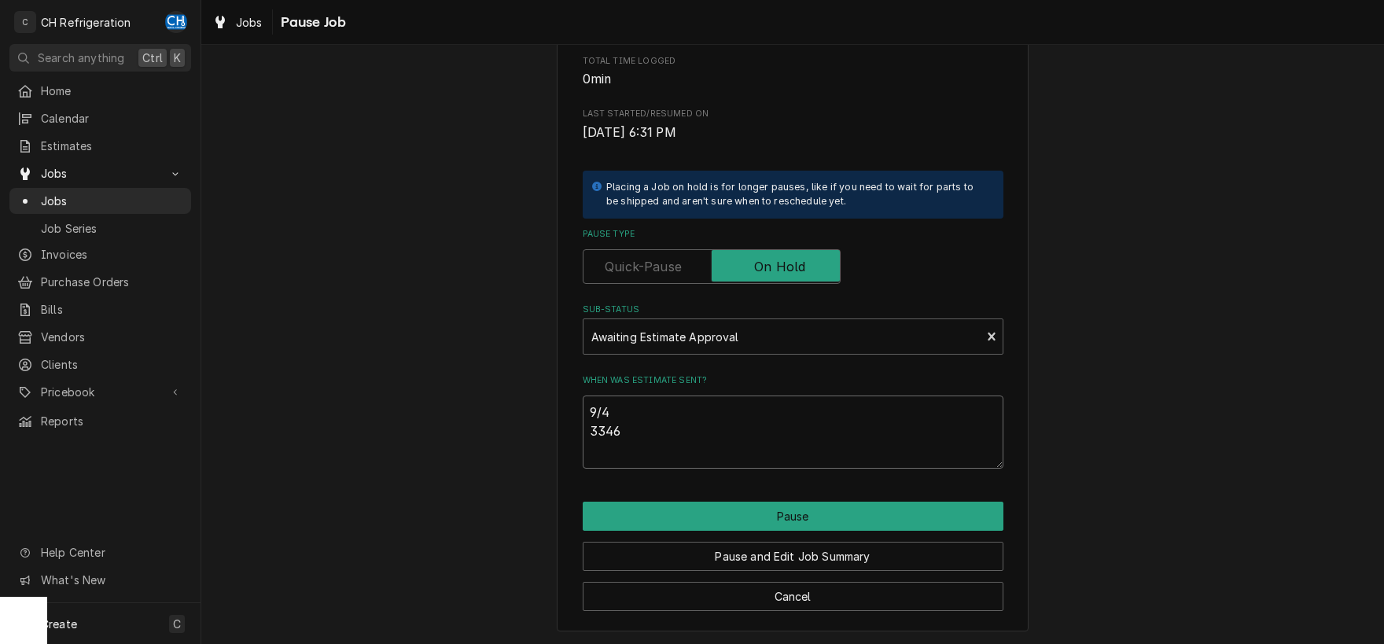
type textarea "x"
type textarea "9/4 334"
type textarea "x"
type textarea "9/4 33"
type textarea "x"
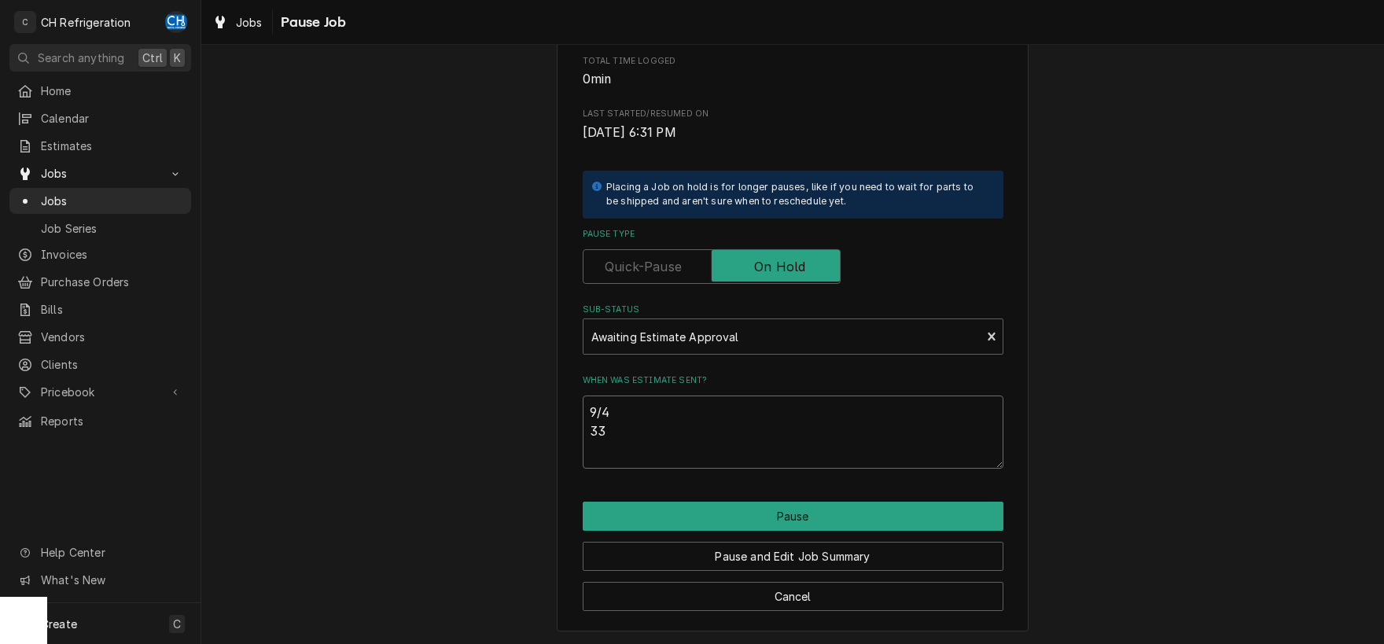
type textarea "9/4 3"
type textarea "x"
type textarea "9/4"
type textarea "x"
type textarea "9/4"
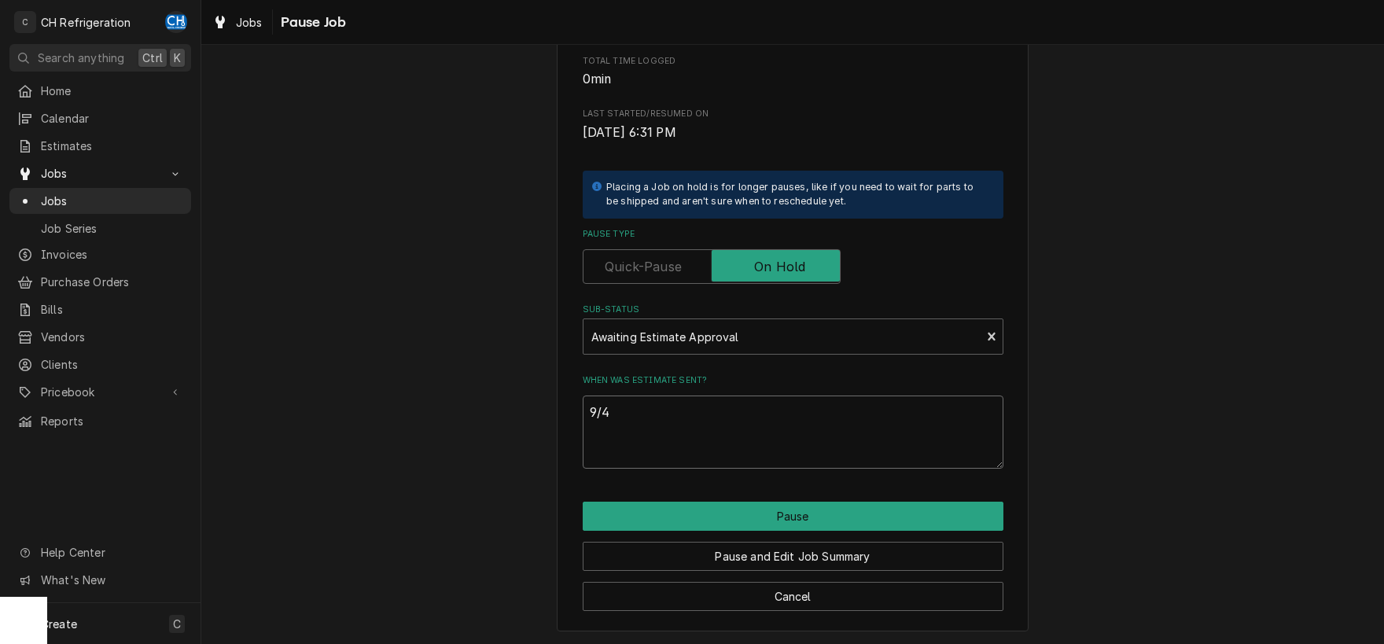
type textarea "x"
type textarea "9/"
type textarea "x"
type textarea "9"
type textarea "x"
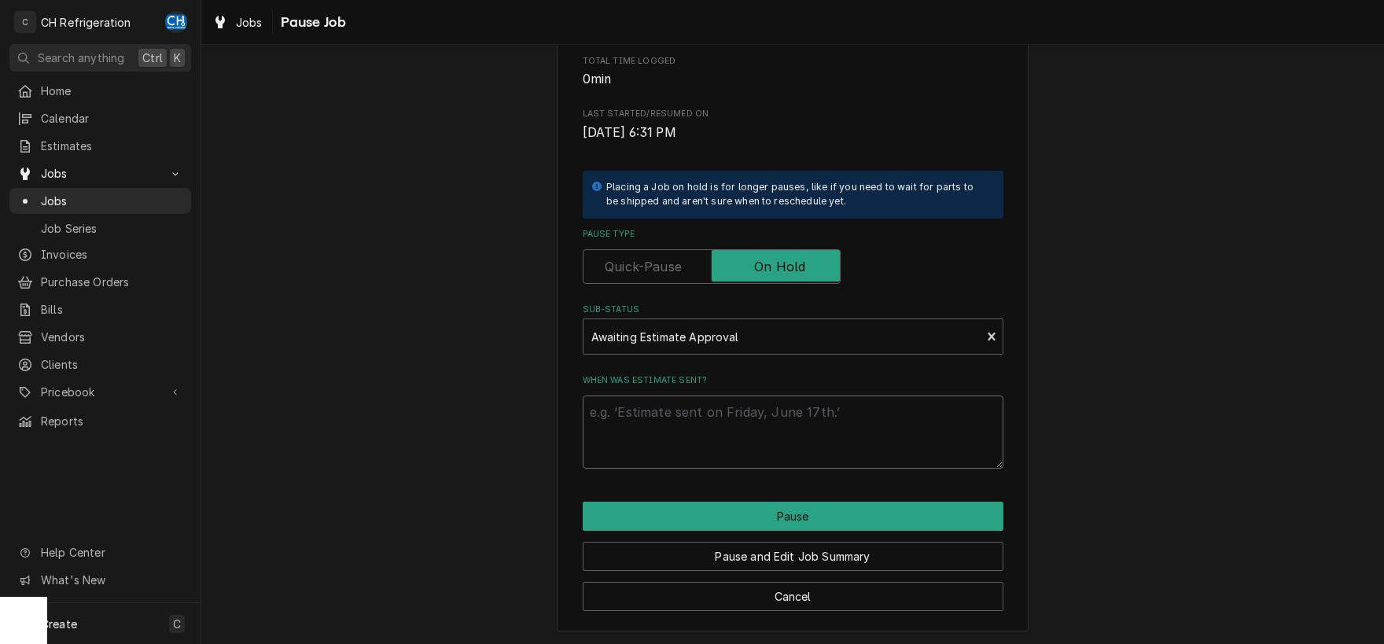
type textarea "x"
type textarea "]"
type textarea "x"
type textarea "]="
type textarea "x"
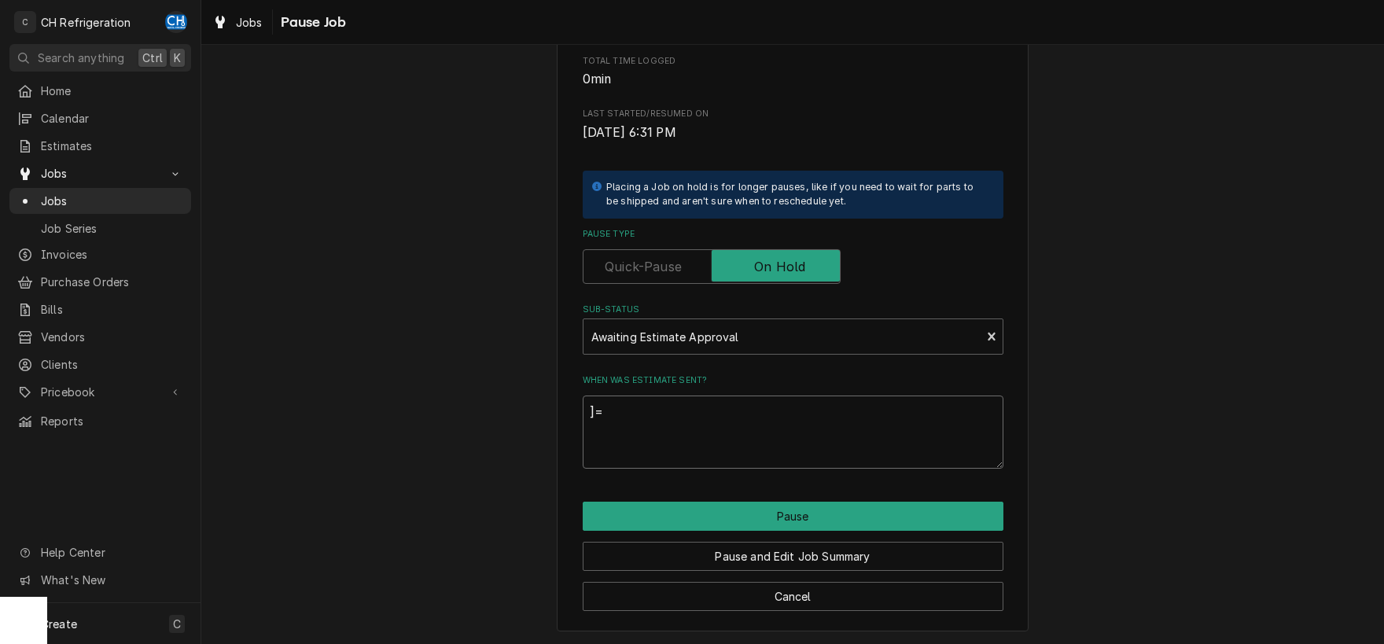
type textarea "]=e"
type textarea "x"
type textarea "]=es"
type textarea "x"
type textarea "]=est"
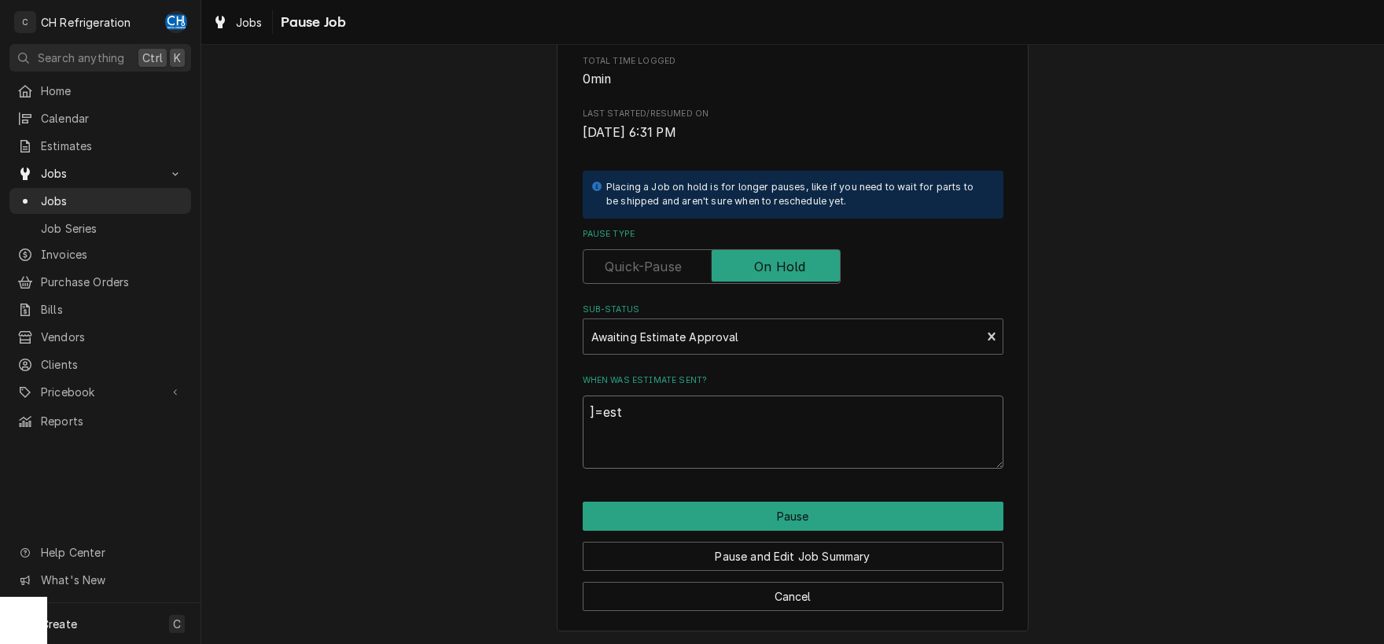
type textarea "x"
type textarea "]=esti"
type textarea "x"
type textarea "]=estima"
type textarea "x"
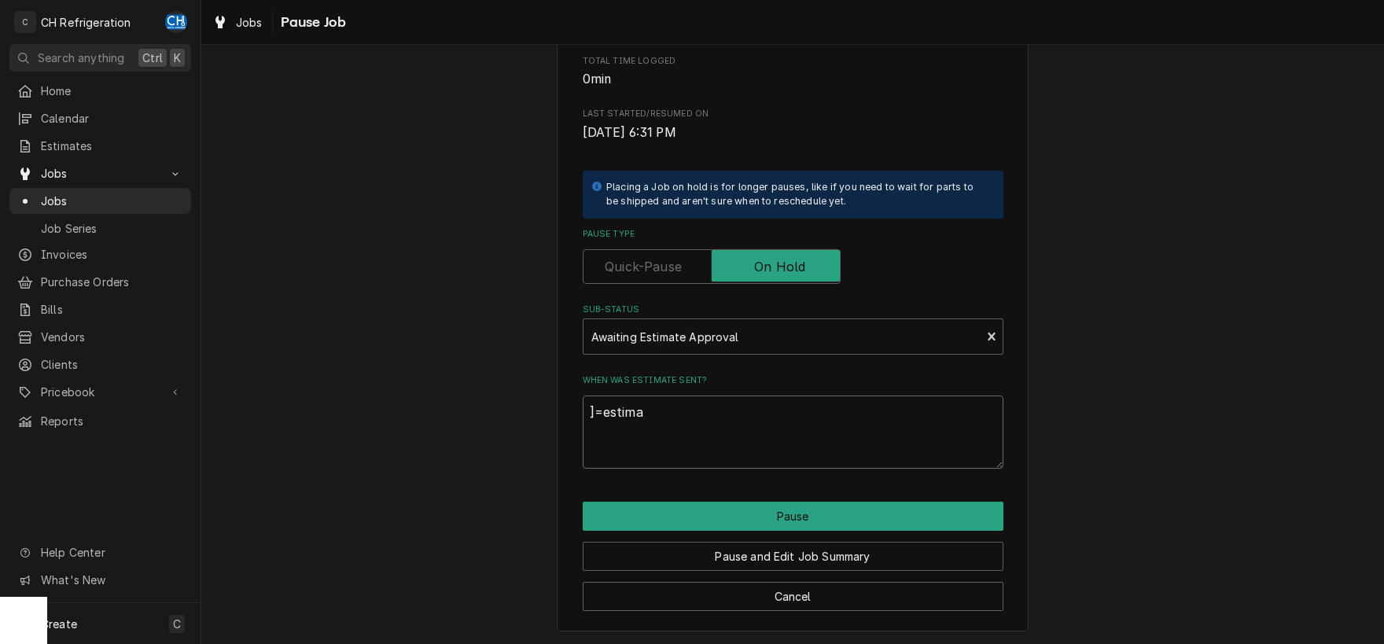
type textarea "]=estimat"
type textarea "x"
type textarea "]=estima"
type textarea "x"
type textarea "]=estim"
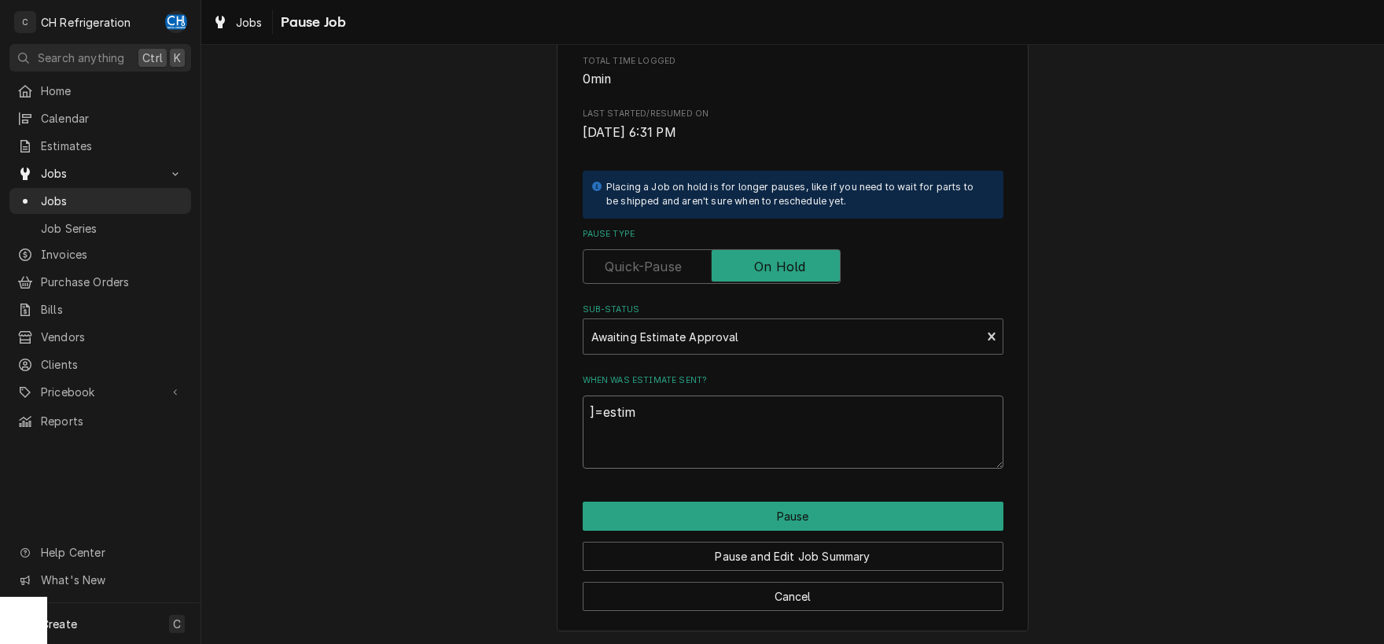
type textarea "x"
type textarea "]=esti"
type textarea "x"
type textarea "]=est"
type textarea "x"
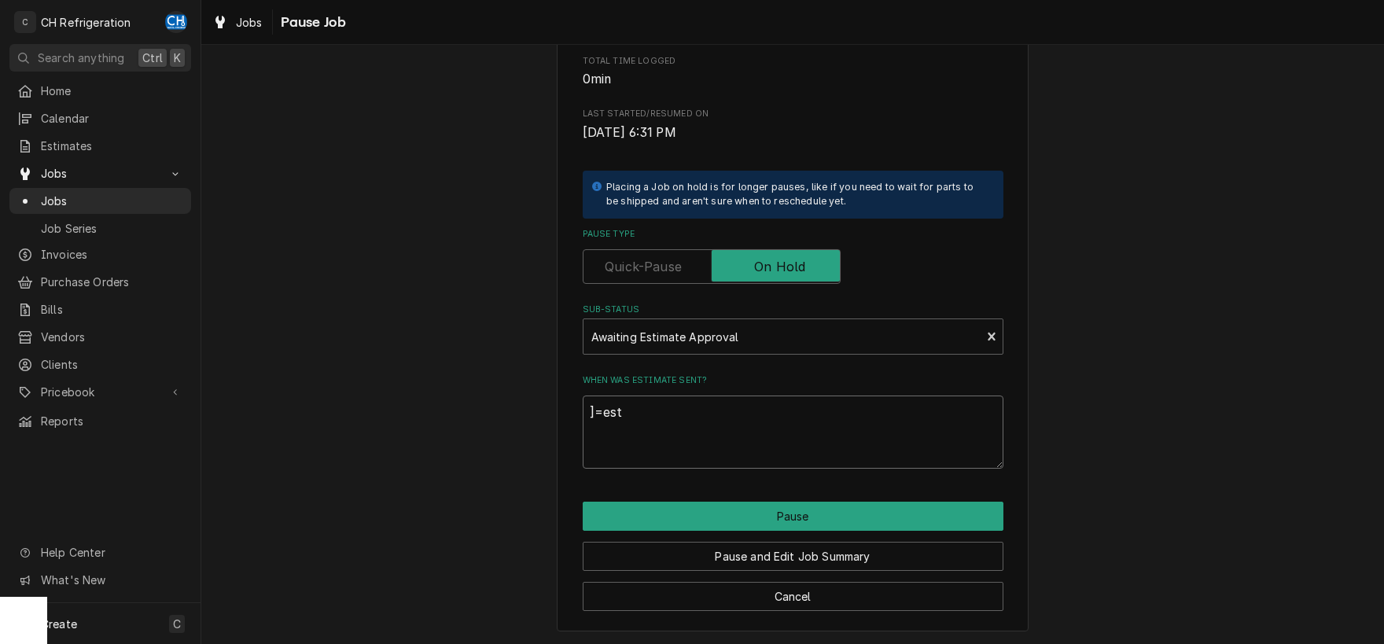
type textarea "]=es"
type textarea "x"
type textarea "]=e"
type textarea "x"
type textarea "]="
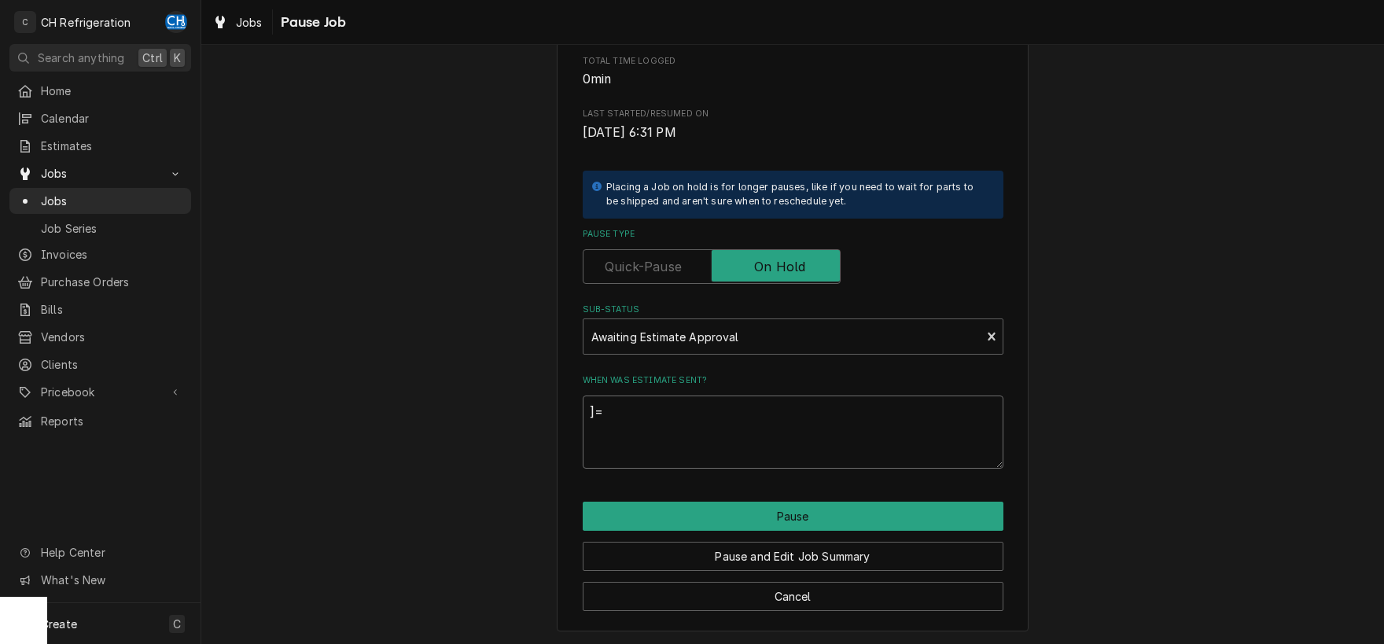
type textarea "x"
type textarea "]"
type textarea "x"
type textarea "e"
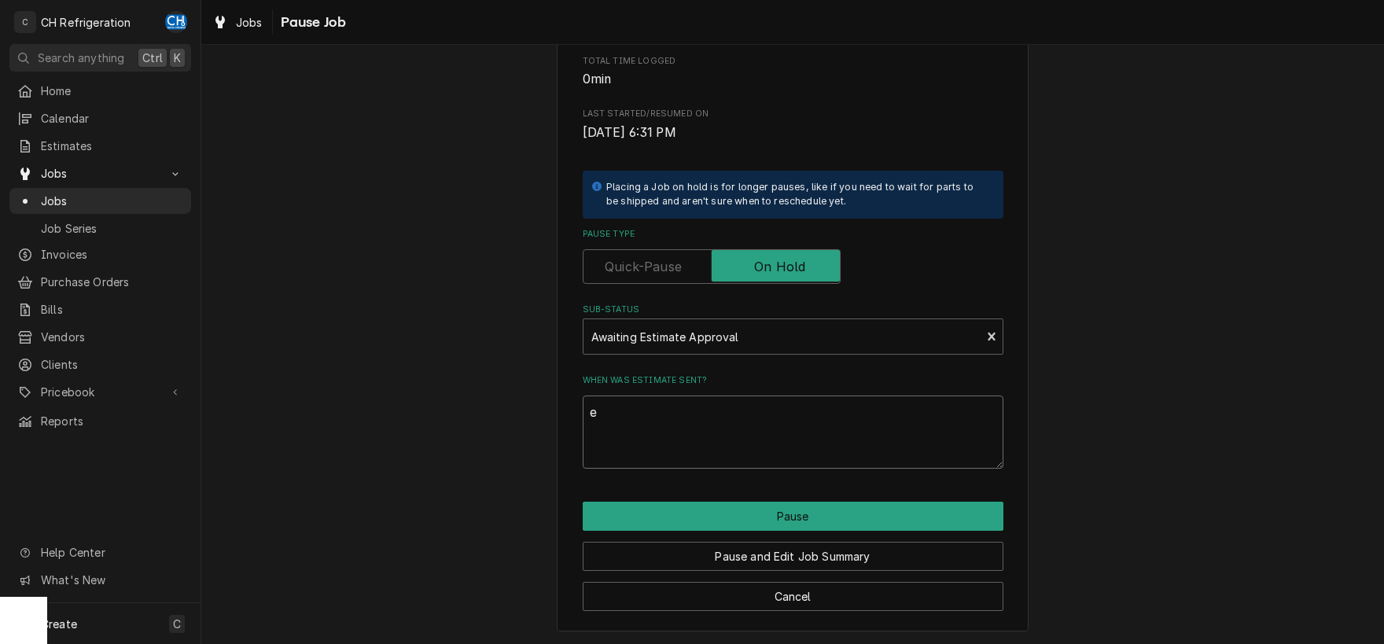
type textarea "x"
type textarea "es"
type textarea "x"
type textarea "est"
type textarea "x"
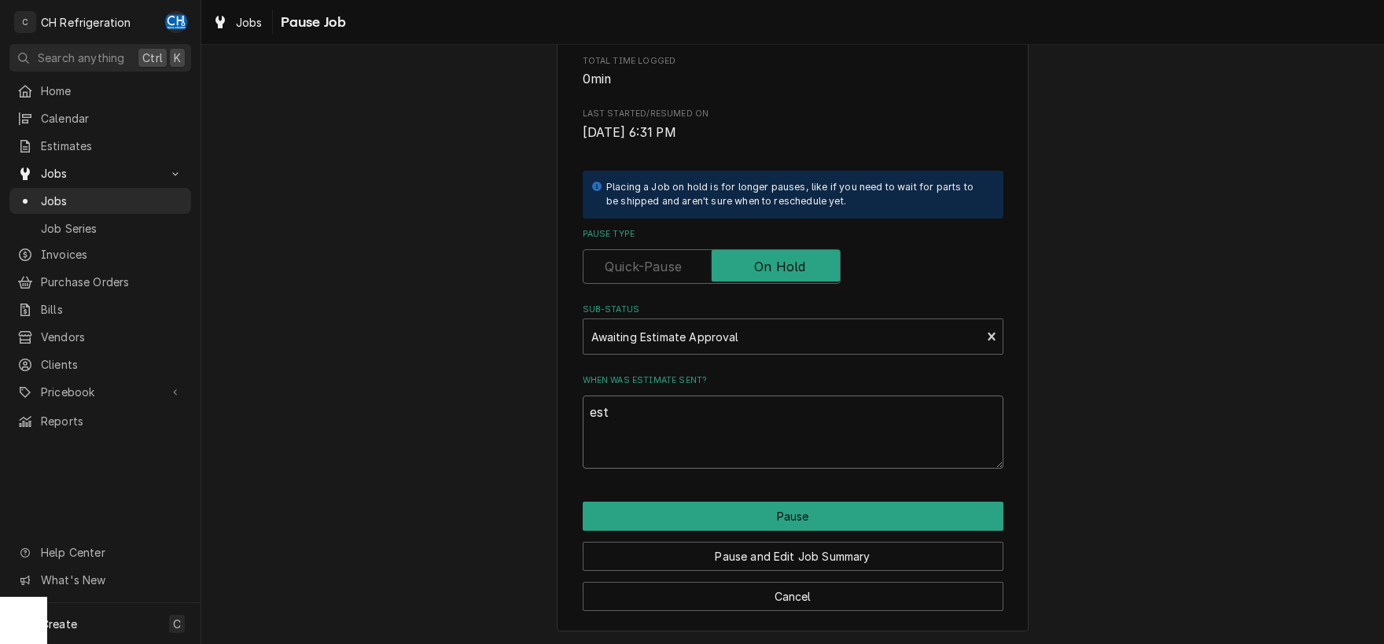
type textarea "esti"
type textarea "x"
type textarea "estim"
type textarea "x"
type textarea "estima"
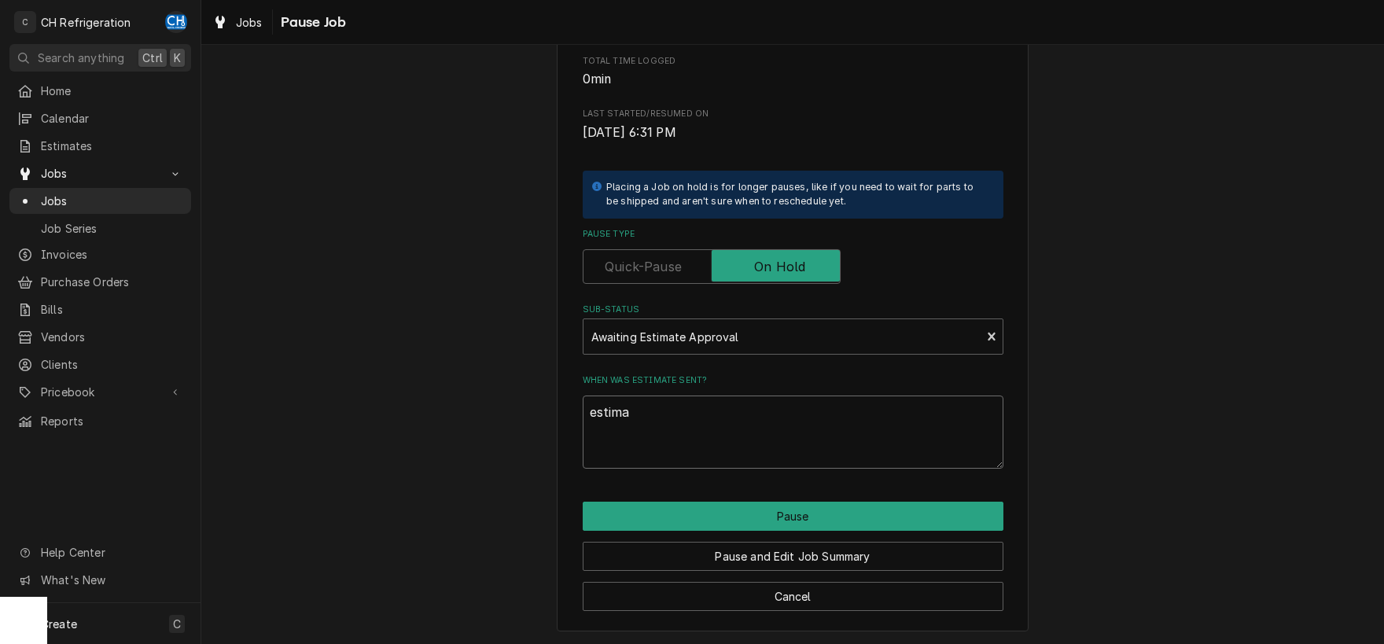
type textarea "x"
type textarea "estimat"
type textarea "x"
type textarea "estimate"
type textarea "x"
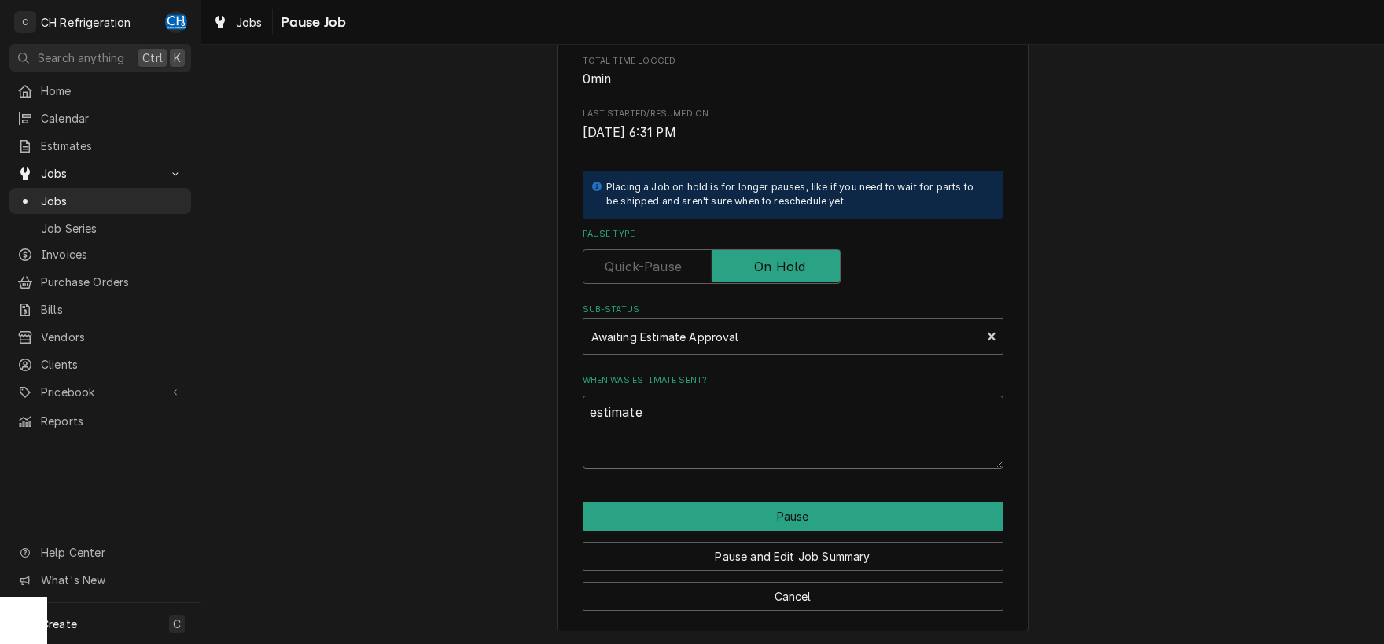
type textarea "estimate"
type textarea "x"
type textarea "estimate p"
type textarea "x"
type textarea "estimate p1"
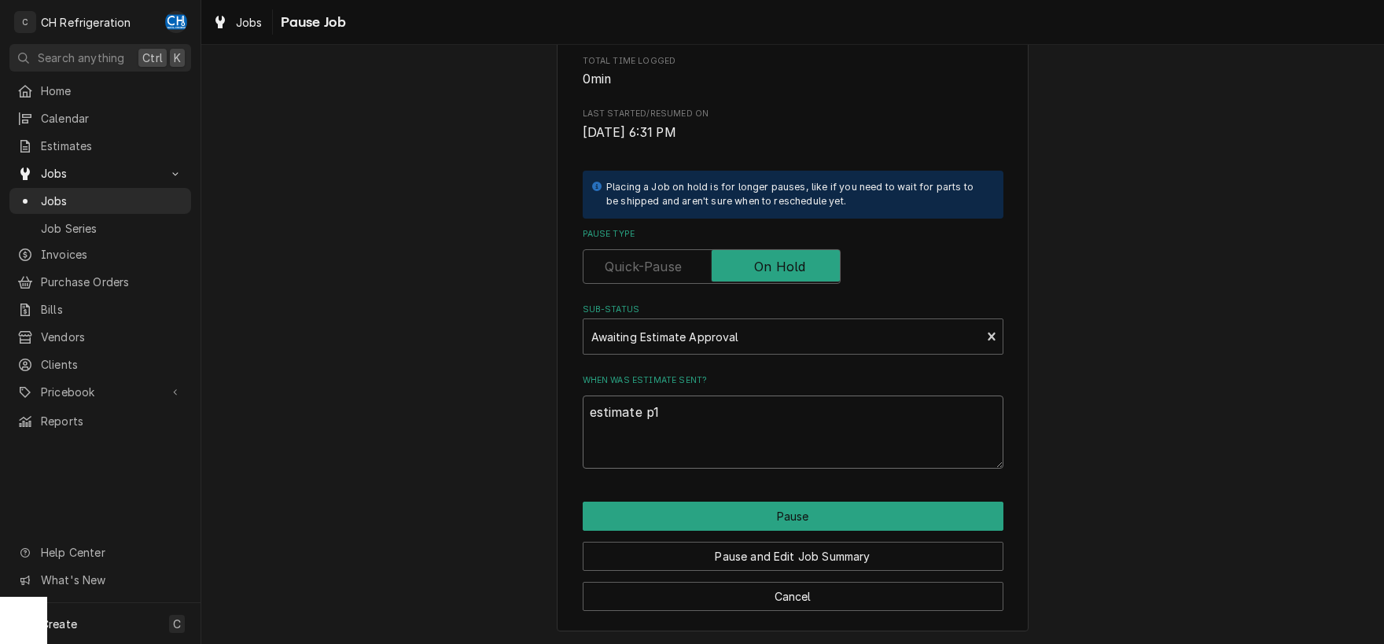
type textarea "x"
type textarea "estimate p15"
type textarea "x"
type textarea "estimate p154"
type textarea "x"
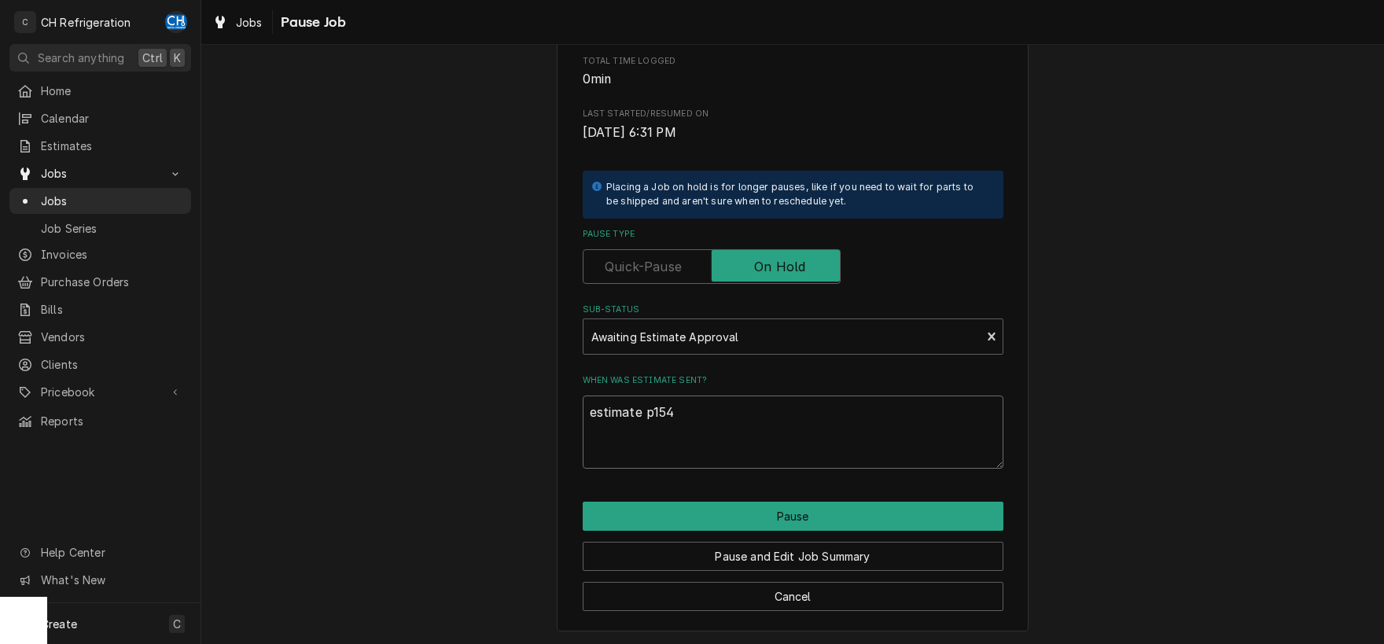
type textarea "estimate p1543"
type textarea "x"
type textarea "estimate p1543"
type textarea "x"
type textarea "estimate p1543 s"
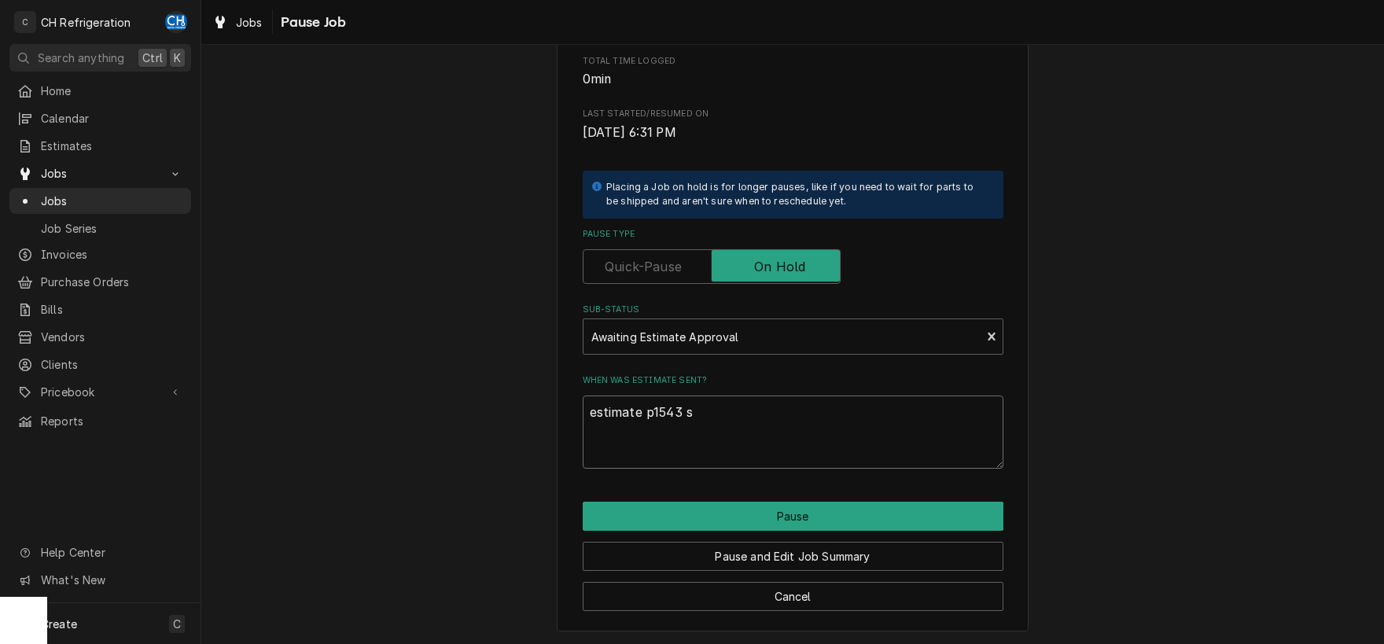
type textarea "x"
type textarea "estimate p1543 sen"
type textarea "x"
type textarea "estimate p1543 sent"
type textarea "x"
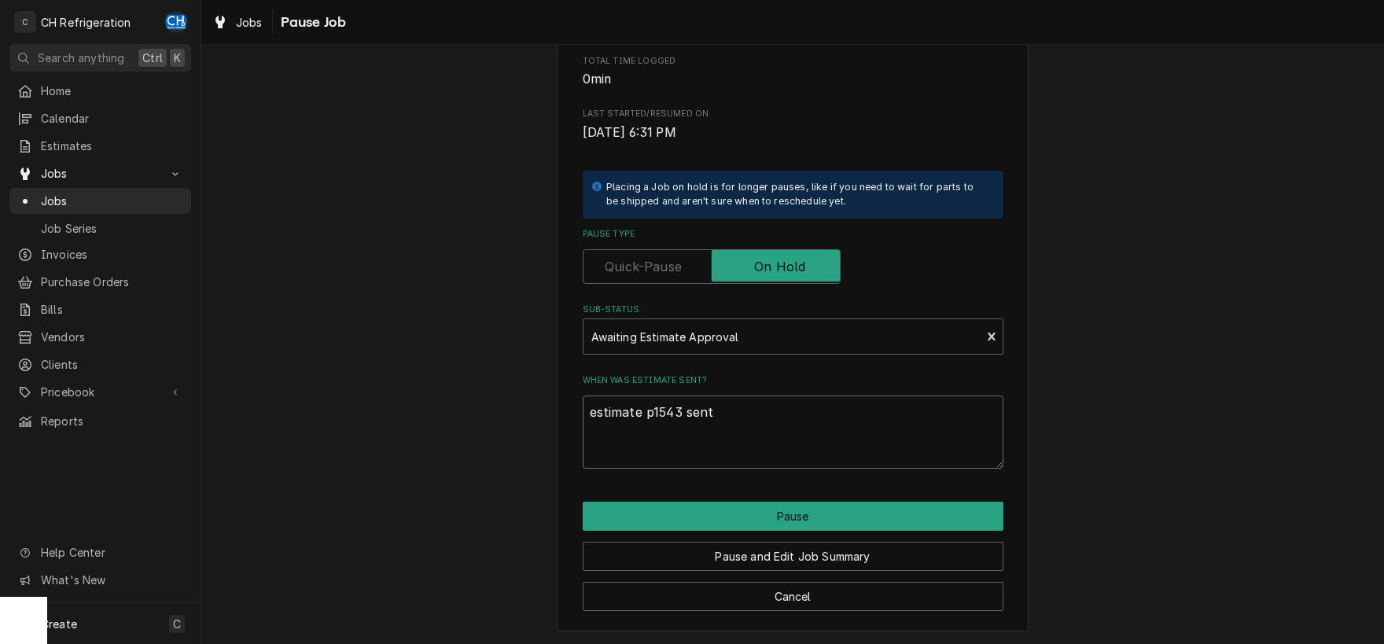
type textarea "estimate p1543 sent"
type textarea "x"
type textarea "estimate p1543 sent 9"
type textarea "x"
type textarea "estimate p1543 sent 9/"
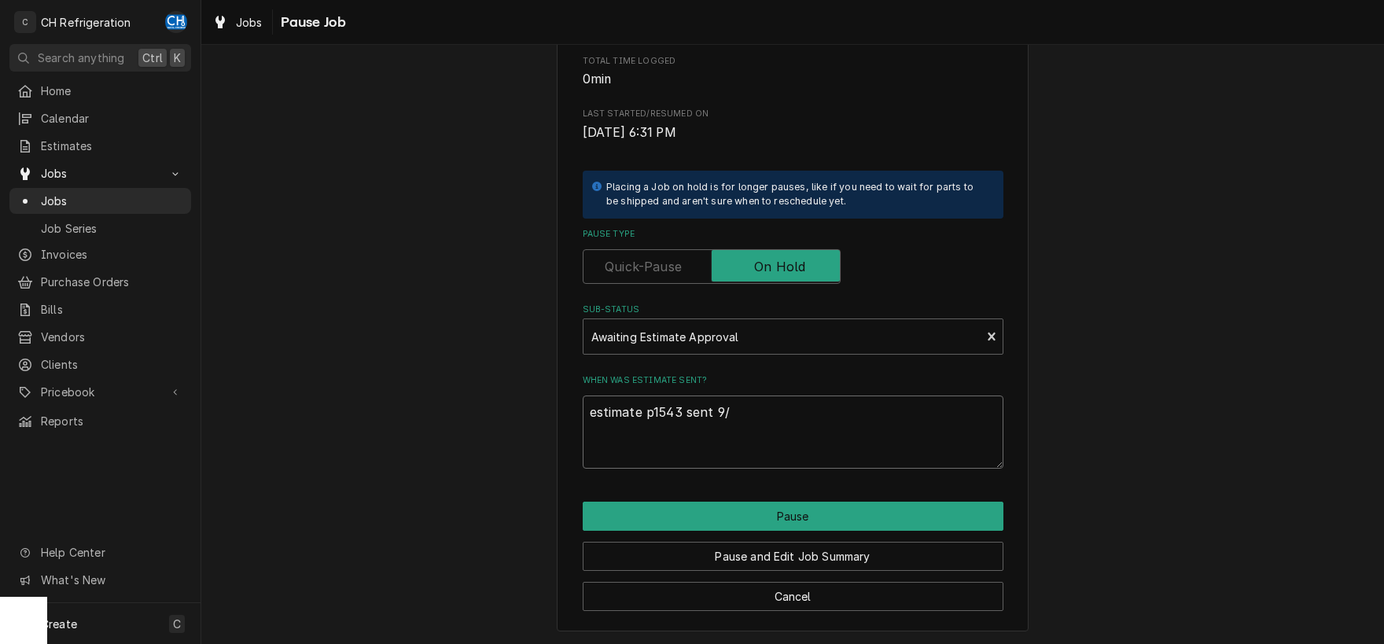
type textarea "x"
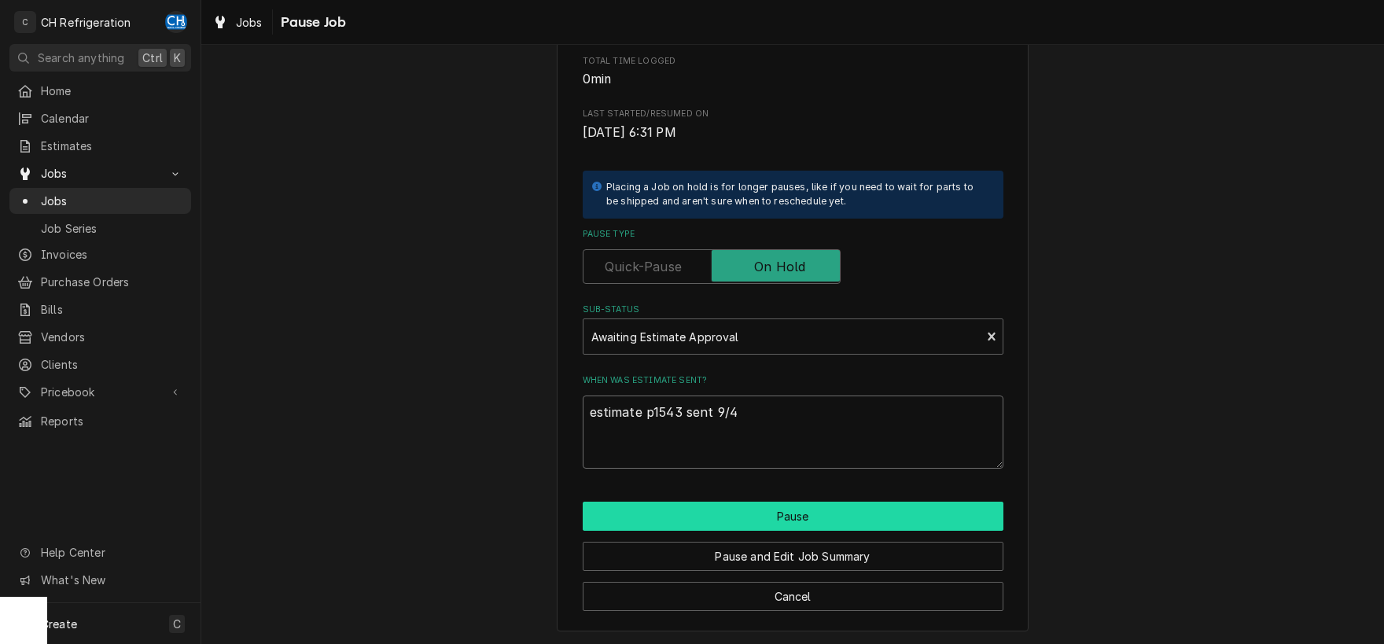
type textarea "estimate p1543 sent 9/4"
click at [808, 516] on button "Pause" at bounding box center [793, 516] width 421 height 29
type textarea "x"
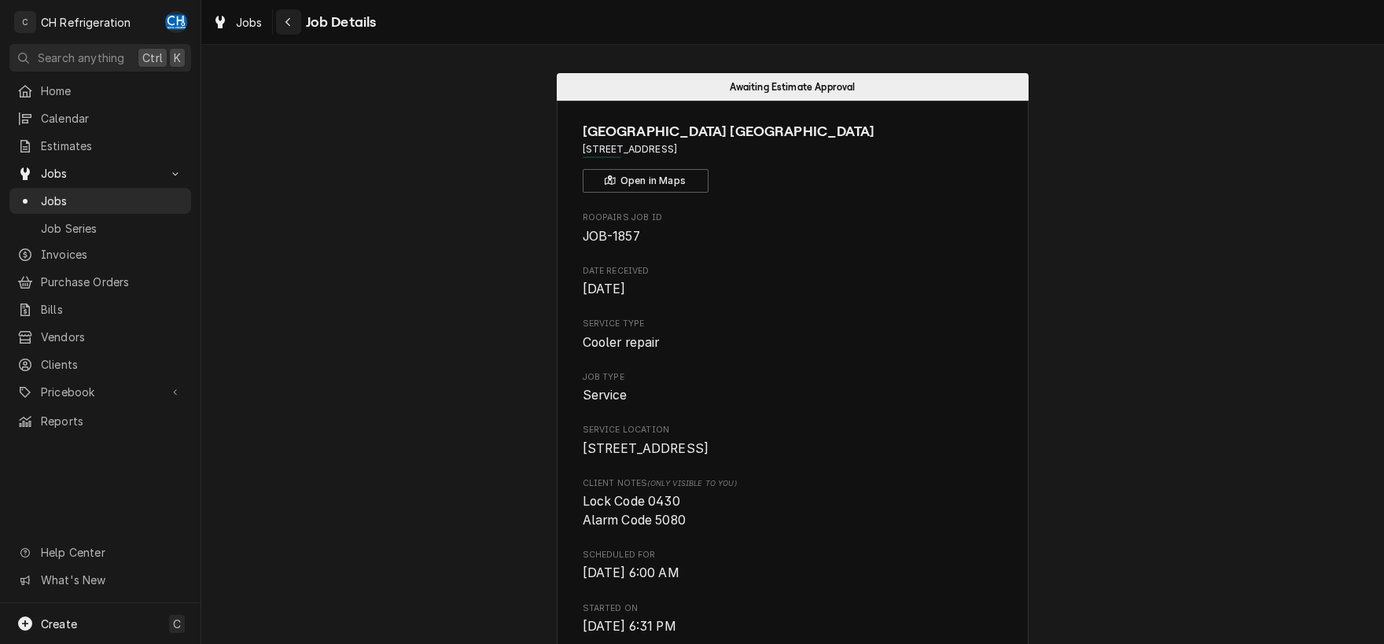
click at [285, 23] on icon "Navigate back" at bounding box center [288, 22] width 7 height 11
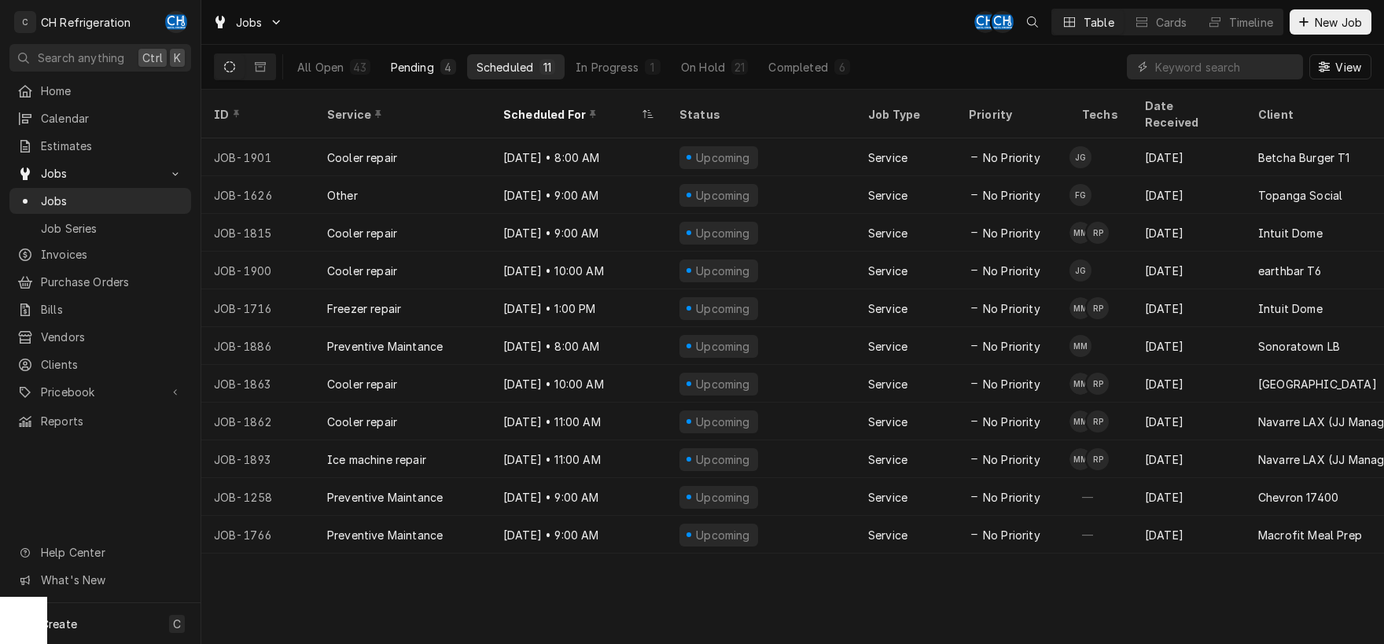
click at [412, 67] on div "Pending" at bounding box center [412, 67] width 43 height 17
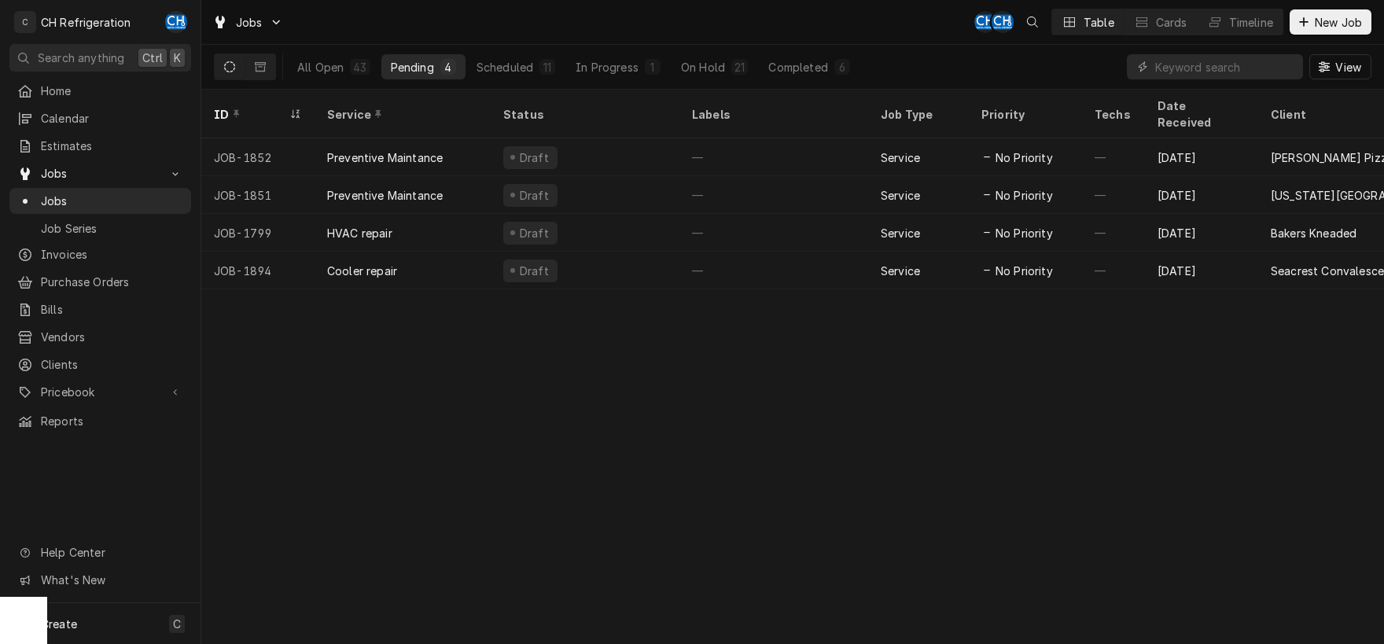
click at [705, 394] on div "ID Service Status Labels Job Type Priority Techs Date Received Client Location …" at bounding box center [792, 367] width 1183 height 554
